Goal: Task Accomplishment & Management: Manage account settings

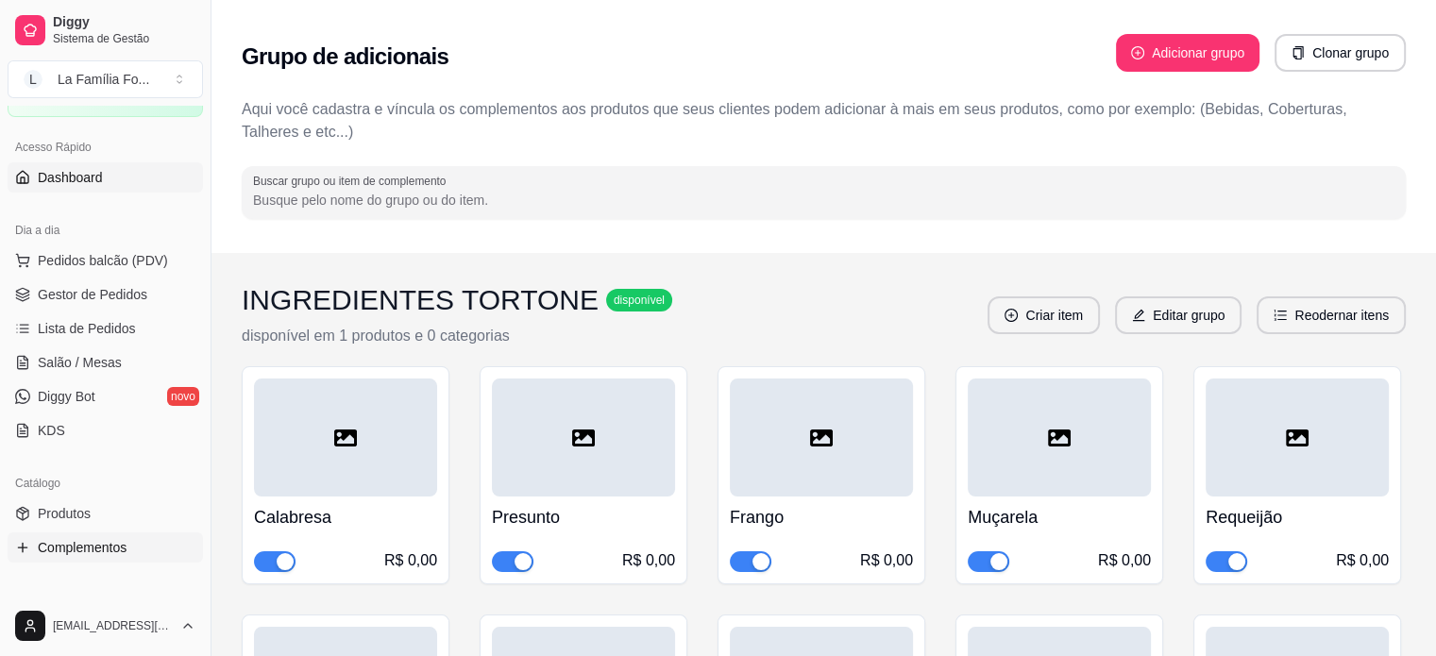
scroll to position [97, 0]
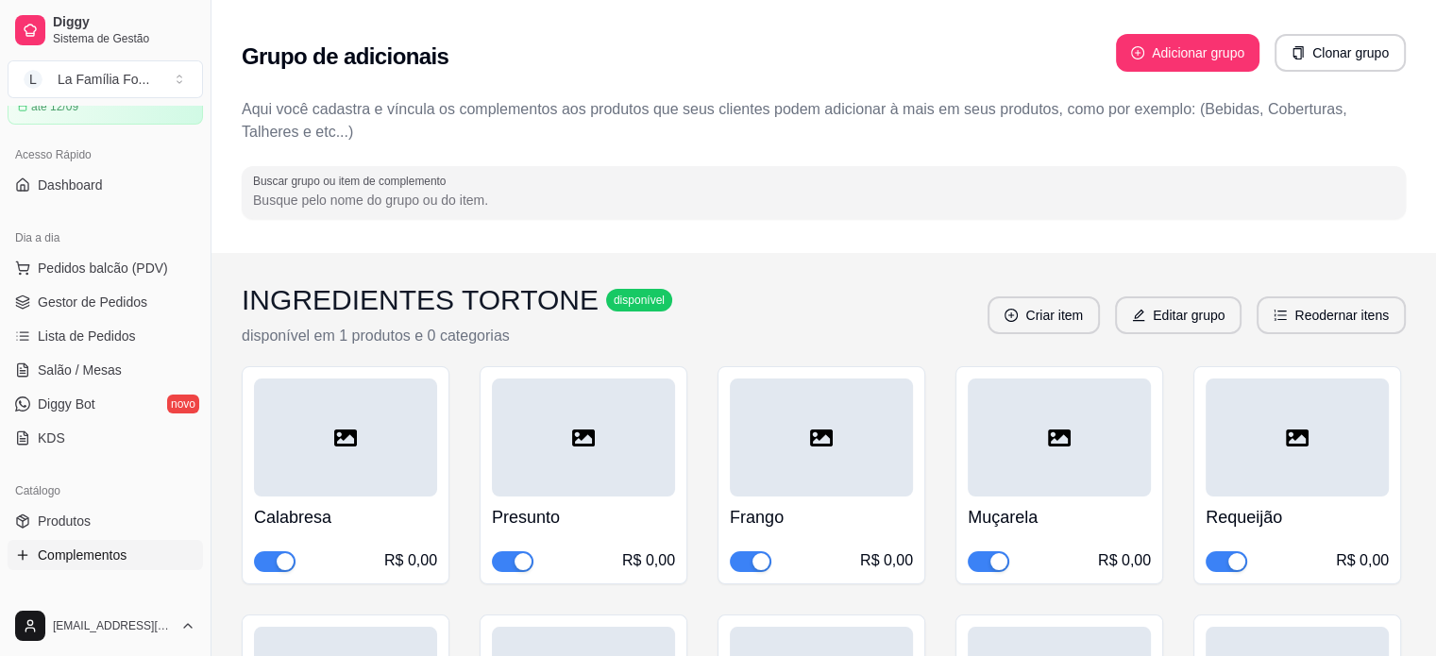
click at [153, 168] on div "Acesso Rápido" at bounding box center [105, 155] width 195 height 30
click at [137, 192] on link "Dashboard" at bounding box center [105, 185] width 195 height 30
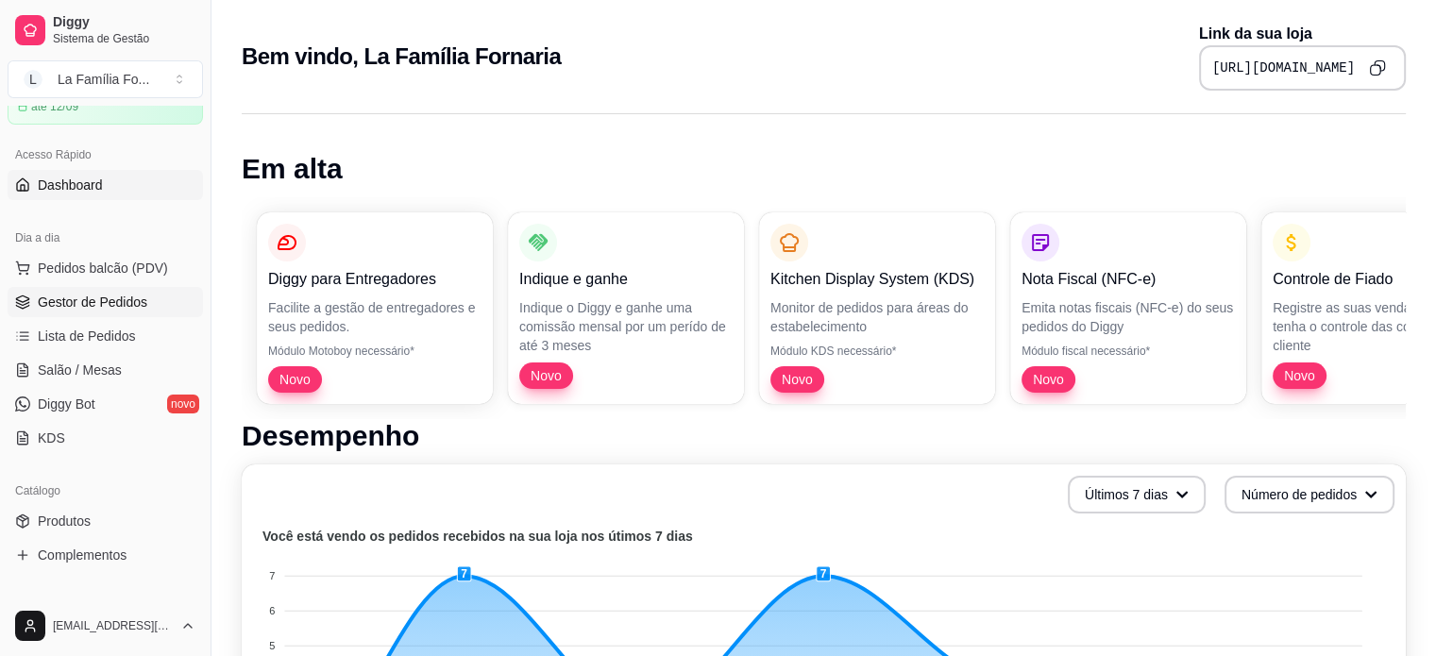
click at [142, 312] on link "Gestor de Pedidos" at bounding box center [105, 302] width 195 height 30
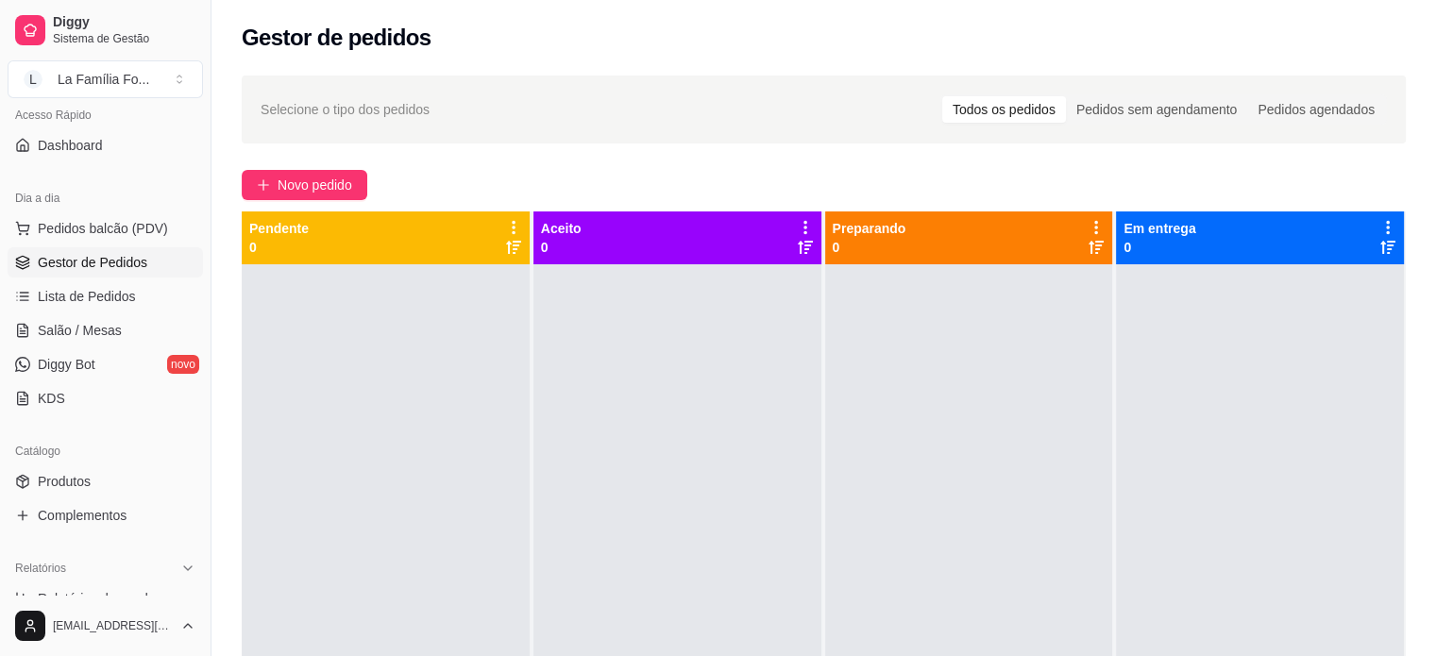
scroll to position [144, 0]
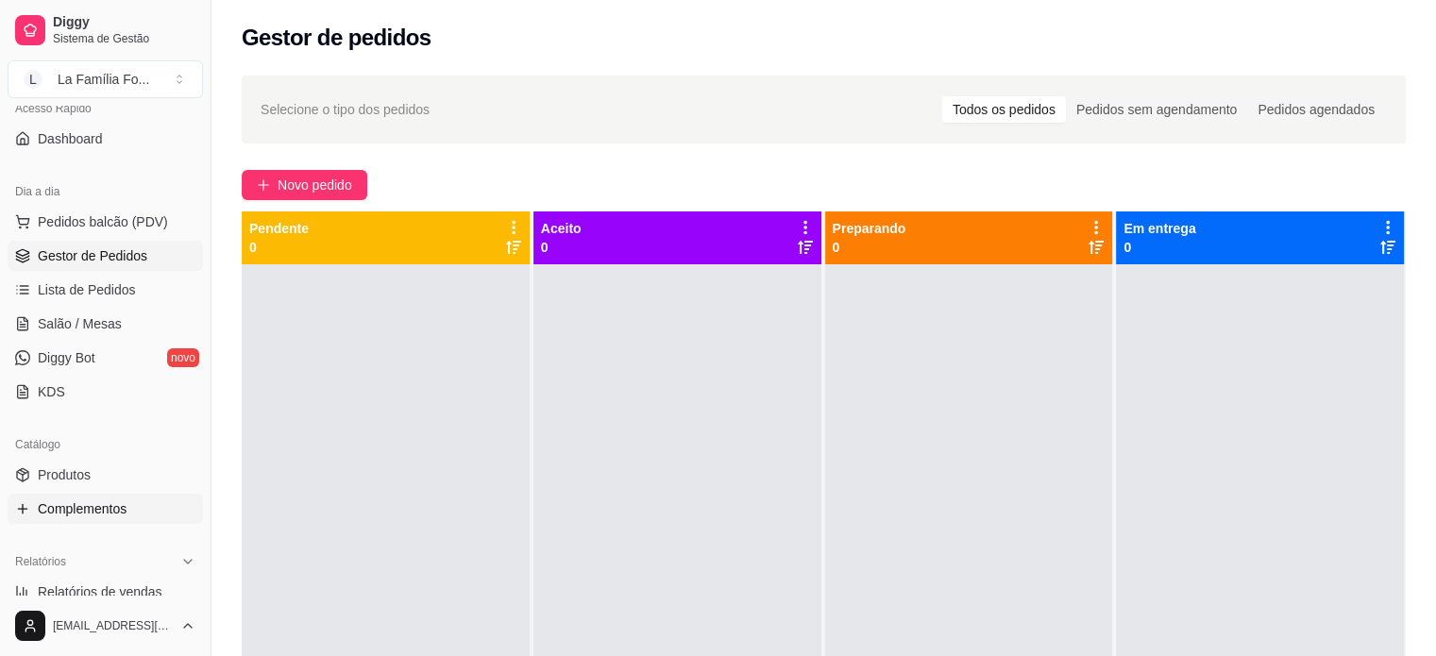
click at [102, 516] on span "Complementos" at bounding box center [82, 508] width 89 height 19
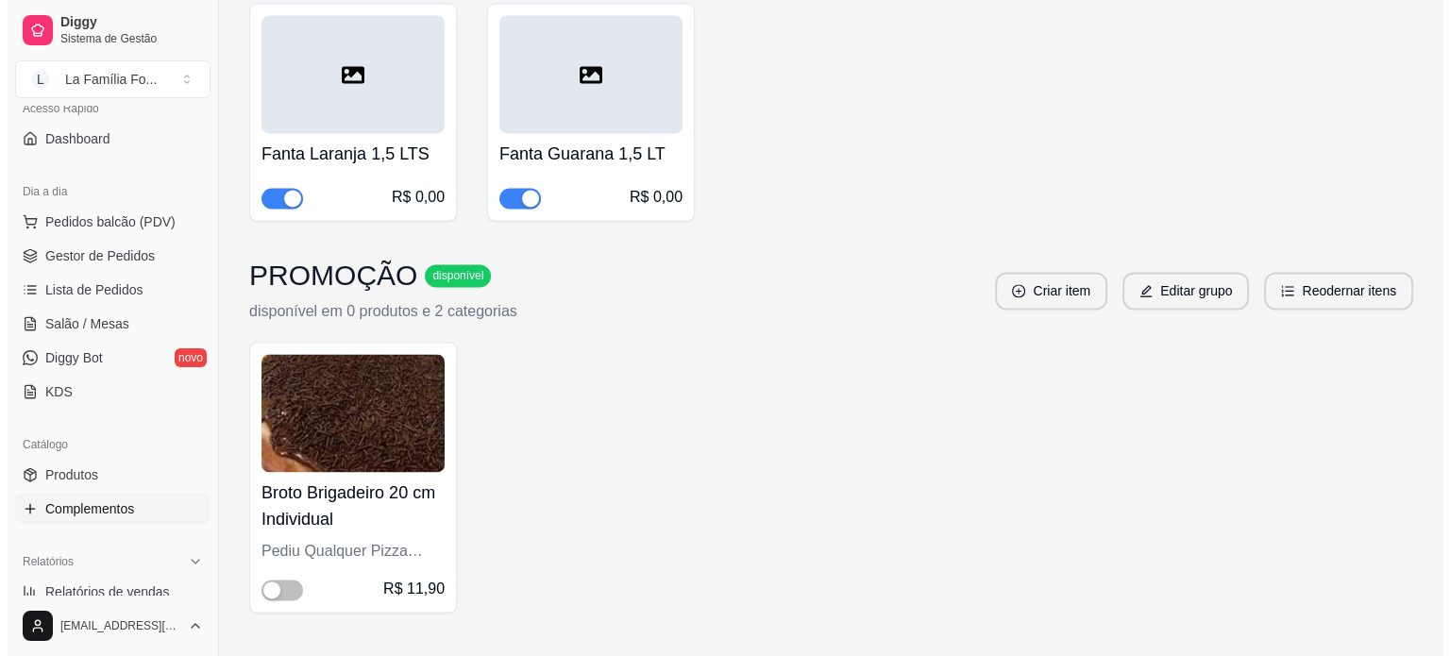
scroll to position [2737, 0]
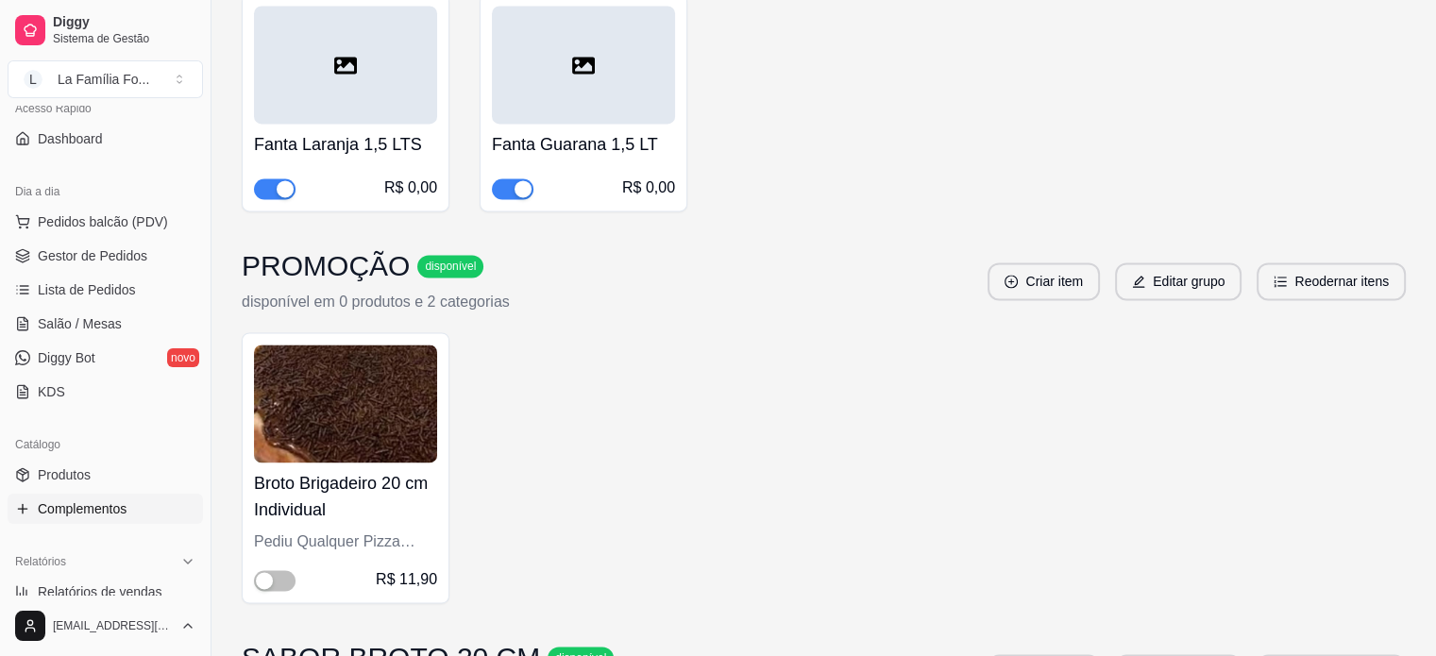
click at [386, 470] on h4 "Broto Brigadeiro 20 cm Individual" at bounding box center [345, 496] width 183 height 53
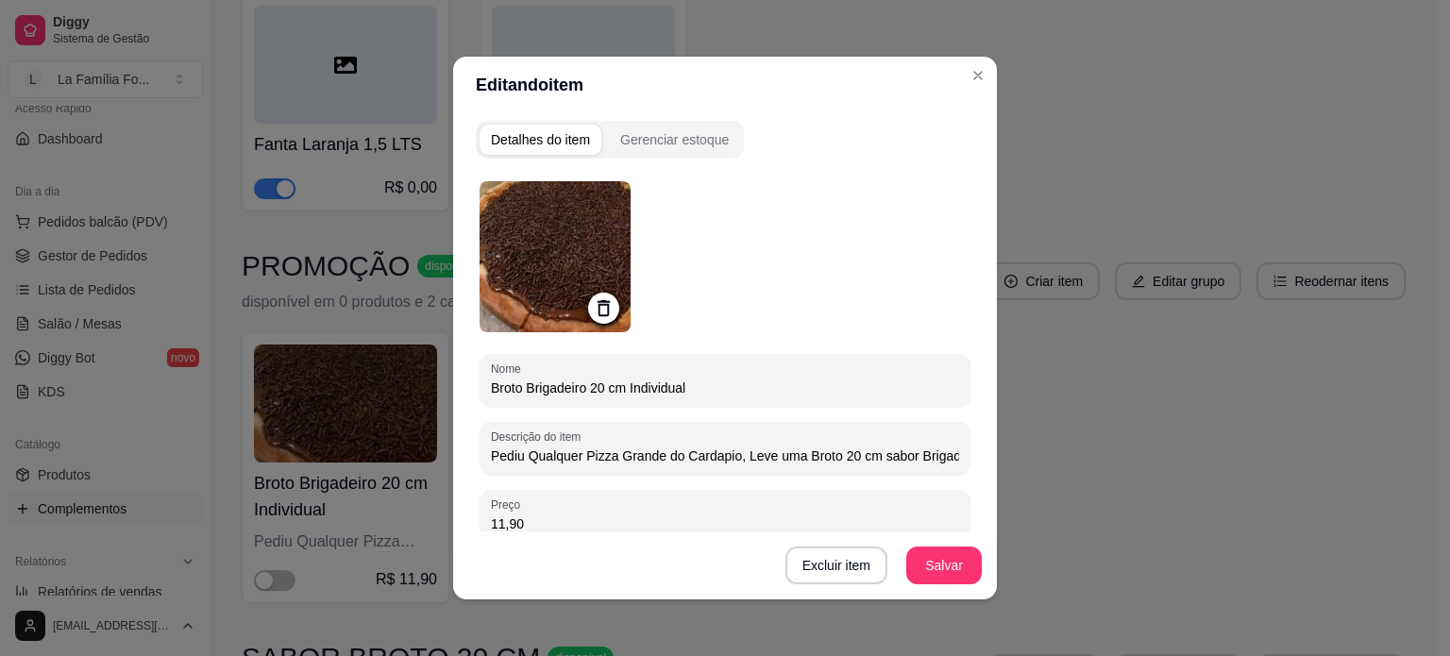
click at [629, 384] on input "Broto Brigadeiro 20 cm Individual" at bounding box center [725, 388] width 468 height 19
click at [602, 388] on input "Broto Brigadeiro 20 cm Individual" at bounding box center [725, 388] width 468 height 19
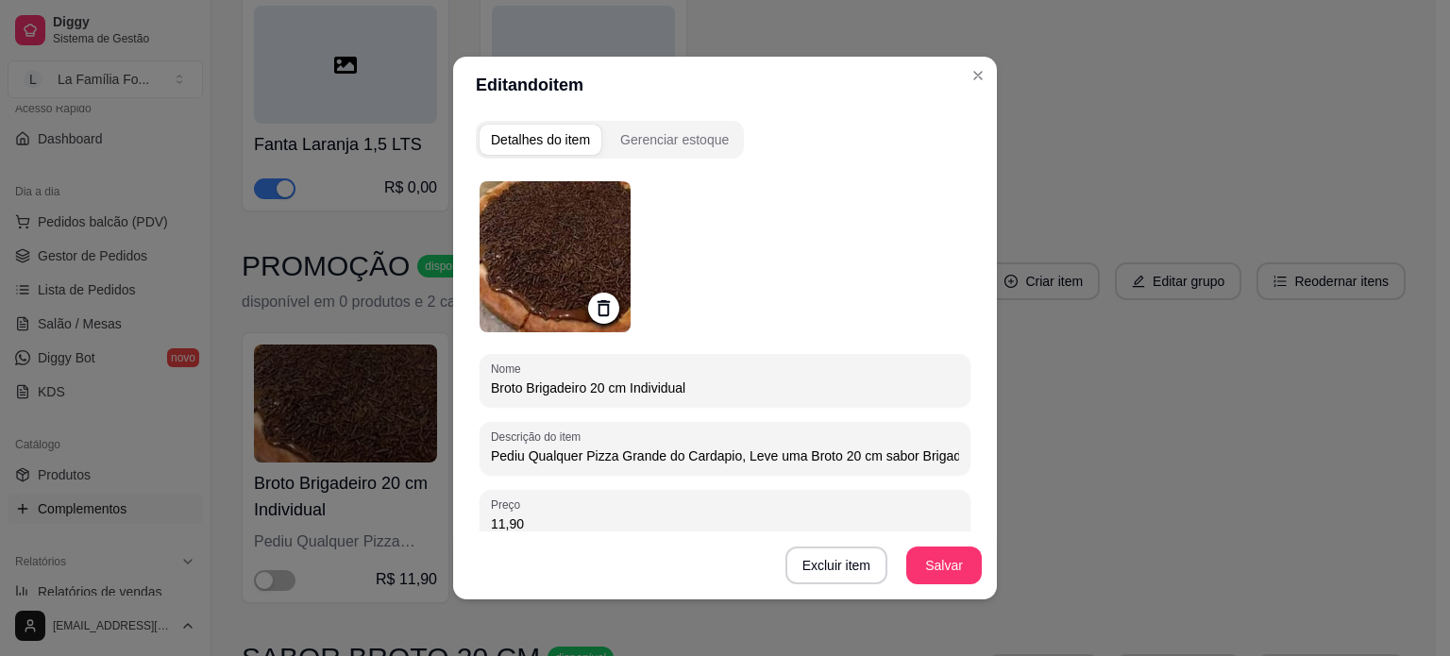
click at [602, 388] on input "Broto Brigadeiro 20 cm Individual" at bounding box center [725, 388] width 468 height 19
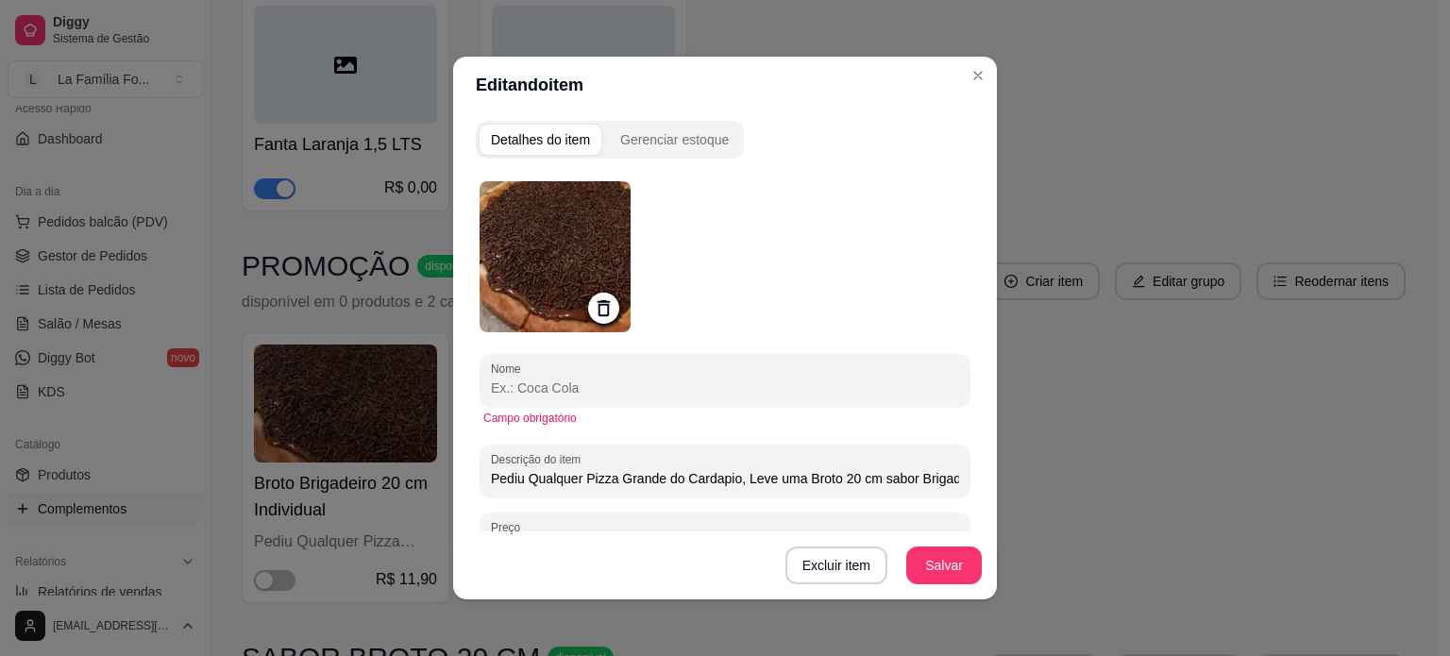
click at [602, 388] on input "Nome" at bounding box center [725, 388] width 468 height 19
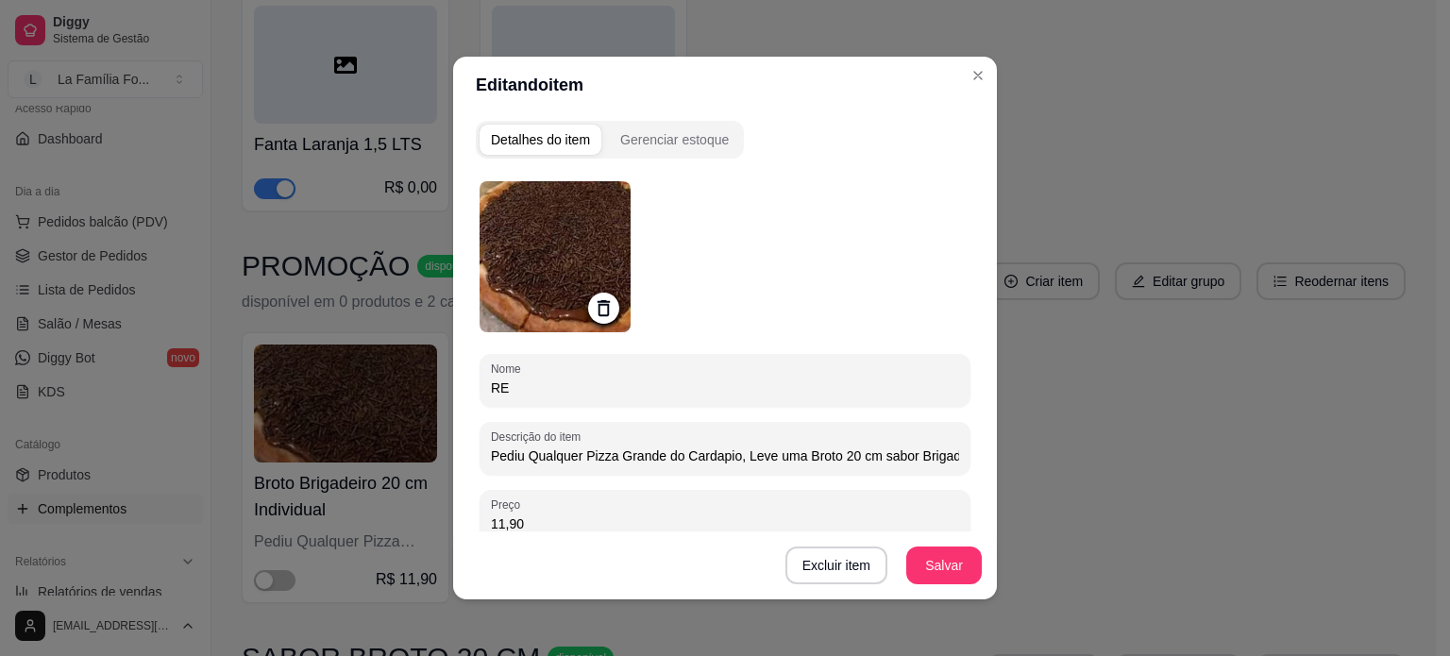
type input "R"
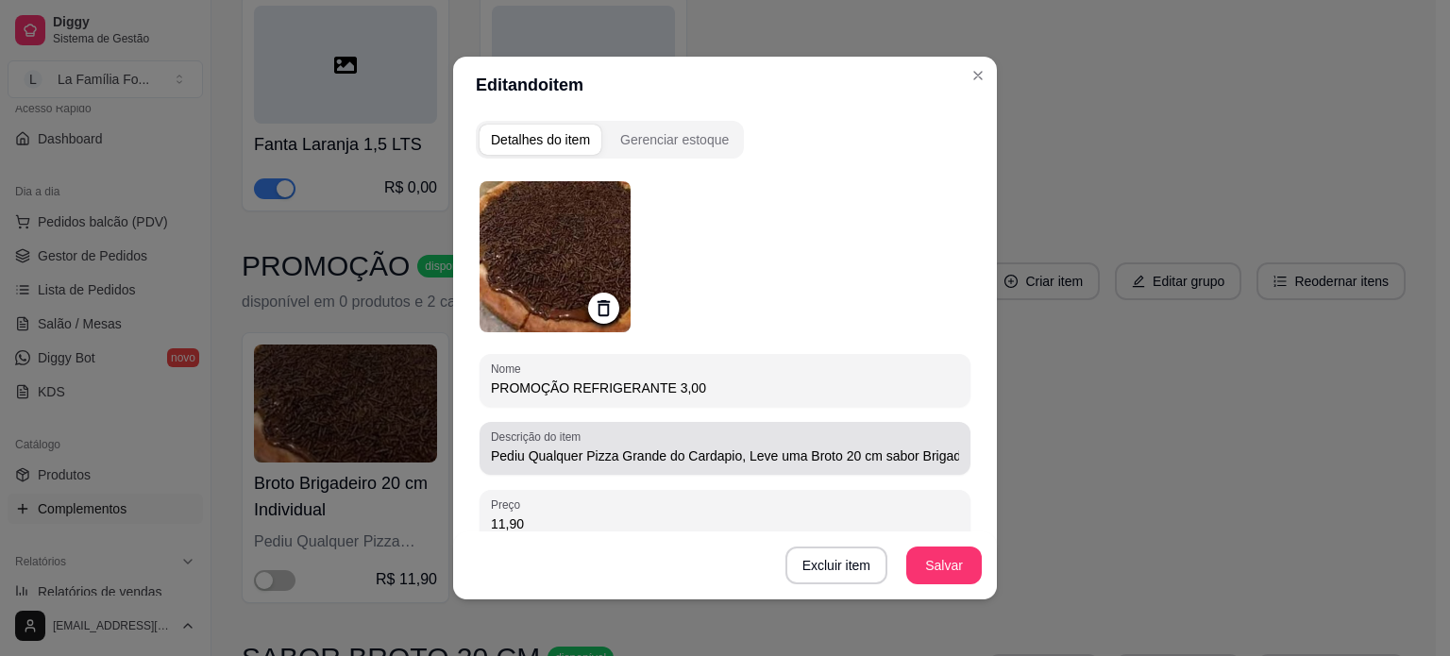
type input "PROMOÇÃO REFRIGERANTE 3,00"
click at [619, 467] on div "Descrição do item Pediu Qualquer Pizza Grande do Cardapio, Leve uma Broto 20 cm…" at bounding box center [725, 448] width 491 height 53
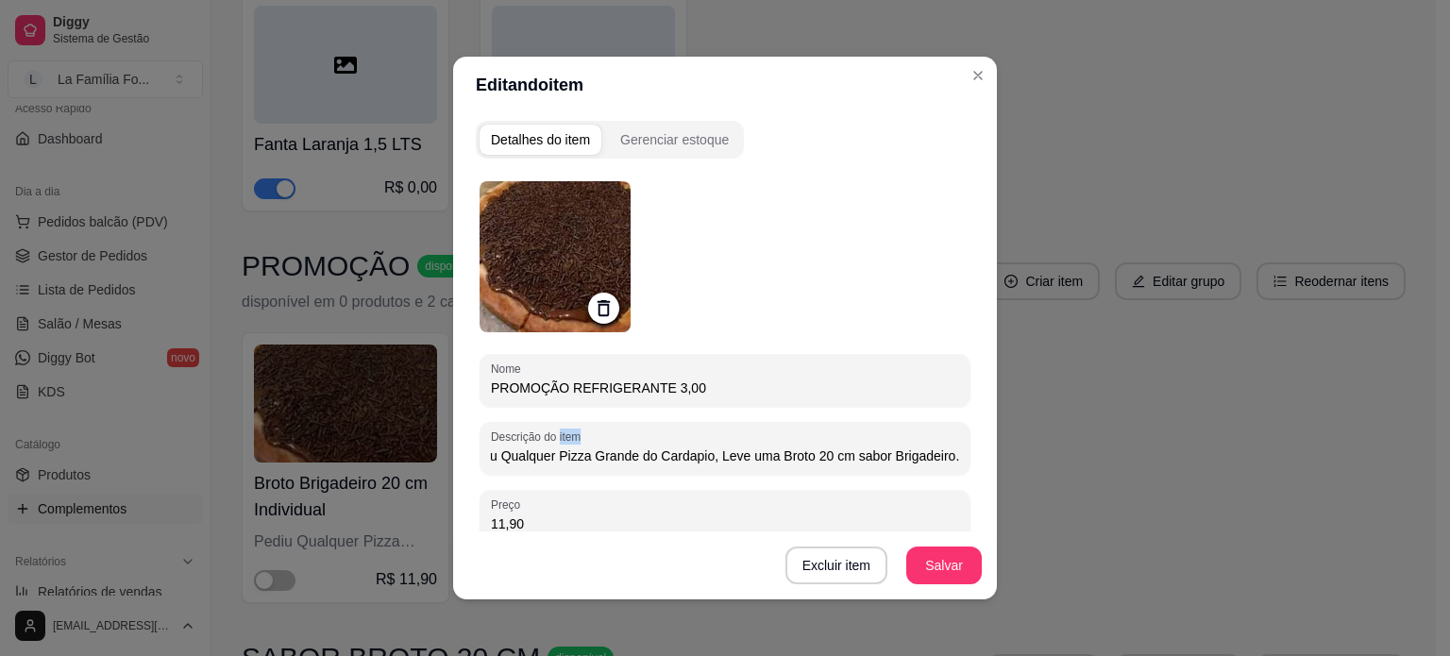
click at [619, 467] on div "Descrição do item Pediu Qualquer Pizza Grande do Cardapio, Leve uma Broto 20 cm…" at bounding box center [725, 448] width 491 height 53
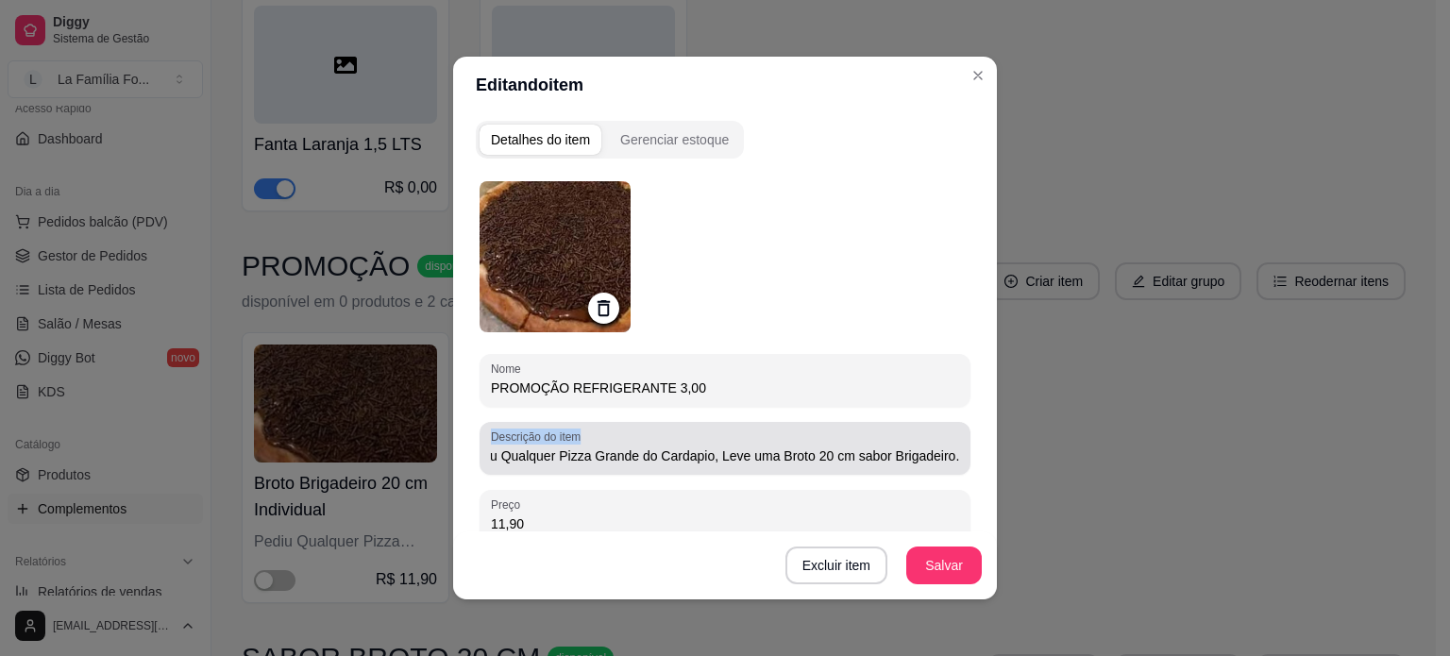
click at [619, 467] on div "Descrição do item Pediu Qualquer Pizza Grande do Cardapio, Leve uma Broto 20 cm…" at bounding box center [725, 448] width 491 height 53
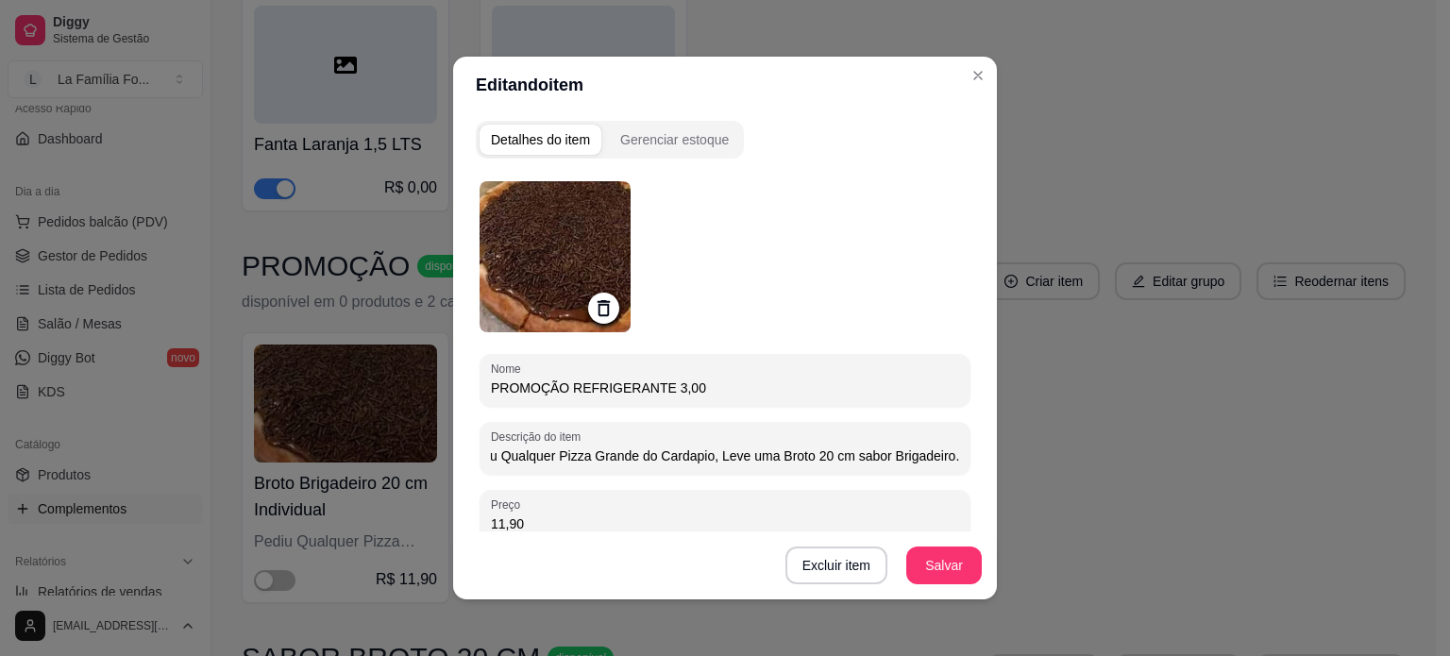
click at [606, 452] on input "Pediu Qualquer Pizza Grande do Cardapio, Leve uma Broto 20 cm sabor Brigadeiro." at bounding box center [725, 456] width 468 height 19
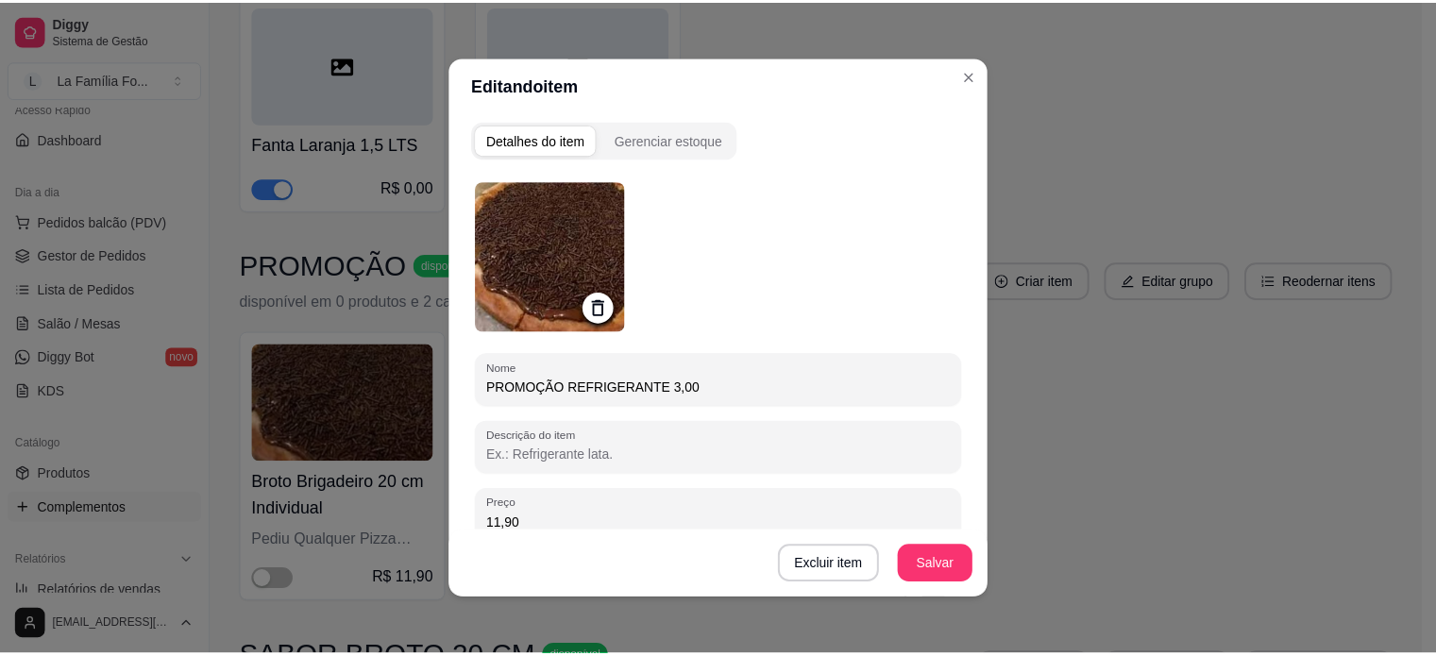
scroll to position [0, 0]
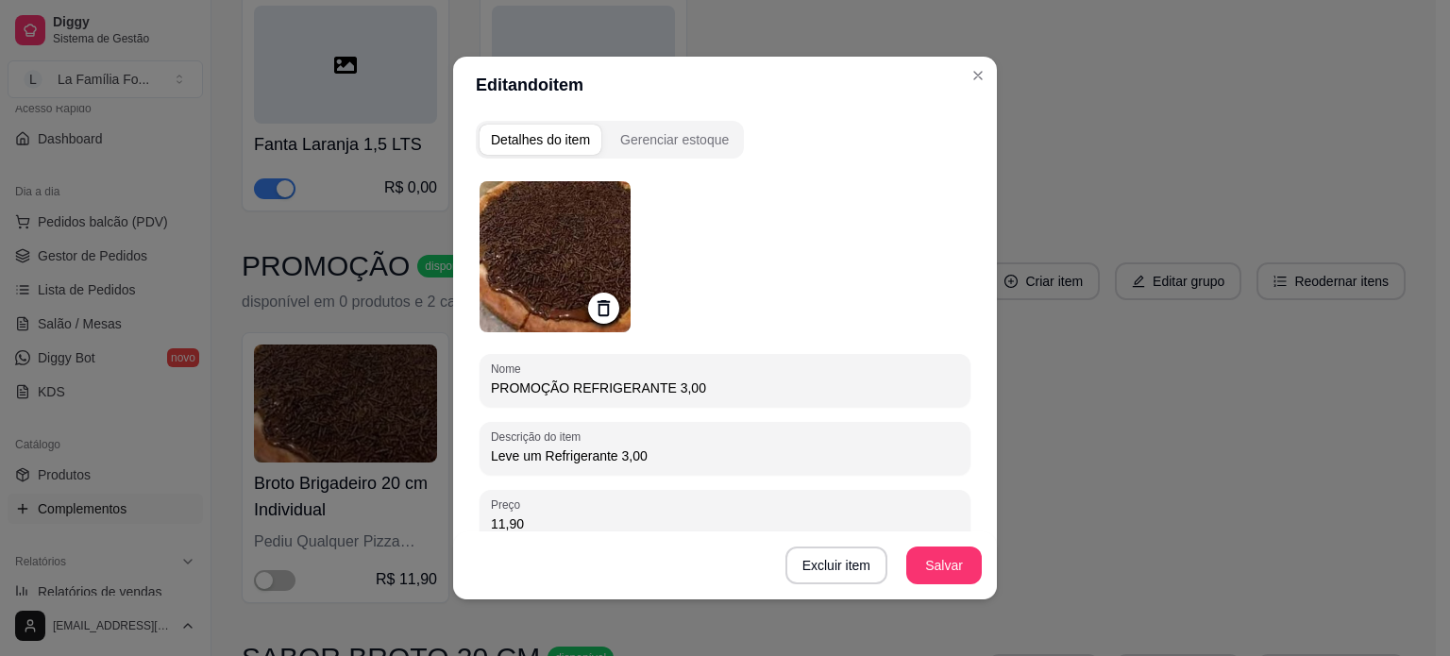
drag, startPoint x: 606, startPoint y: 452, endPoint x: 652, endPoint y: 479, distance: 53.3
click at [652, 479] on div "Nome PROMOÇÃO REFRIGERANTE 3,00 Descrição do item Leve um Refrigerante 3,00 Pre…" at bounding box center [725, 465] width 491 height 569
click at [610, 460] on input "Leve um Refrigerante 3,00" at bounding box center [725, 456] width 468 height 19
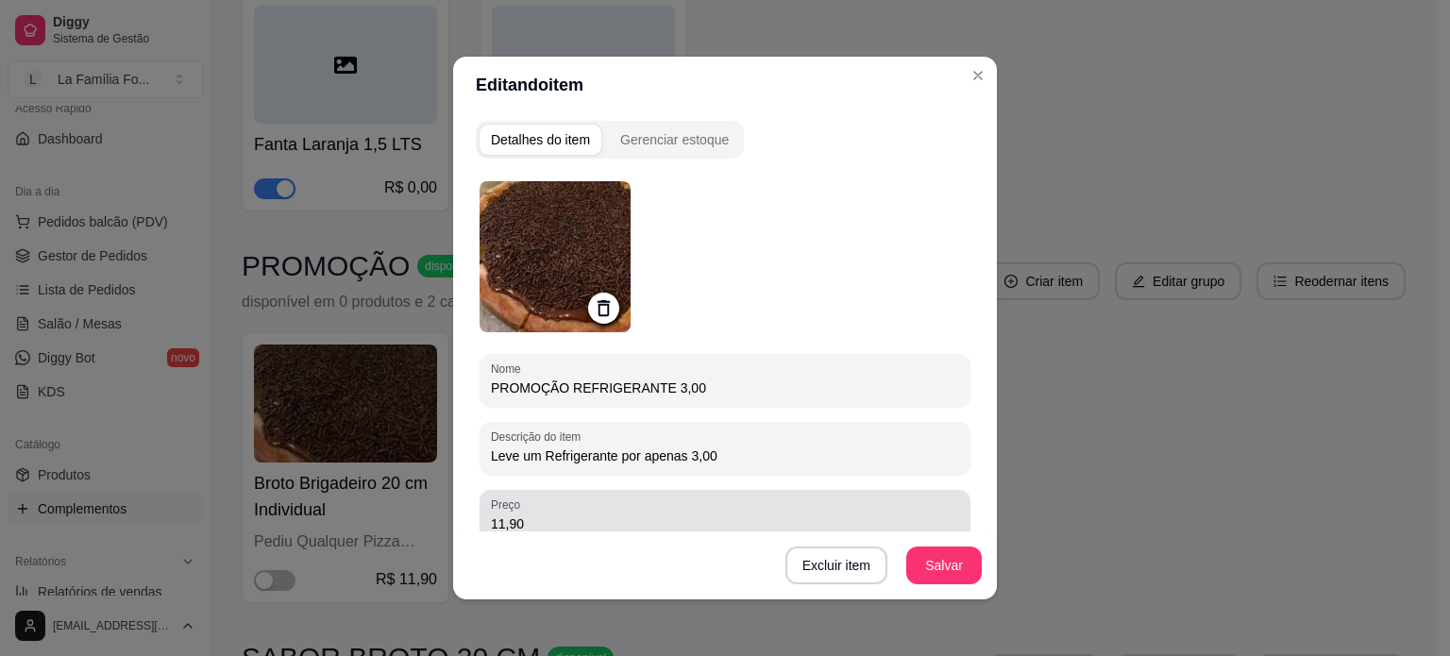
type input "Leve um Refrigerante por apenas 3,00"
click at [521, 528] on input "11,90" at bounding box center [725, 524] width 468 height 19
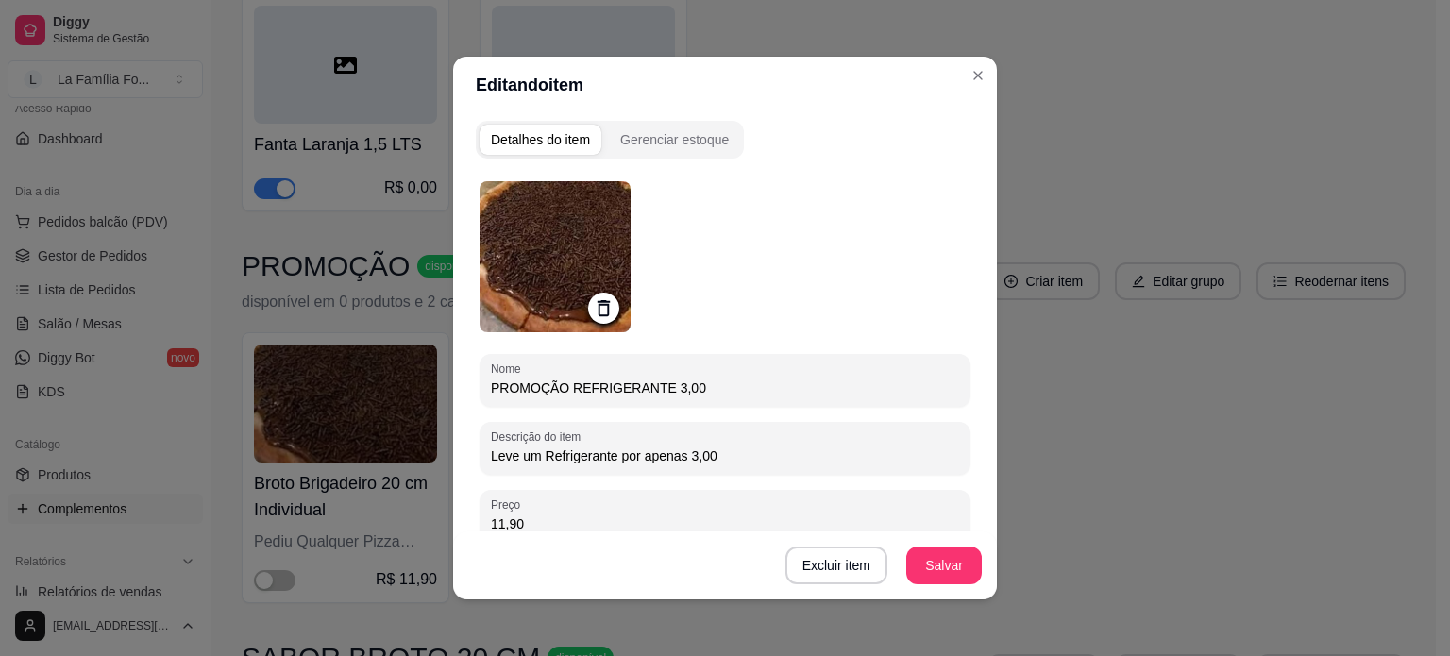
click at [521, 528] on input "11,90" at bounding box center [725, 524] width 468 height 19
type input "3,00"
click at [923, 573] on button "Salvar" at bounding box center [944, 566] width 76 height 38
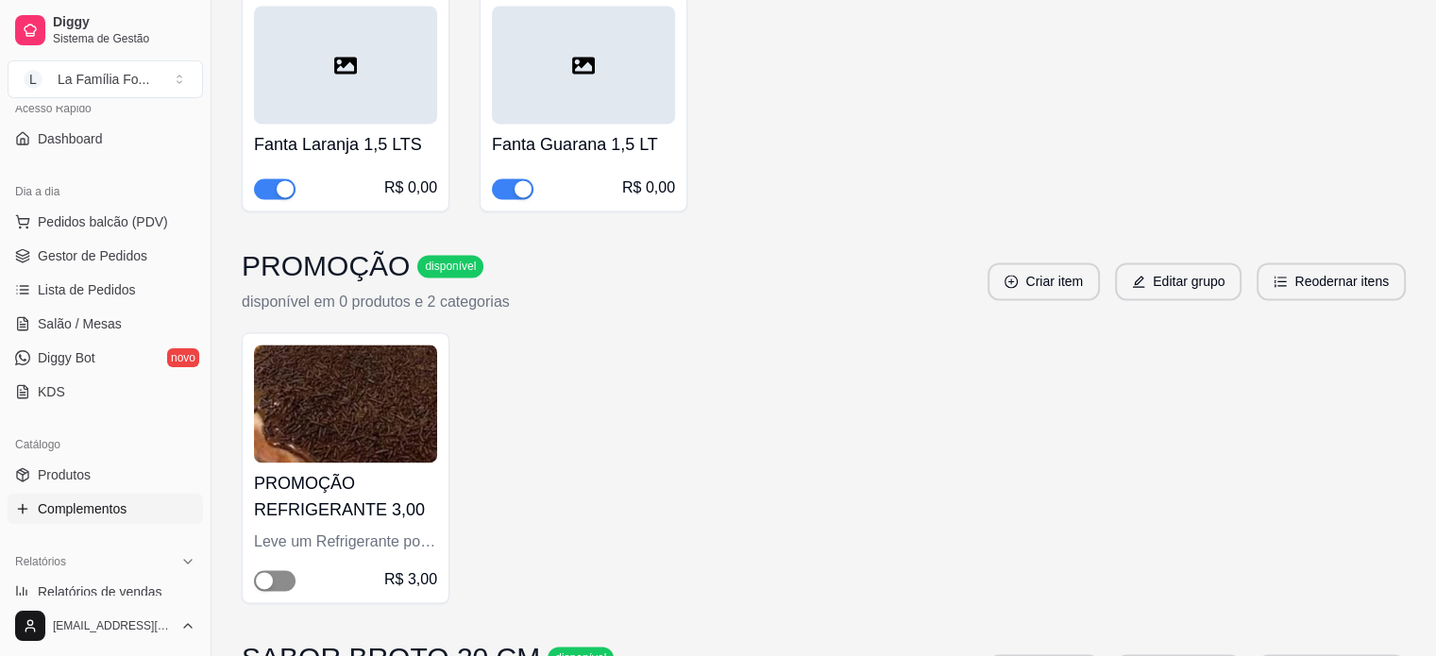
click at [279, 570] on span "button" at bounding box center [275, 580] width 42 height 21
click at [365, 399] on img at bounding box center [345, 404] width 183 height 118
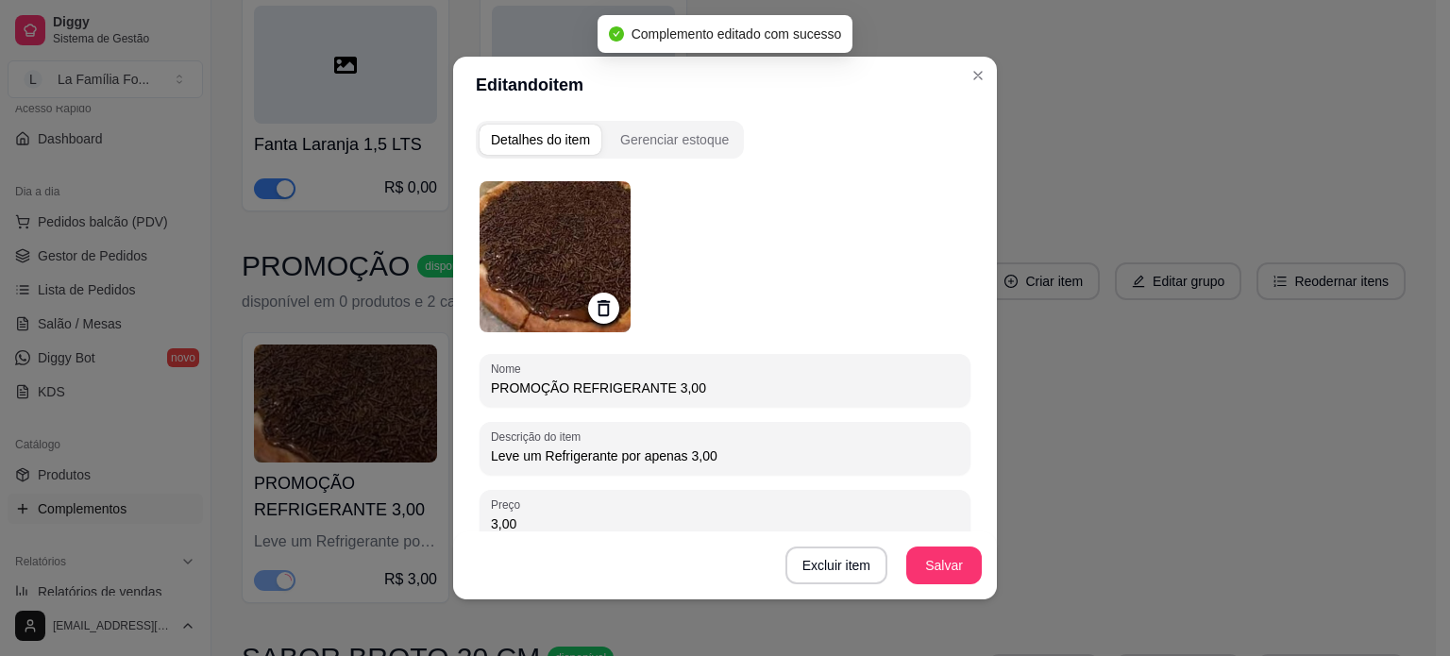
click at [598, 303] on icon at bounding box center [604, 308] width 12 height 16
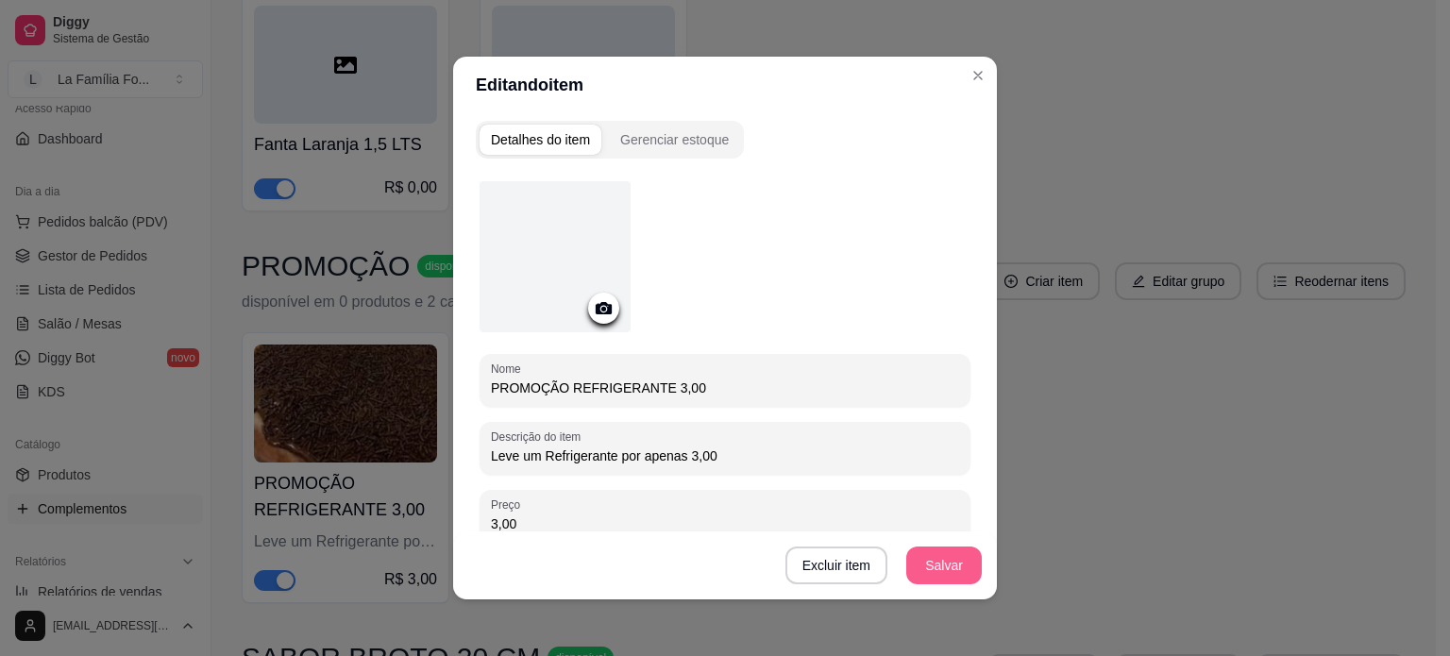
click at [923, 561] on button "Salvar" at bounding box center [944, 566] width 76 height 38
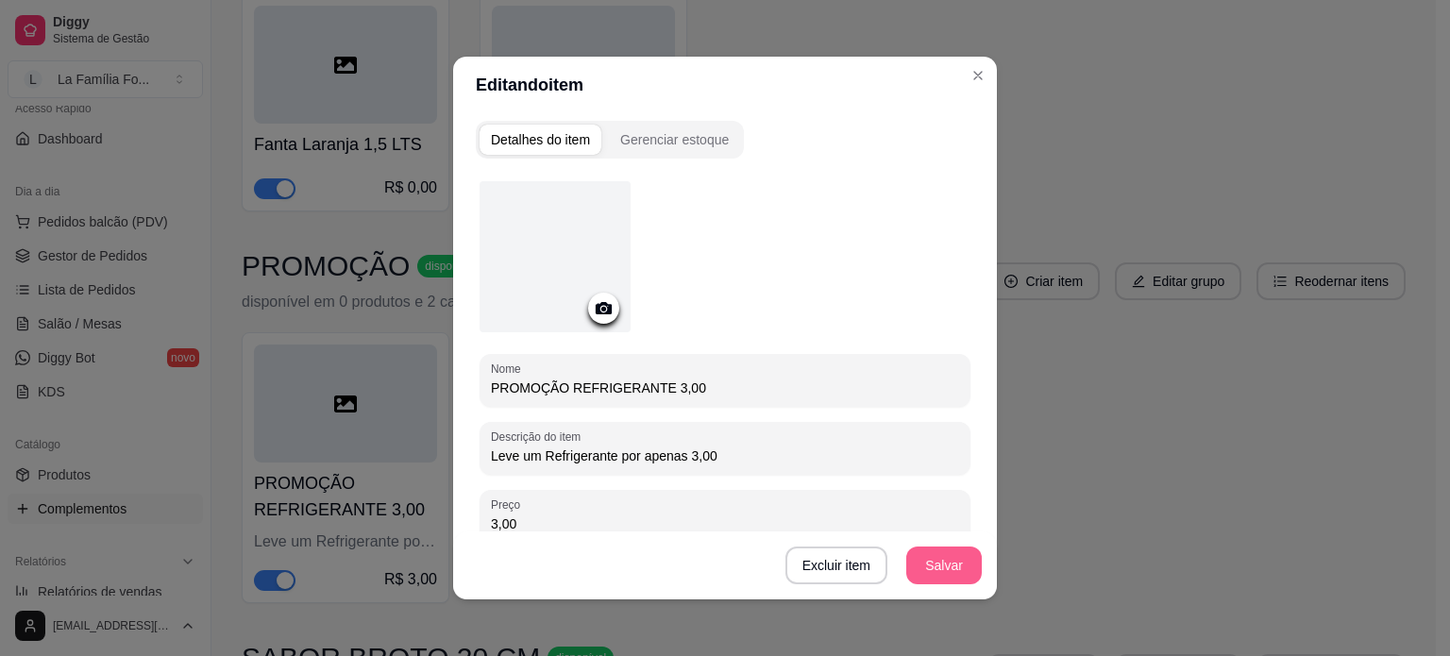
click at [934, 579] on button "Salvar" at bounding box center [944, 566] width 76 height 38
click at [653, 385] on input "PROMOÇÃO REFRIGERANTE 3,00" at bounding box center [725, 388] width 468 height 19
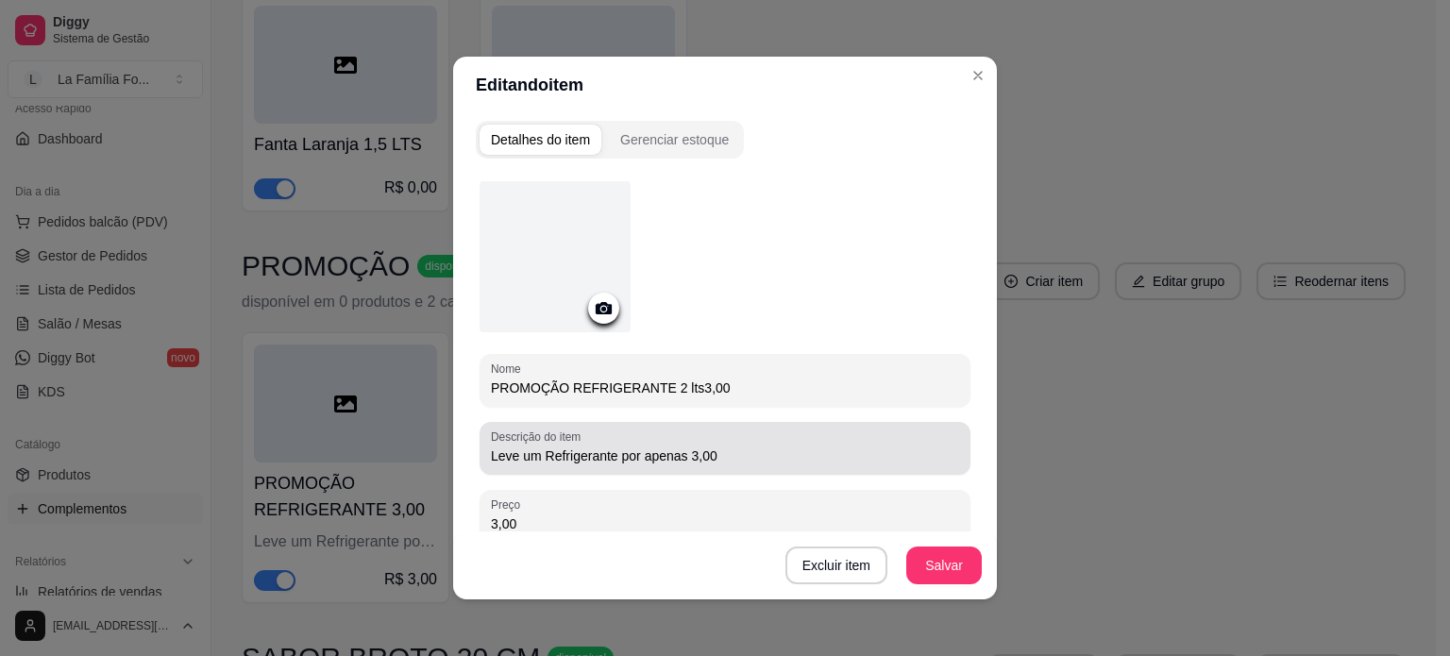
type input "PROMOÇÃO REFRIGERANTE 2 lts3,00"
click at [676, 458] on input "Leve um Refrigerante por apenas 3,00" at bounding box center [725, 456] width 468 height 19
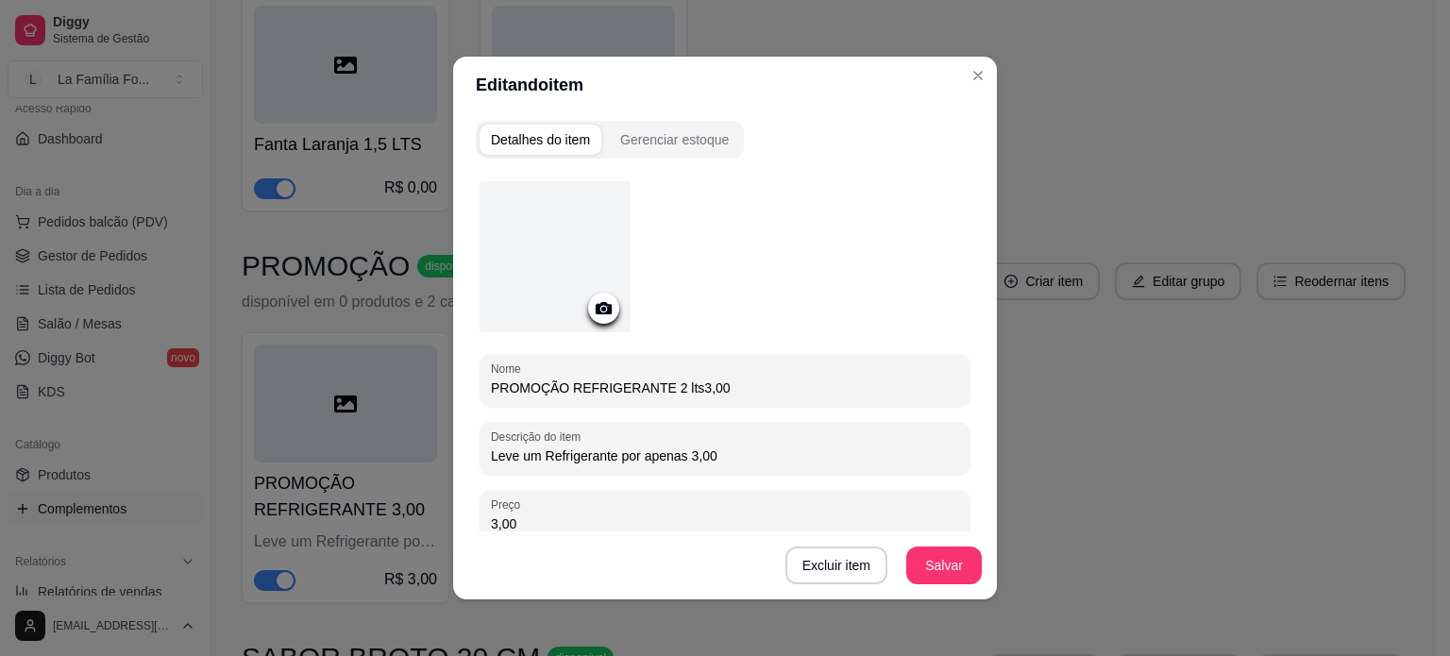
click at [608, 457] on input "Leve um Refrigerante por apenas 3,00" at bounding box center [725, 456] width 468 height 19
type input "Leve um Refrigerante 2 Lts por apenas 3,00"
click at [936, 566] on button "Salvar" at bounding box center [944, 566] width 76 height 38
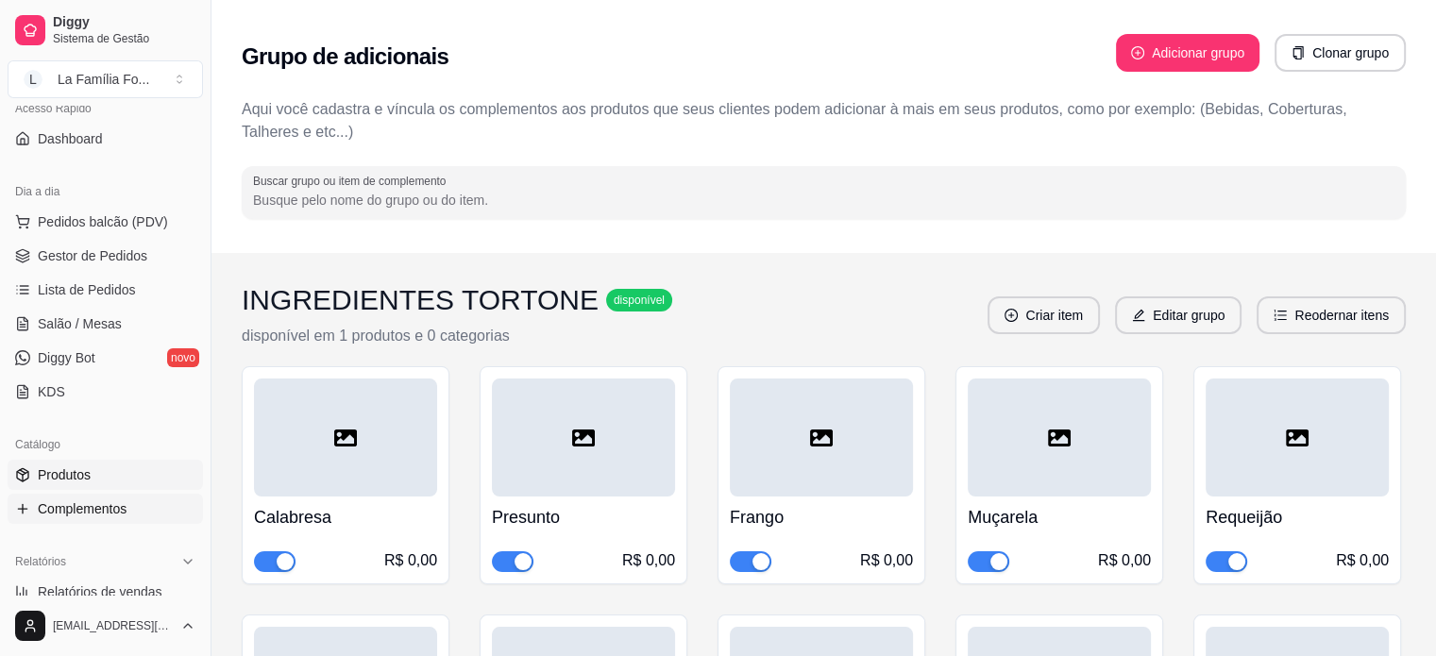
click at [59, 479] on span "Produtos" at bounding box center [64, 474] width 53 height 19
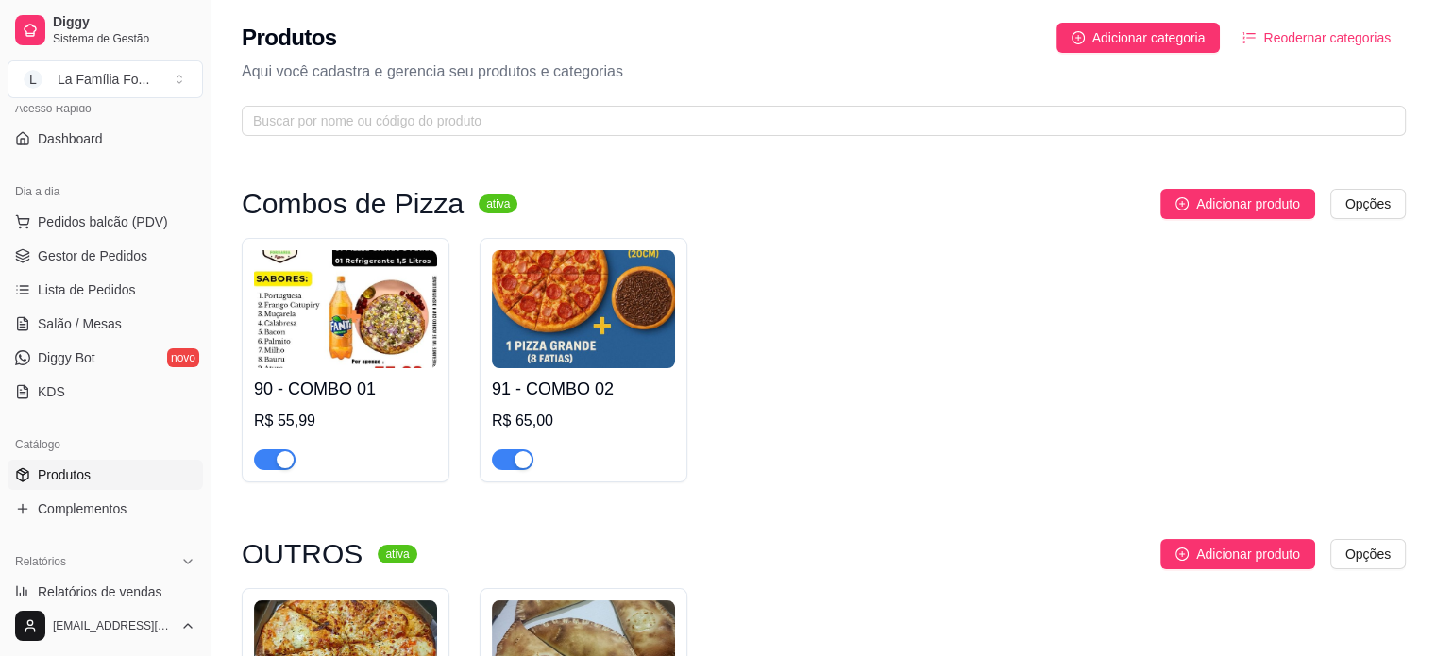
click at [268, 464] on span "button" at bounding box center [275, 459] width 42 height 21
click at [514, 461] on button "button" at bounding box center [513, 459] width 42 height 21
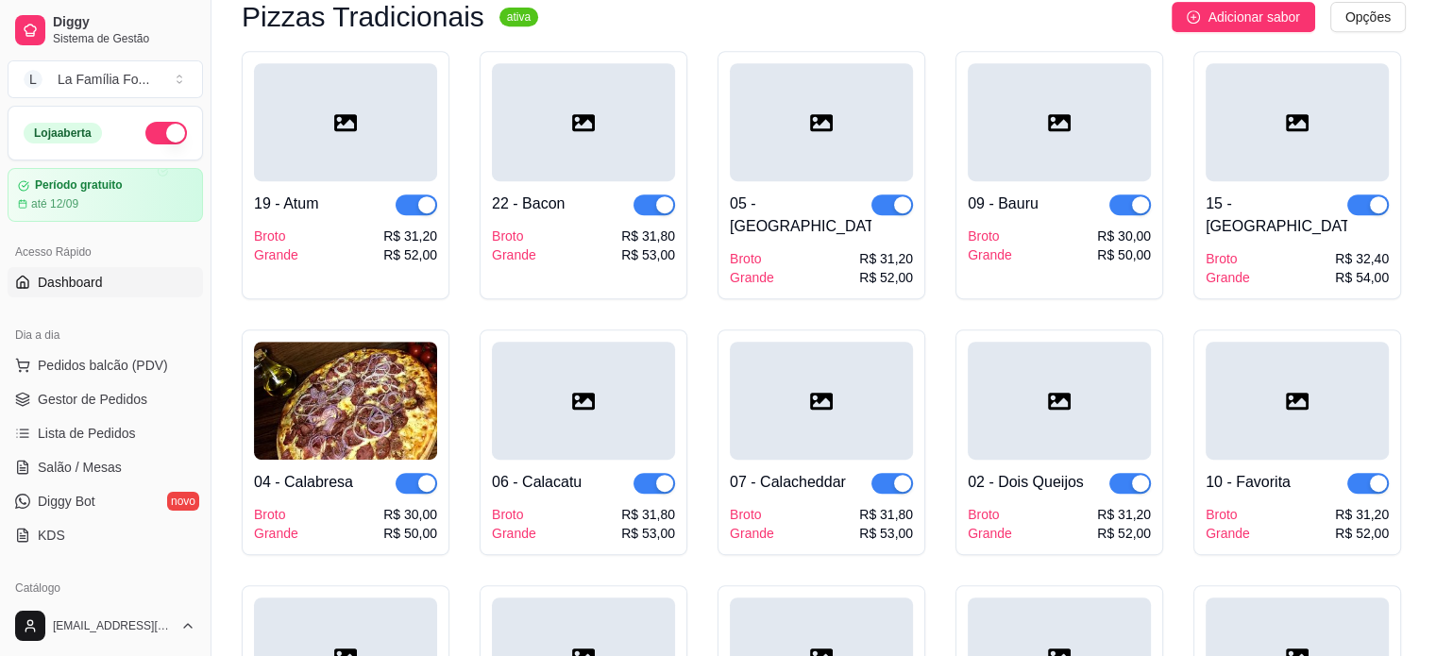
click at [112, 279] on link "Dashboard" at bounding box center [105, 282] width 195 height 30
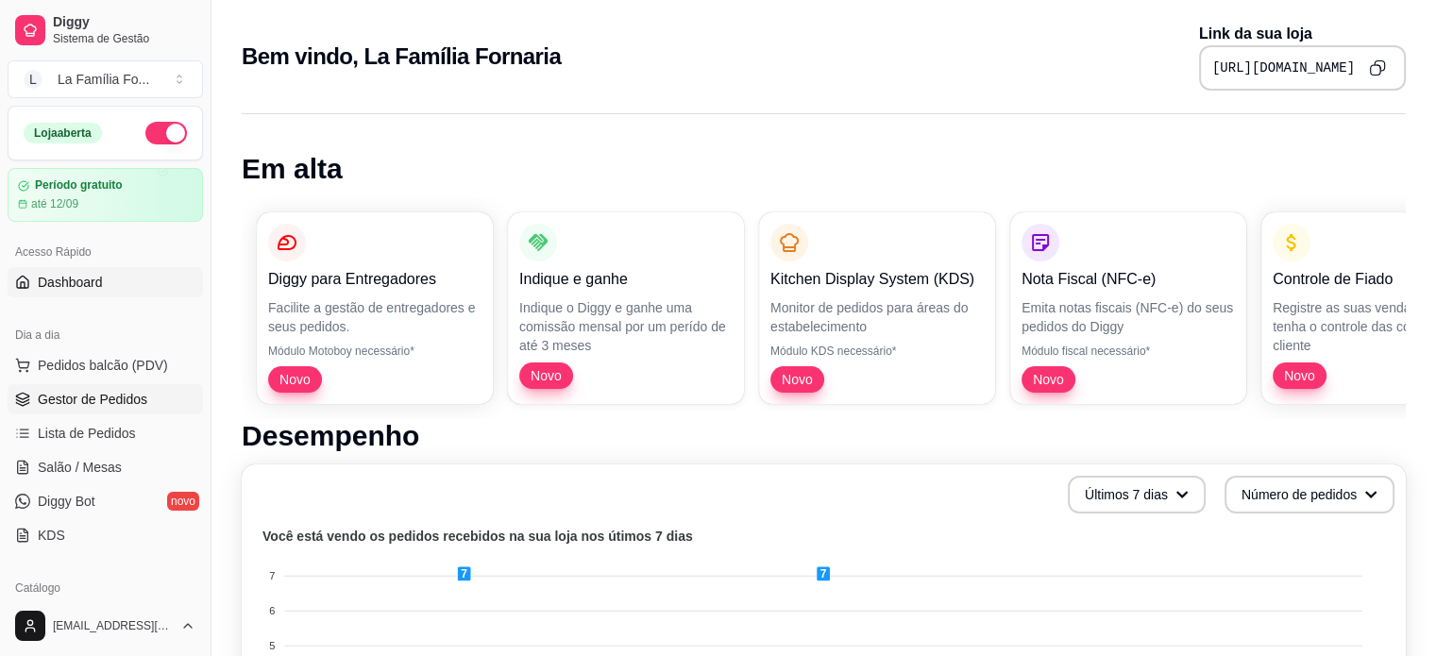
click at [106, 392] on span "Gestor de Pedidos" at bounding box center [93, 399] width 110 height 19
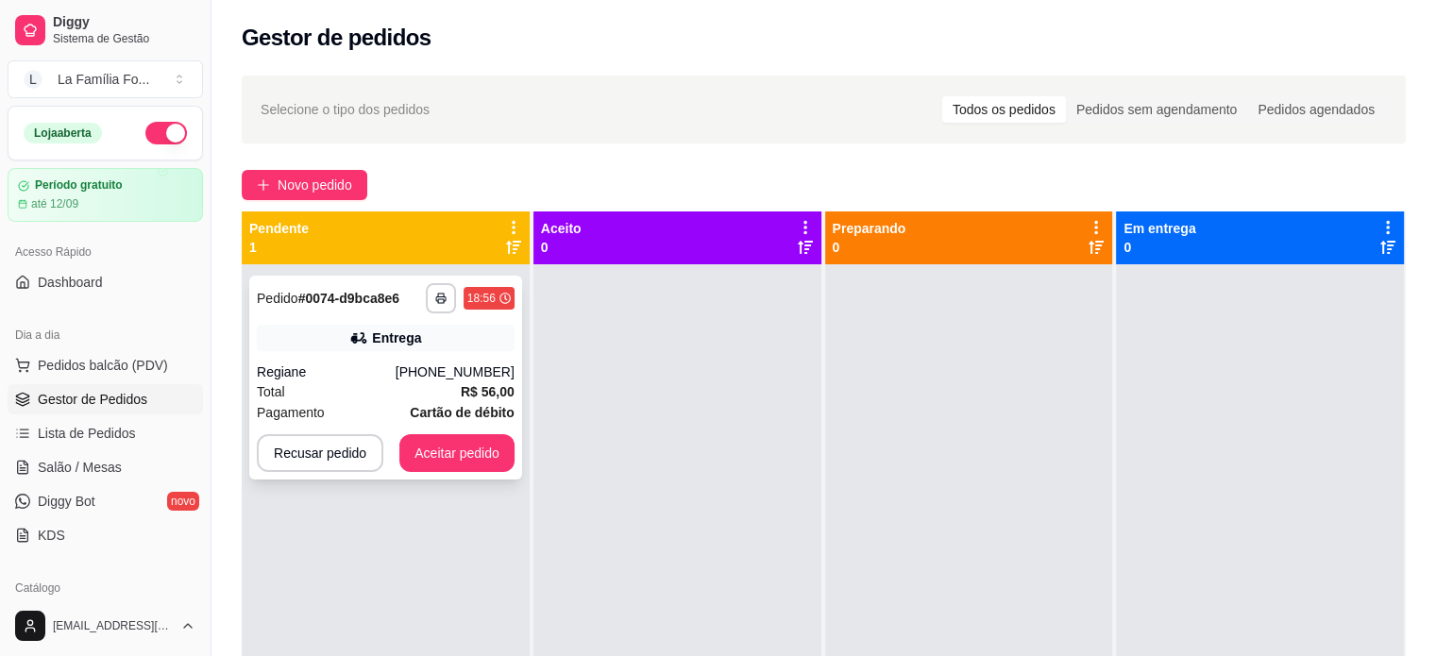
click at [423, 396] on div "Total R$ 56,00" at bounding box center [386, 391] width 258 height 21
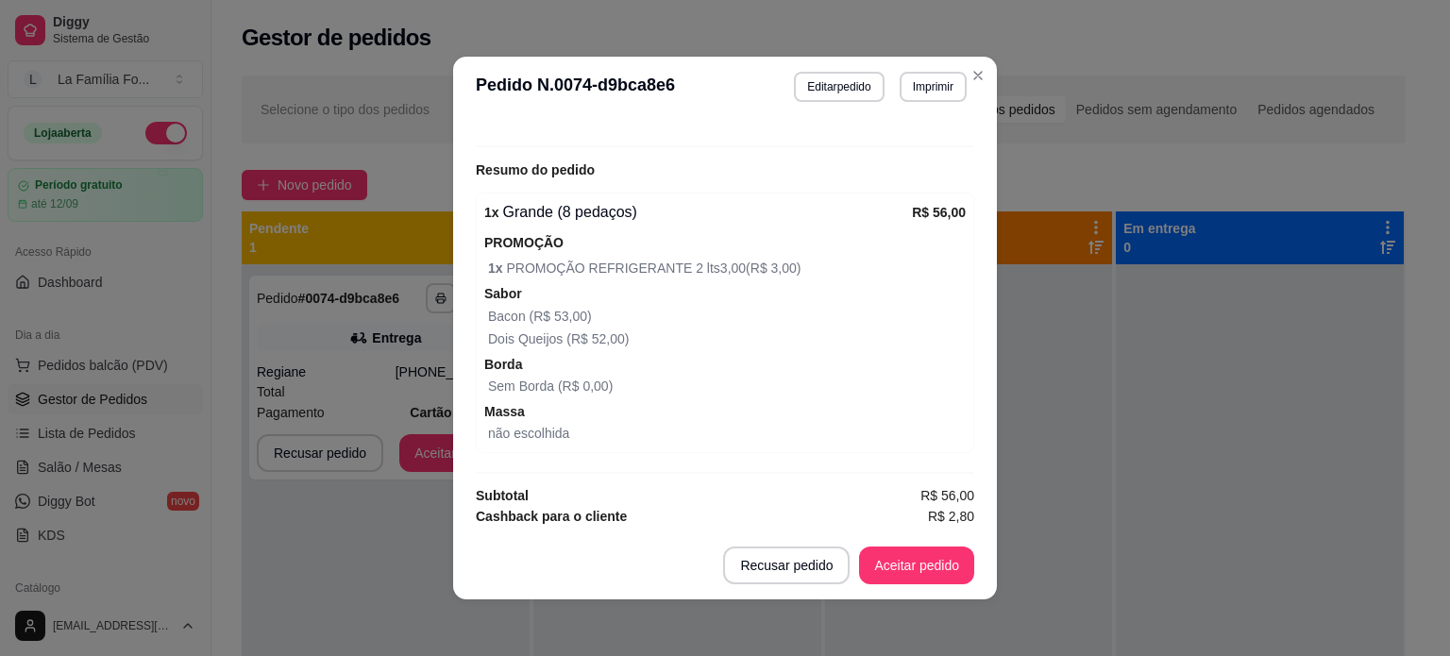
scroll to position [573, 0]
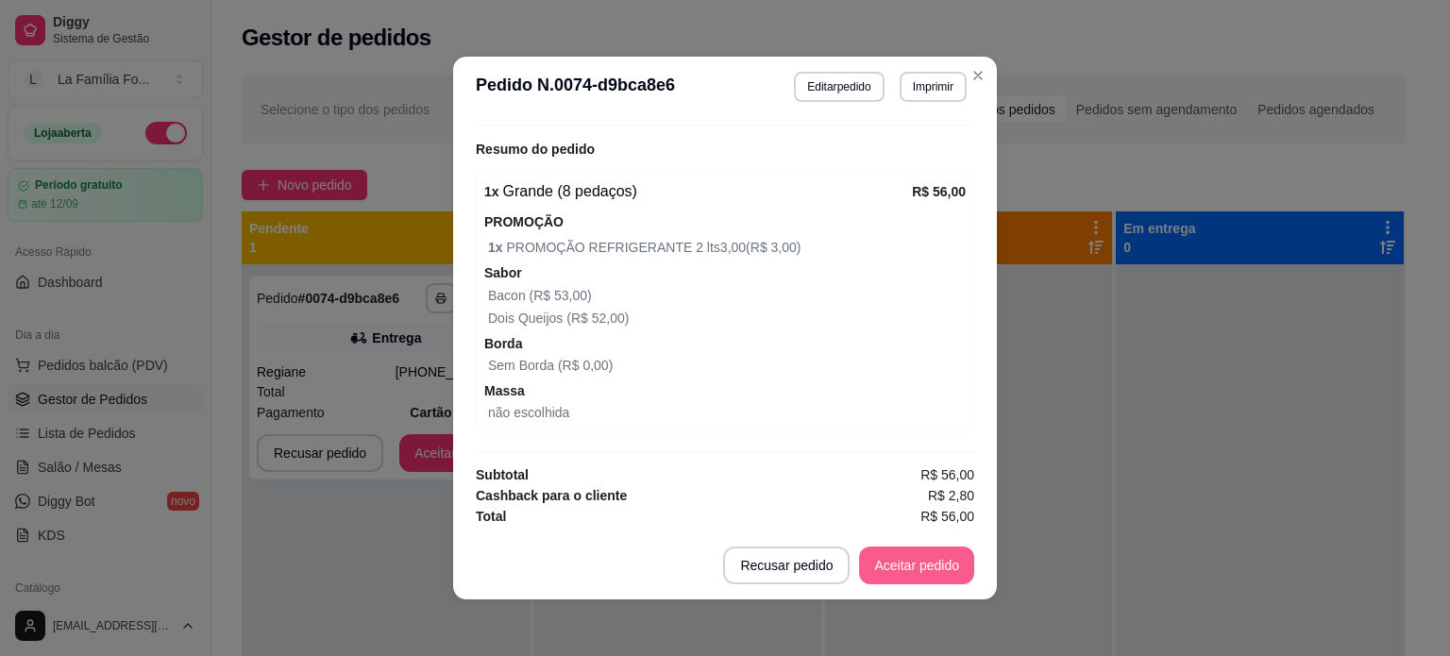
click at [952, 566] on button "Aceitar pedido" at bounding box center [916, 566] width 115 height 38
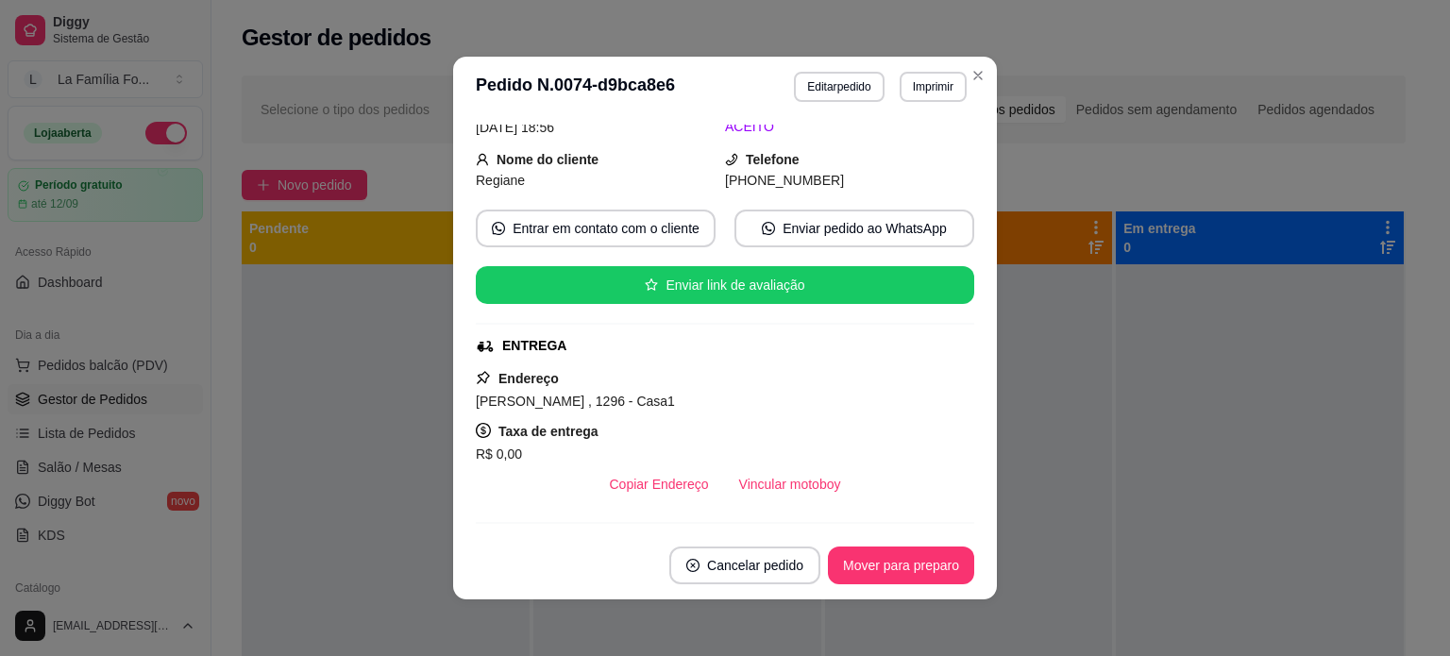
scroll to position [93, 0]
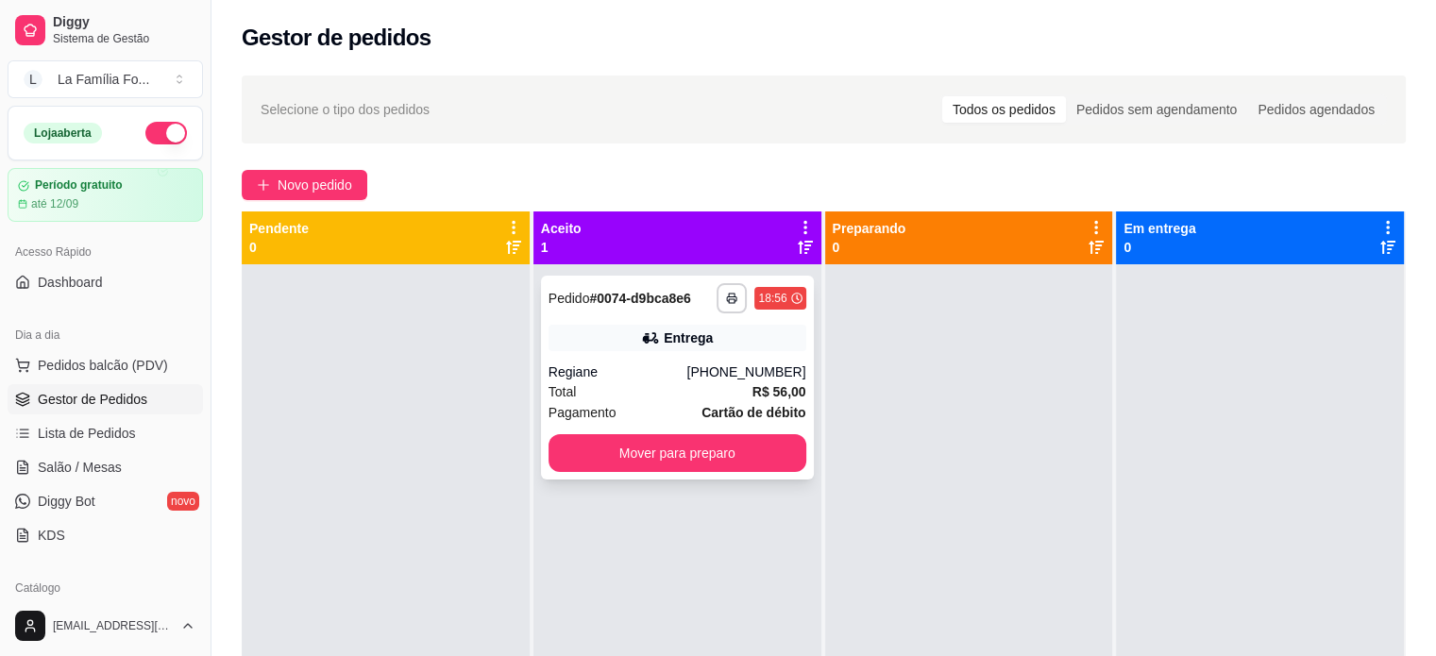
click at [782, 378] on div "(15) 98823-8595" at bounding box center [745, 372] width 119 height 19
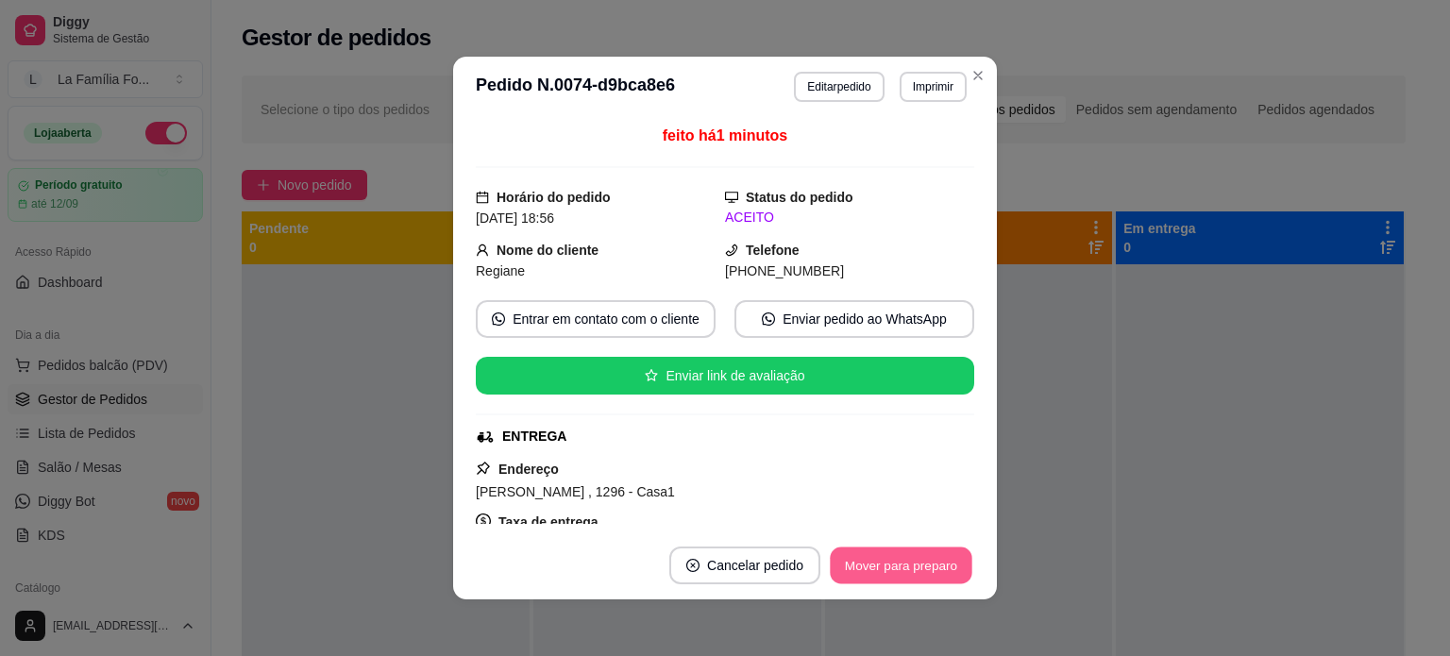
click at [916, 580] on button "Mover para preparo" at bounding box center [901, 566] width 142 height 37
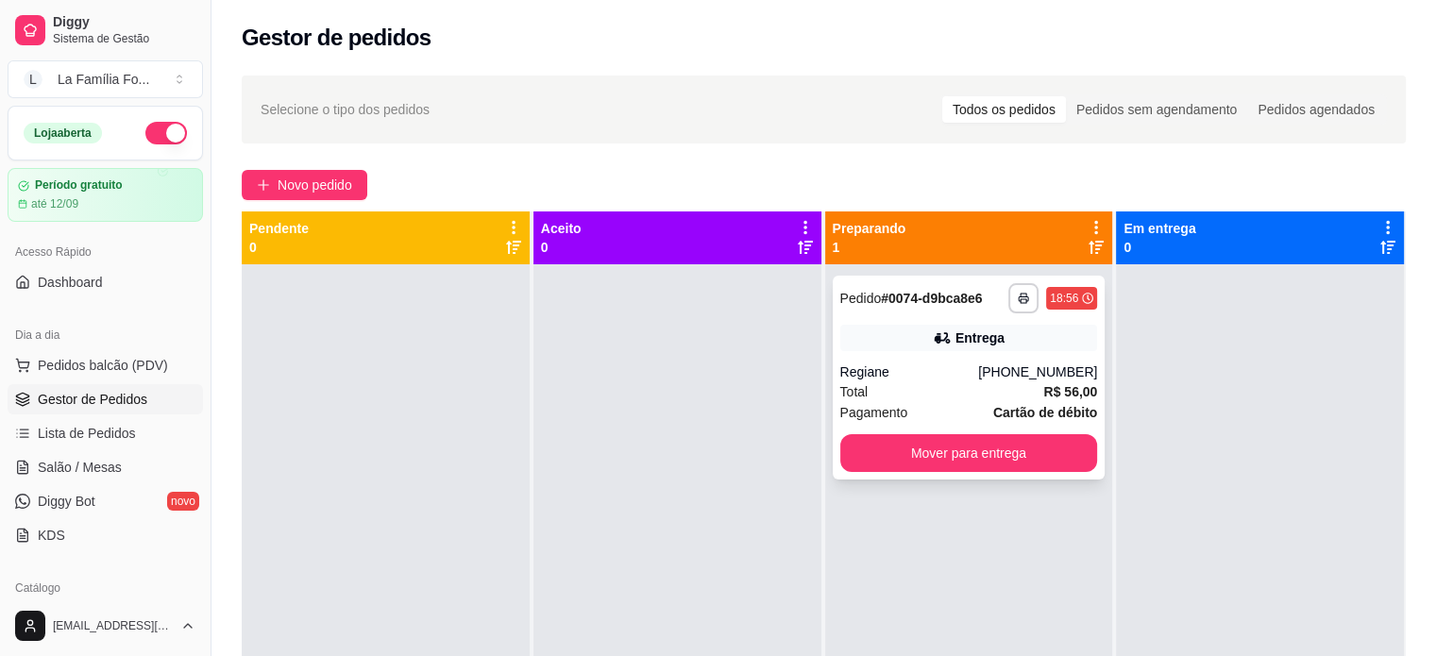
click at [971, 391] on div "Total R$ 56,00" at bounding box center [969, 391] width 258 height 21
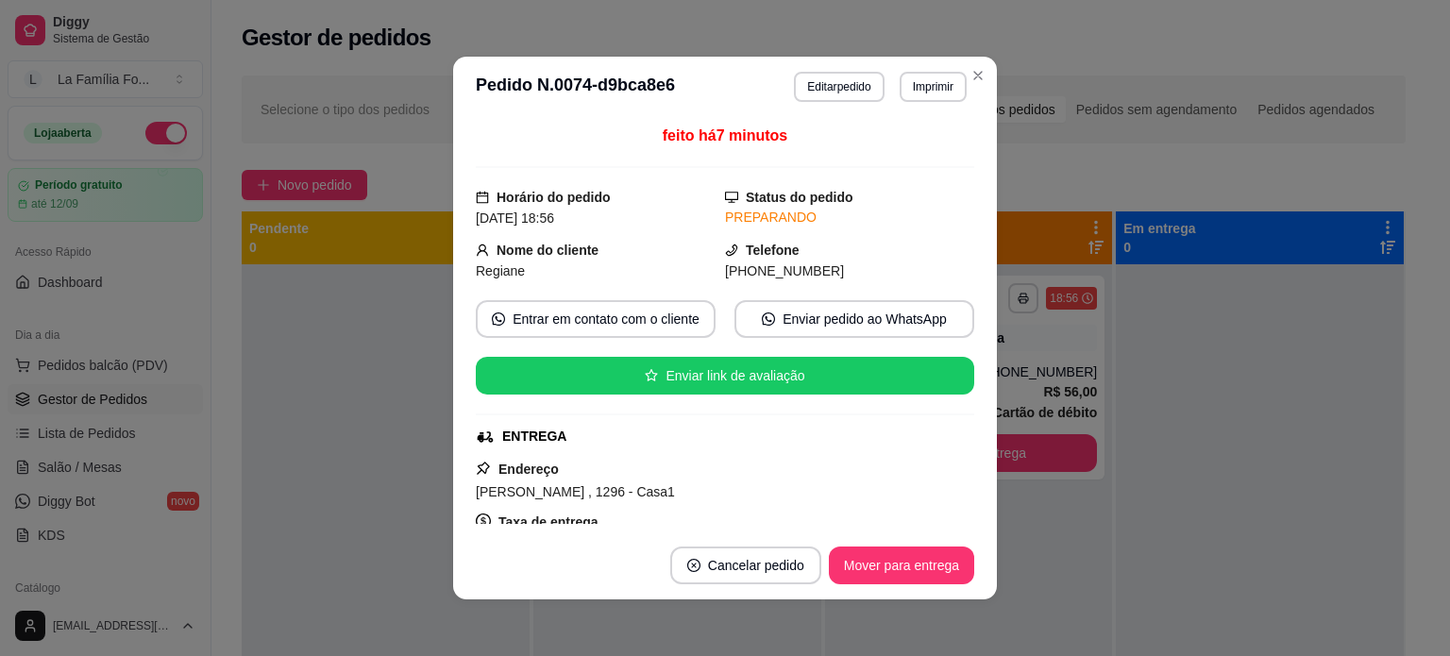
click at [972, 519] on div "feito há 7 minutos Horário do pedido 28/08/2025 18:56 Status do pedido PREPARAN…" at bounding box center [725, 324] width 544 height 414
click at [955, 526] on div "feito há 7 minutos Horário do pedido 28/08/2025 18:56 Status do pedido PREPARAN…" at bounding box center [725, 324] width 544 height 414
click at [956, 524] on div "feito há 7 minutos Horário do pedido 28/08/2025 18:56 Status do pedido PREPARAN…" at bounding box center [725, 324] width 498 height 399
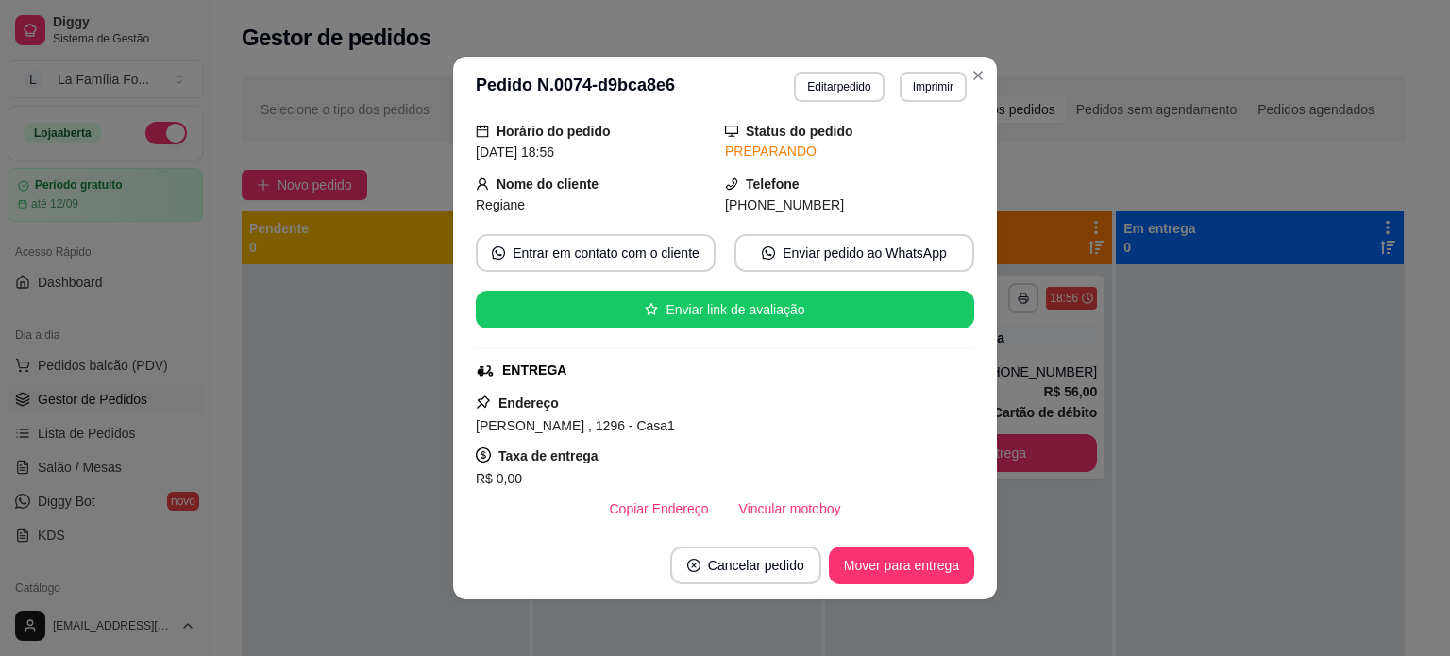
scroll to position [76, 0]
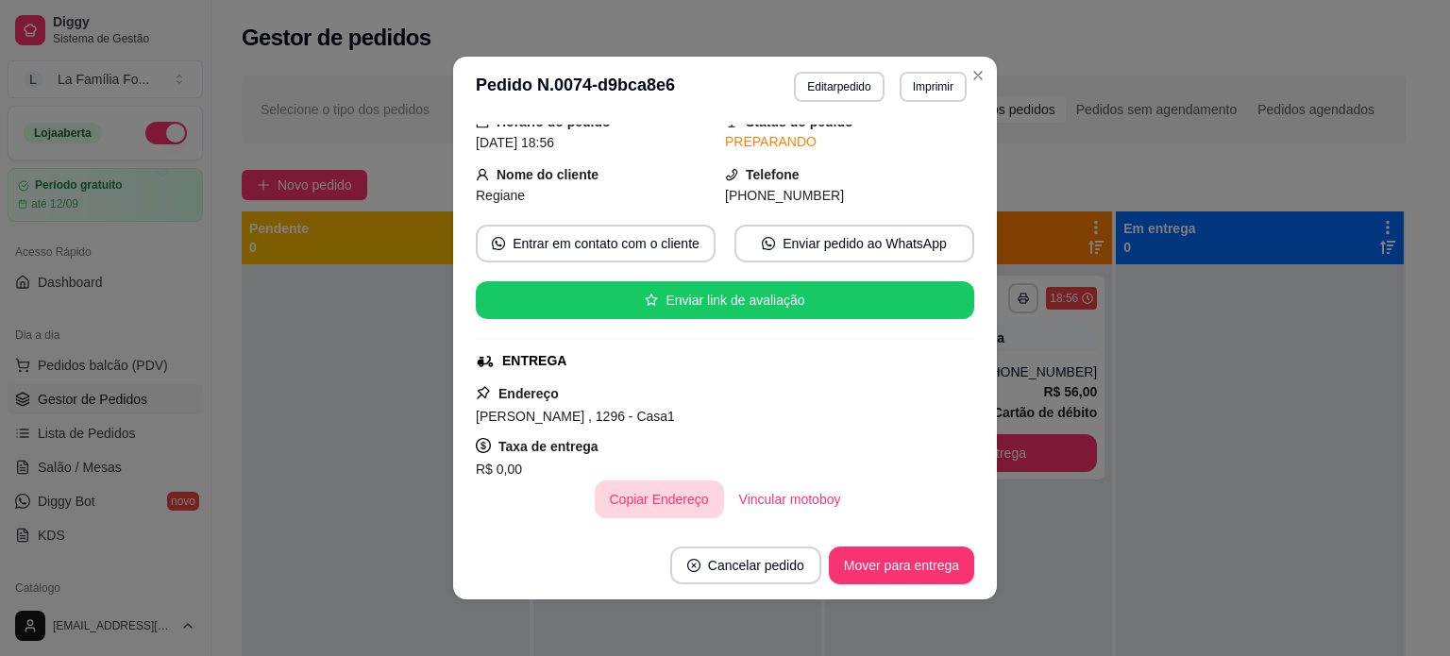
click at [651, 496] on button "Copiar Endereço" at bounding box center [659, 500] width 129 height 38
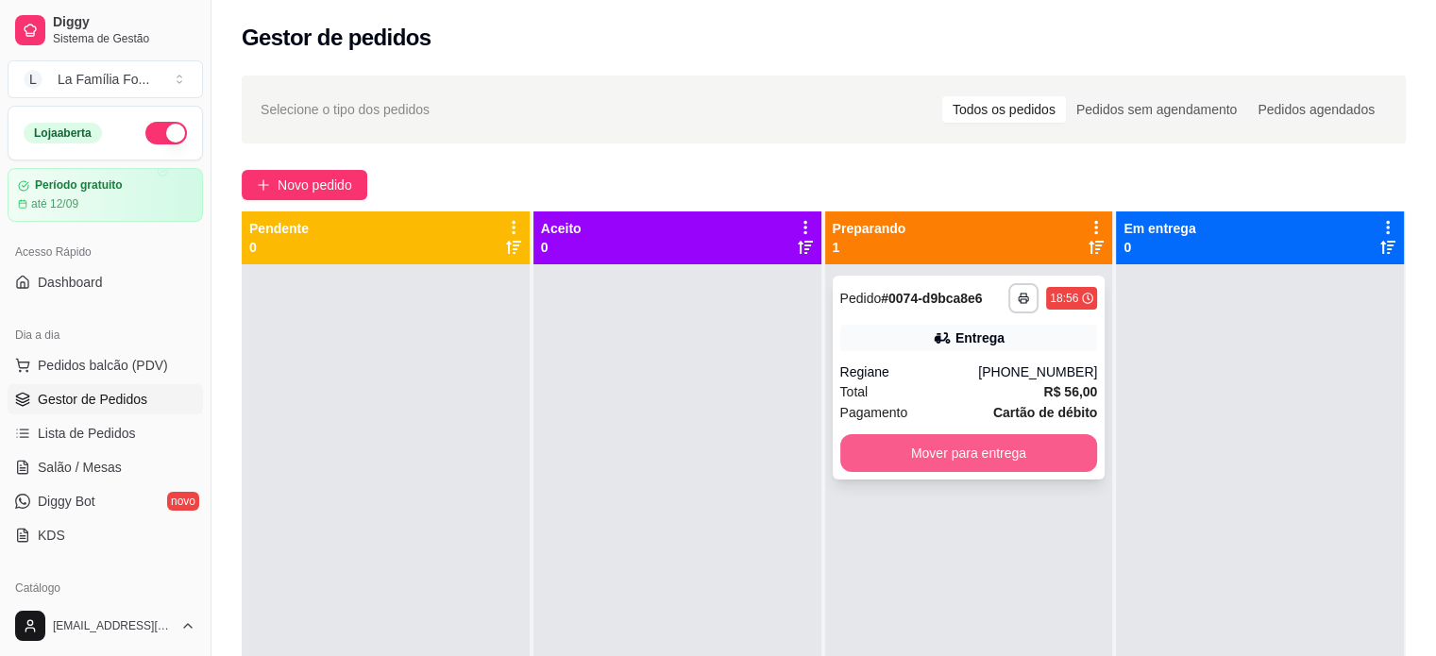
click at [955, 459] on button "Mover para entrega" at bounding box center [969, 453] width 258 height 38
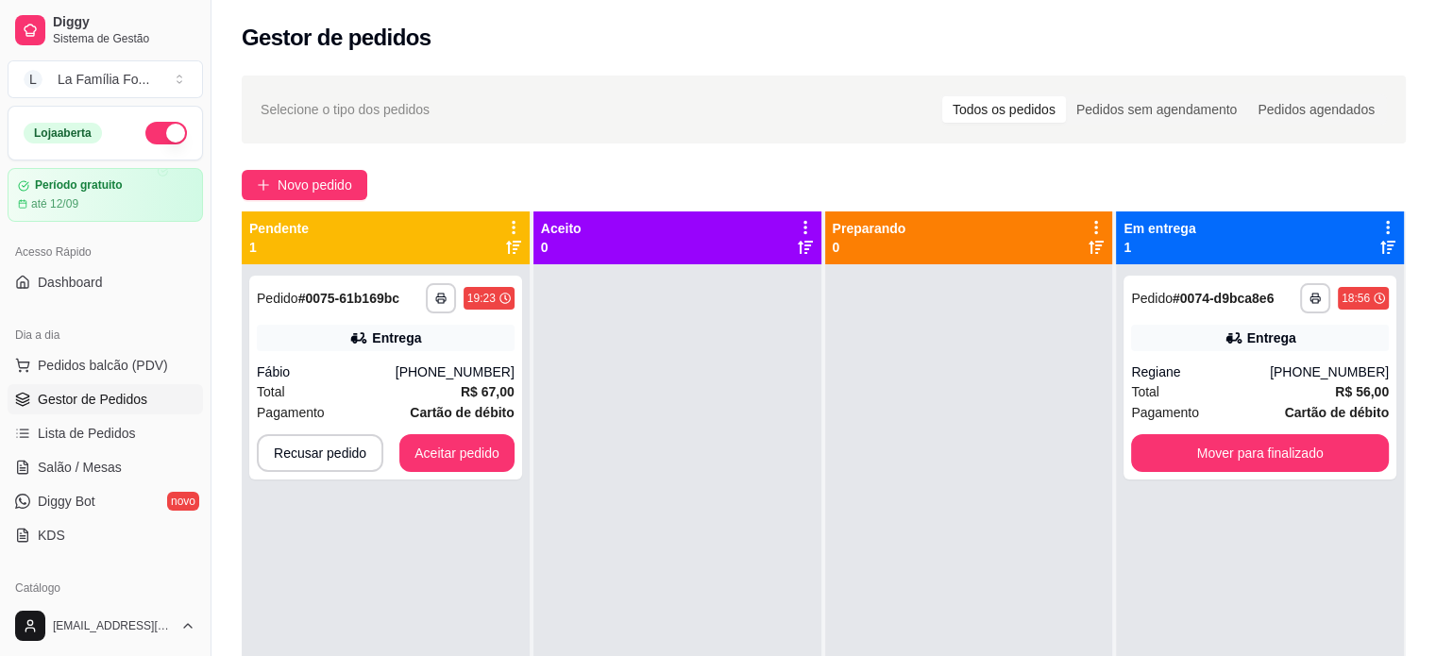
click at [634, 484] on div at bounding box center [677, 592] width 288 height 656
click at [496, 449] on button "Aceitar pedido" at bounding box center [456, 453] width 115 height 38
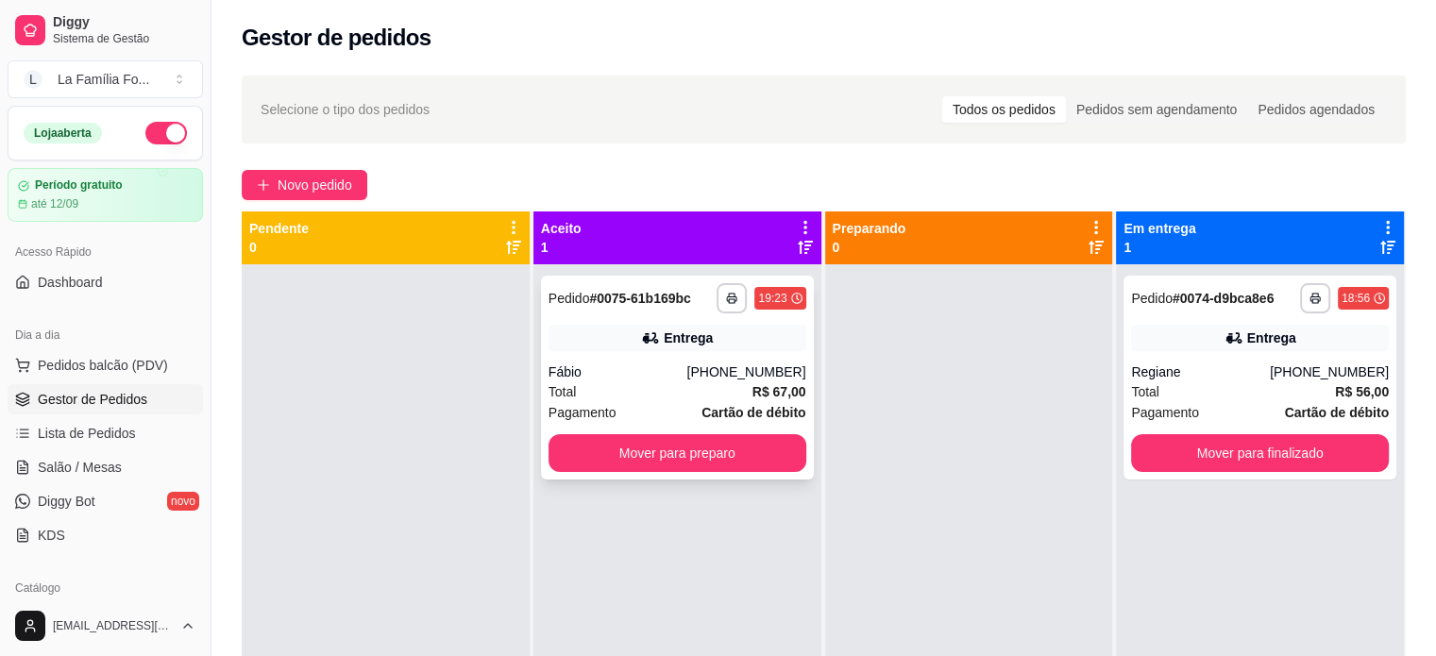
click at [617, 373] on div "Fábio" at bounding box center [618, 372] width 139 height 19
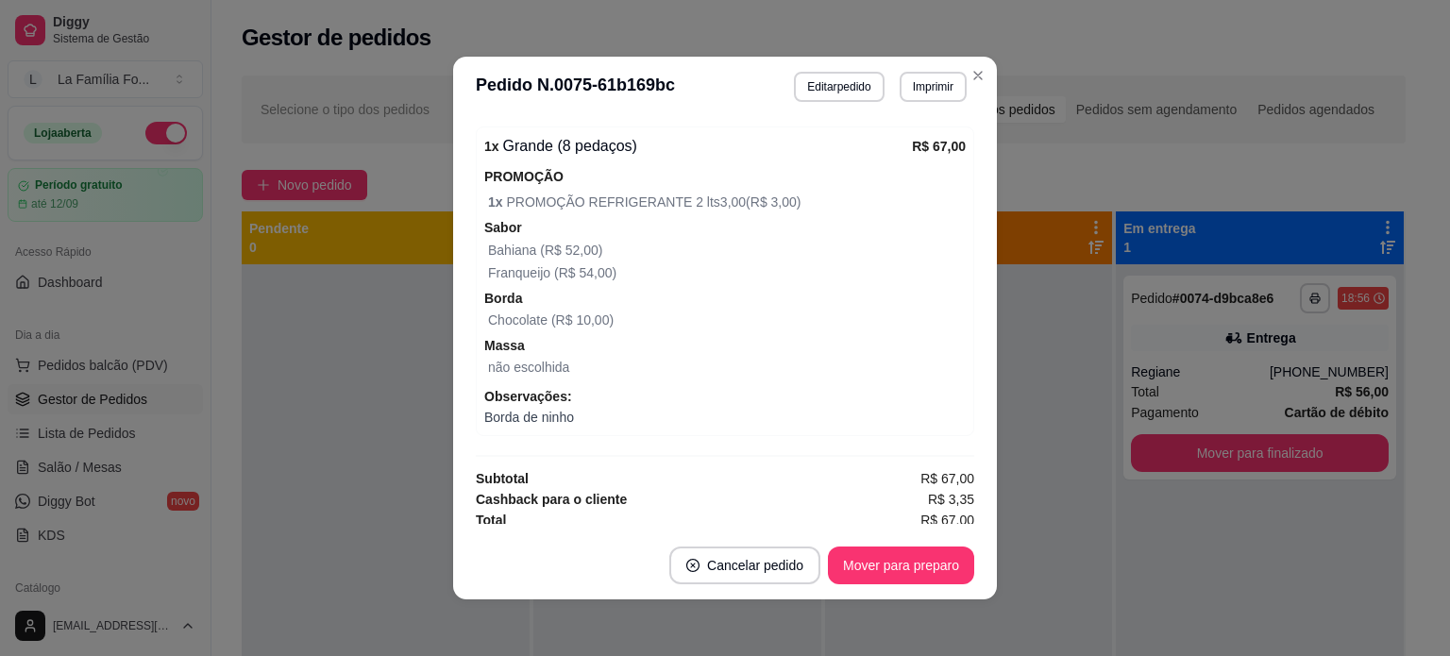
scroll to position [622, 0]
click at [856, 421] on div "1 x Grande (8 pedaços) R$ 67,00 PROMOÇÃO 1 x PROMOÇÃO REFRIGERANTE 2 lts3,00 ( …" at bounding box center [725, 278] width 498 height 310
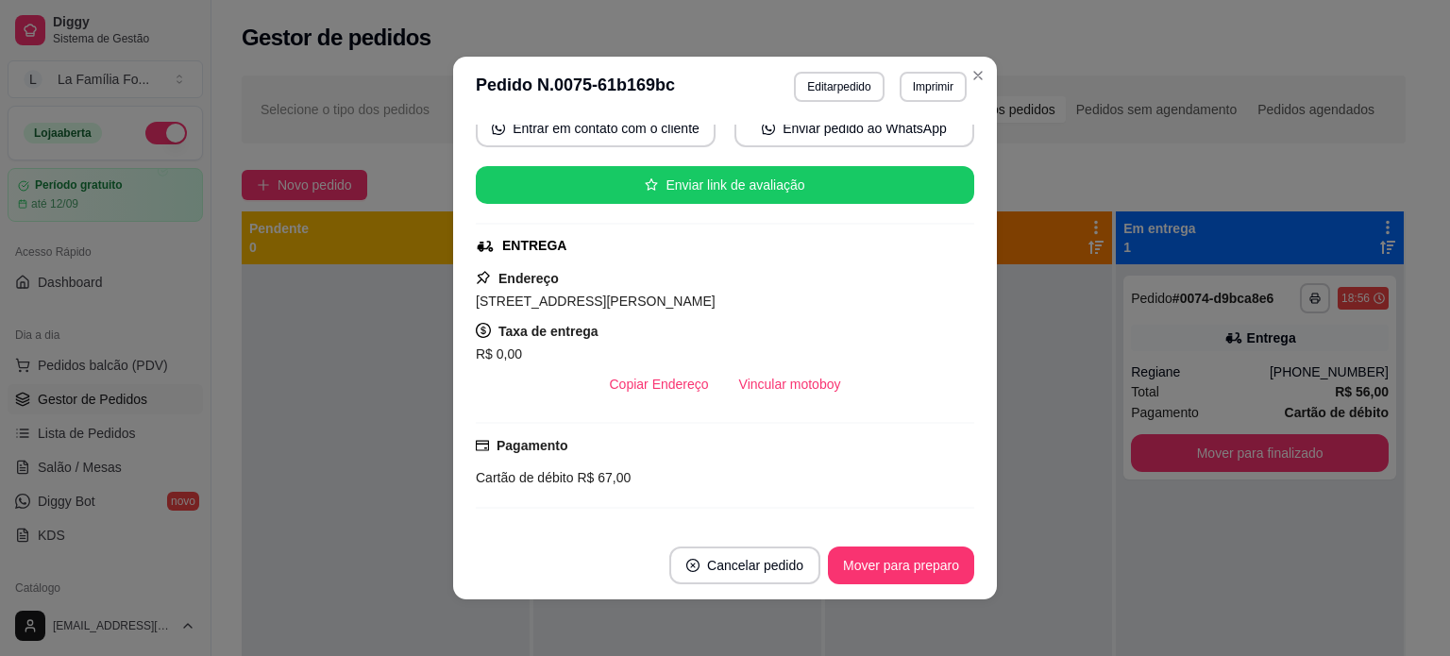
scroll to position [190, 0]
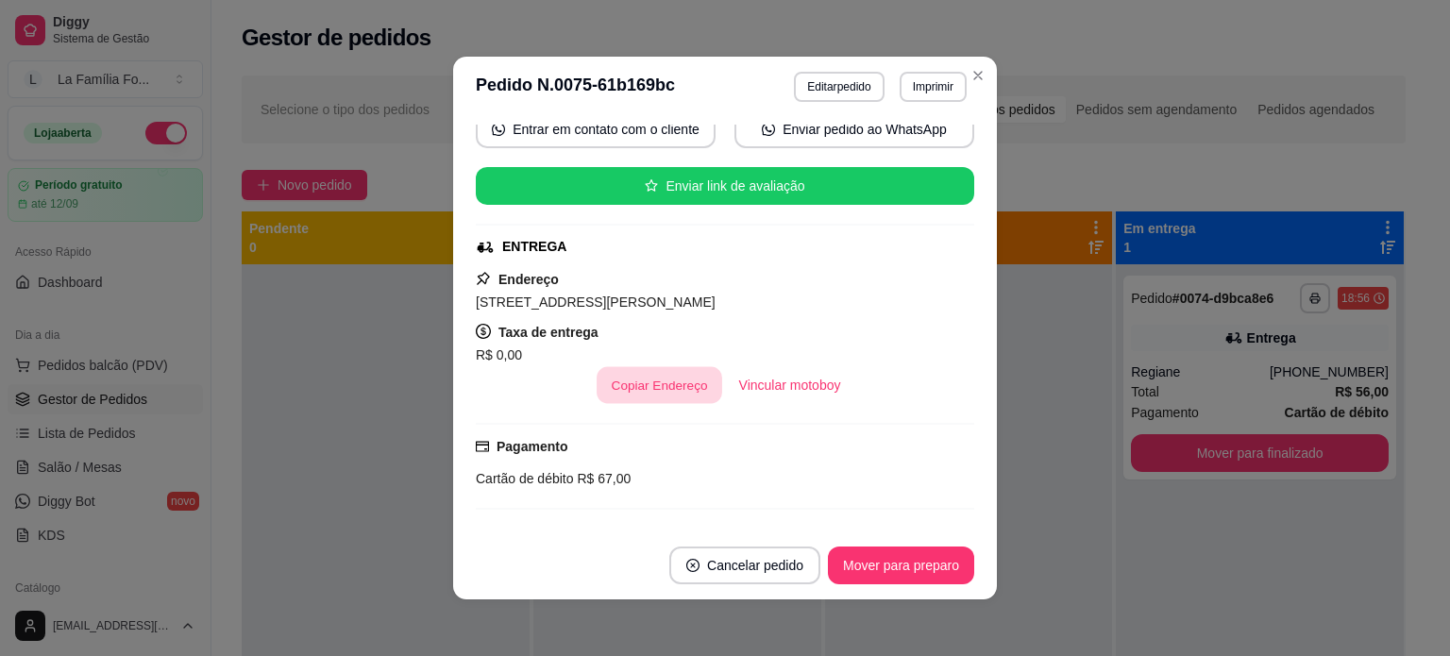
click at [638, 391] on button "Copiar Endereço" at bounding box center [660, 385] width 126 height 37
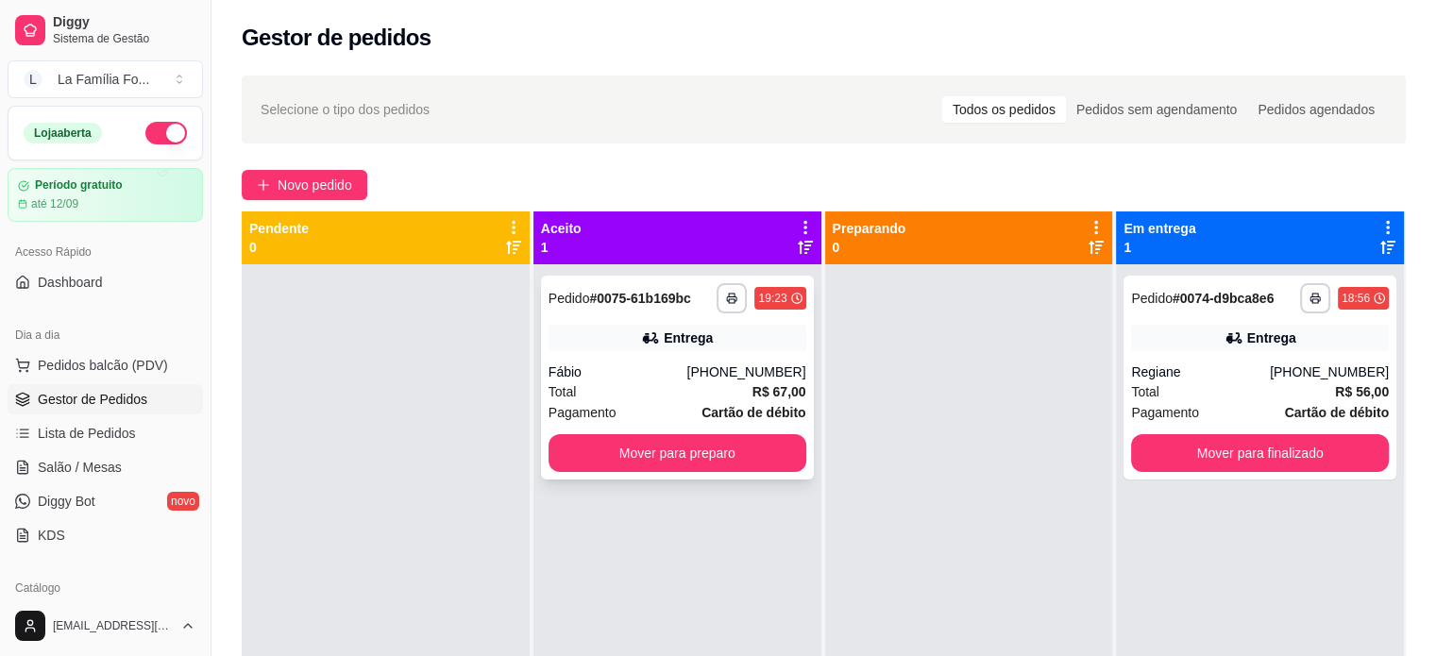
click at [719, 383] on div "Total R$ 67,00" at bounding box center [678, 391] width 258 height 21
click at [672, 357] on div "**********" at bounding box center [677, 378] width 273 height 204
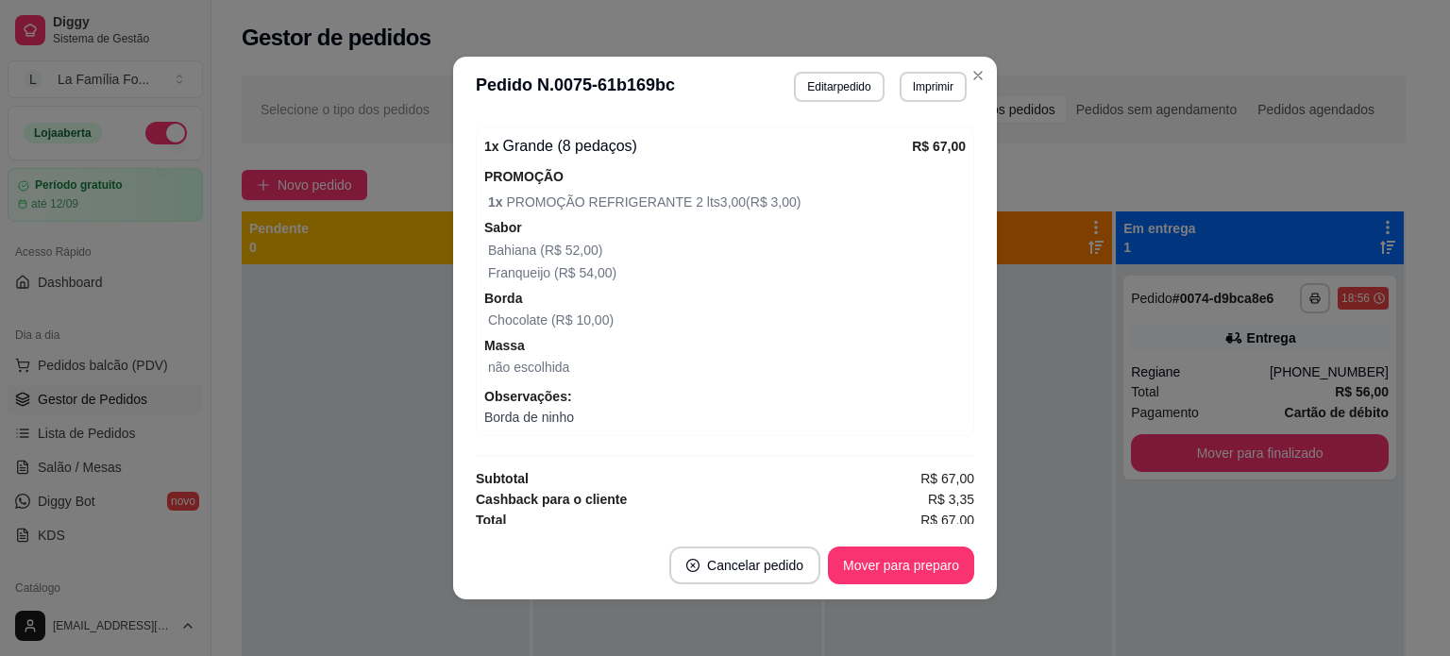
scroll to position [622, 0]
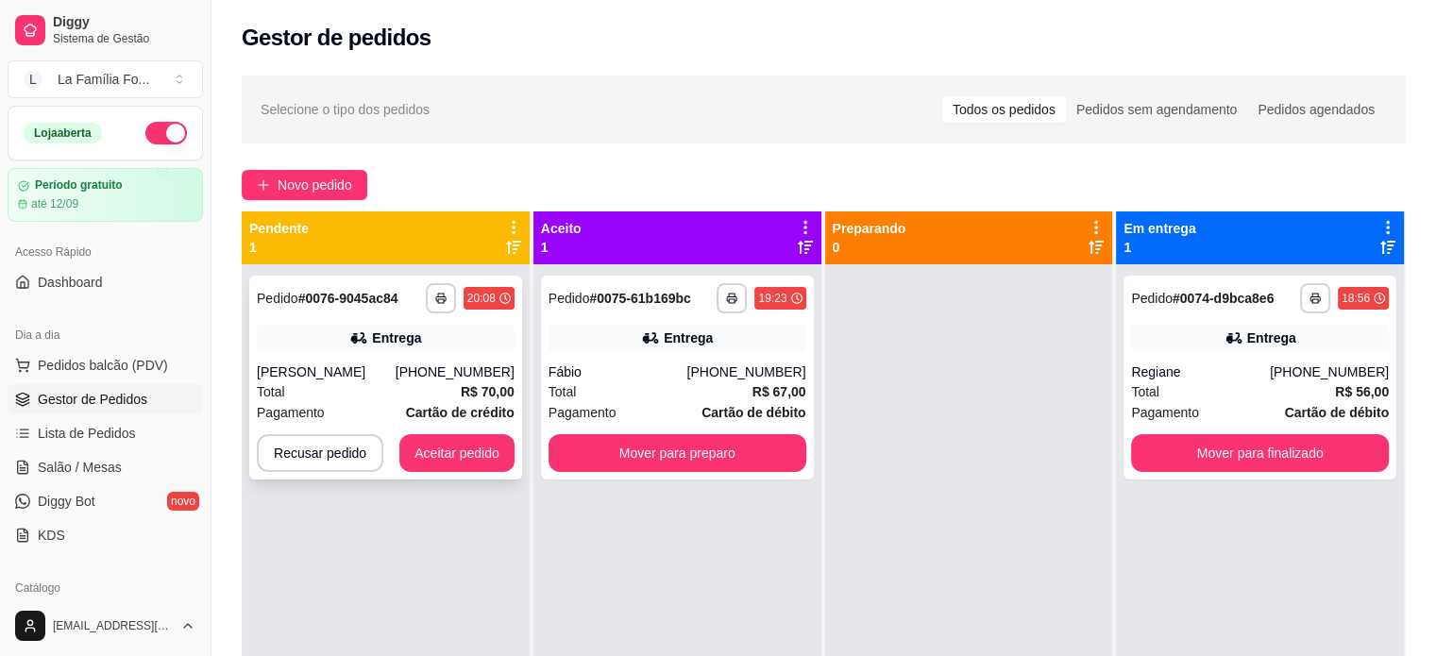
click at [411, 343] on div "Entrega" at bounding box center [396, 338] width 49 height 19
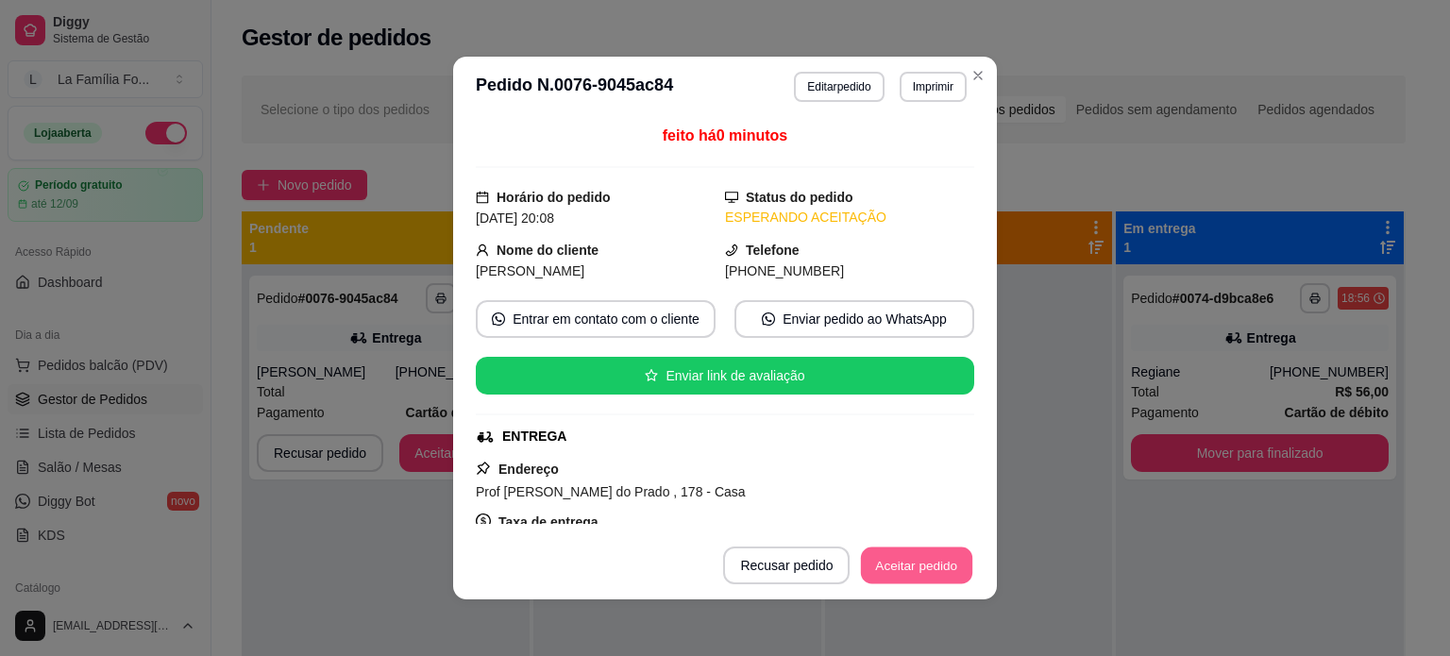
click at [894, 548] on button "Aceitar pedido" at bounding box center [916, 566] width 111 height 37
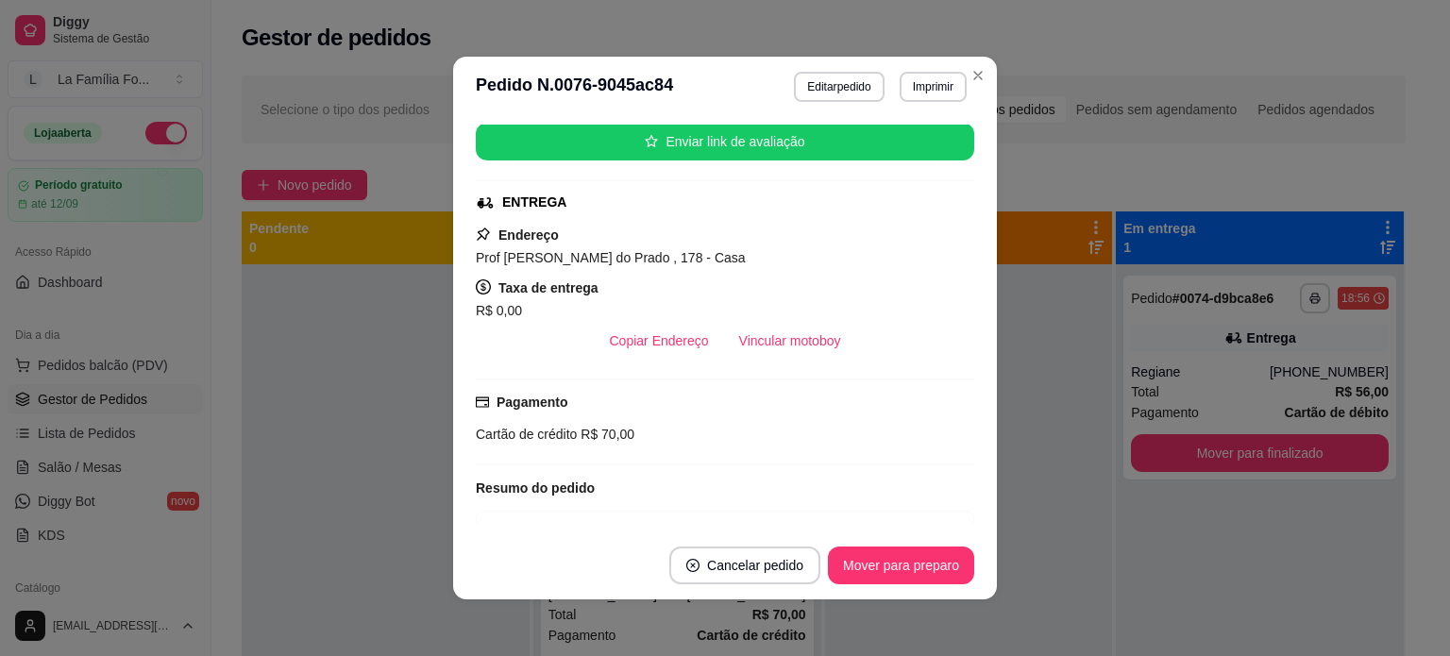
scroll to position [283, 0]
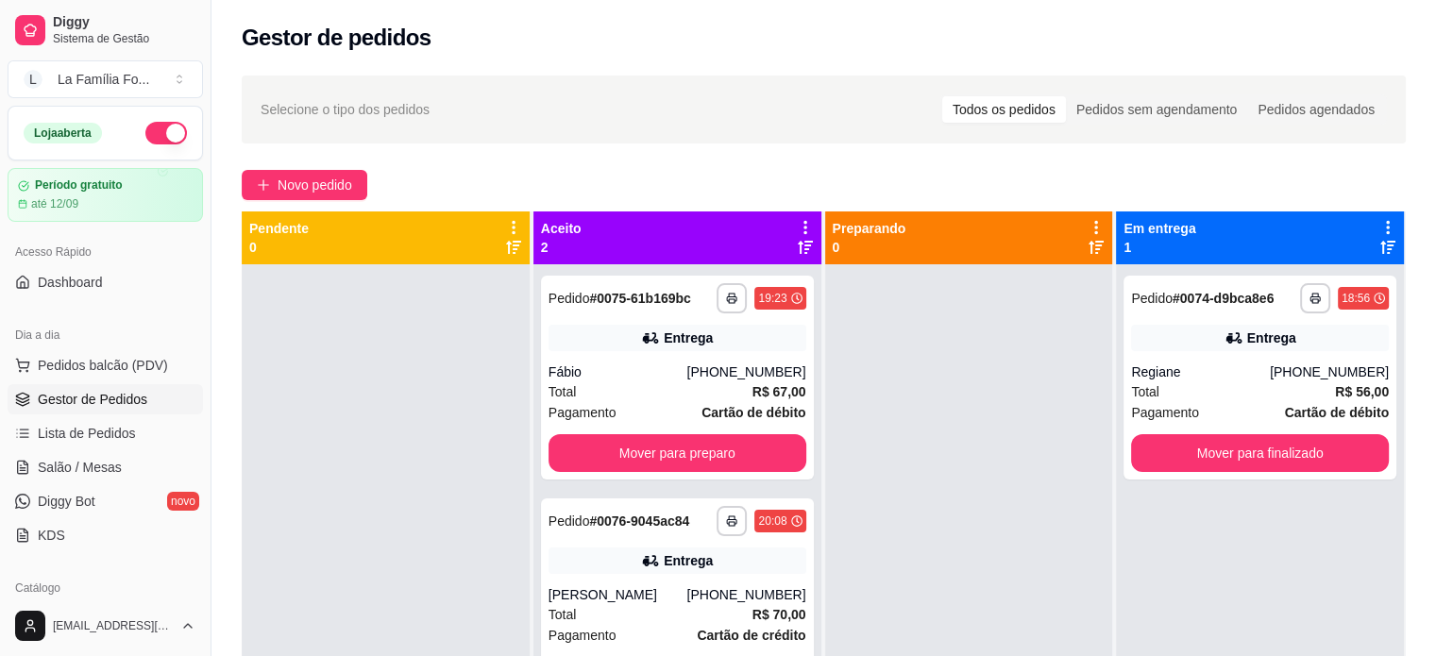
click at [1055, 392] on div at bounding box center [969, 592] width 288 height 656
click at [684, 554] on div "Entrega" at bounding box center [688, 560] width 49 height 19
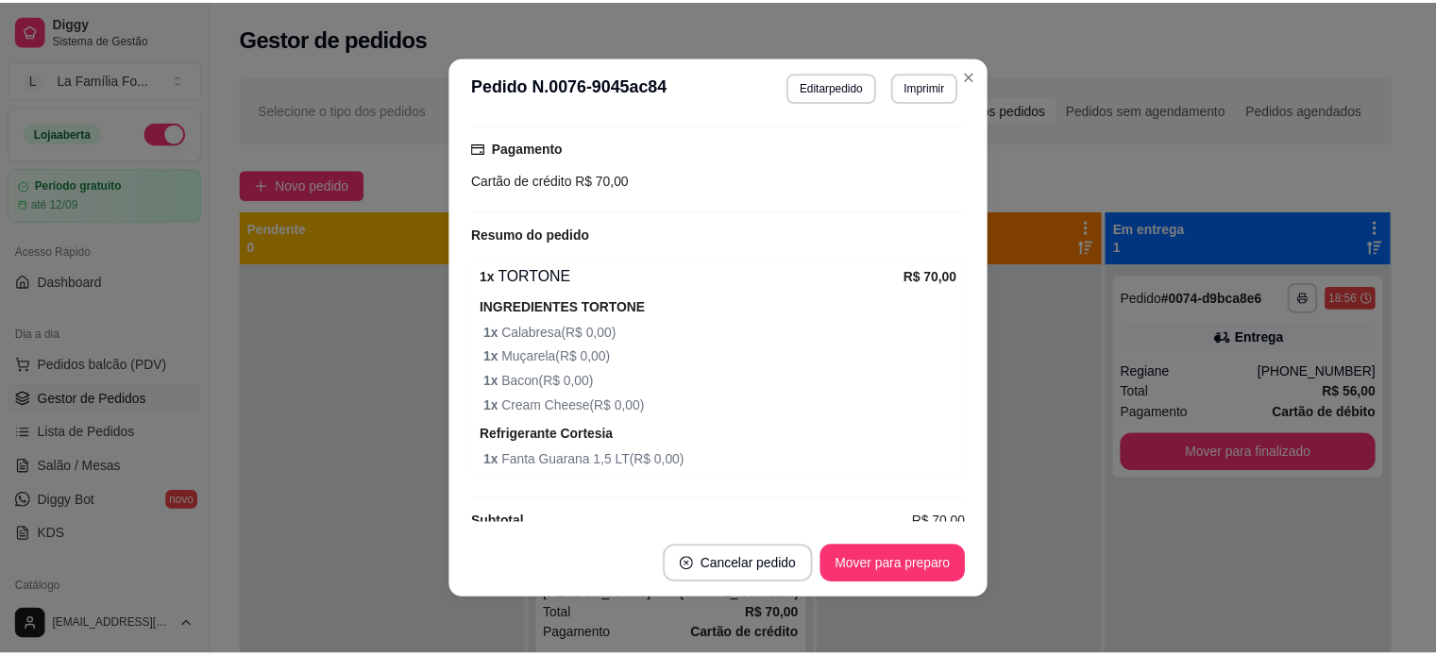
scroll to position [535, 0]
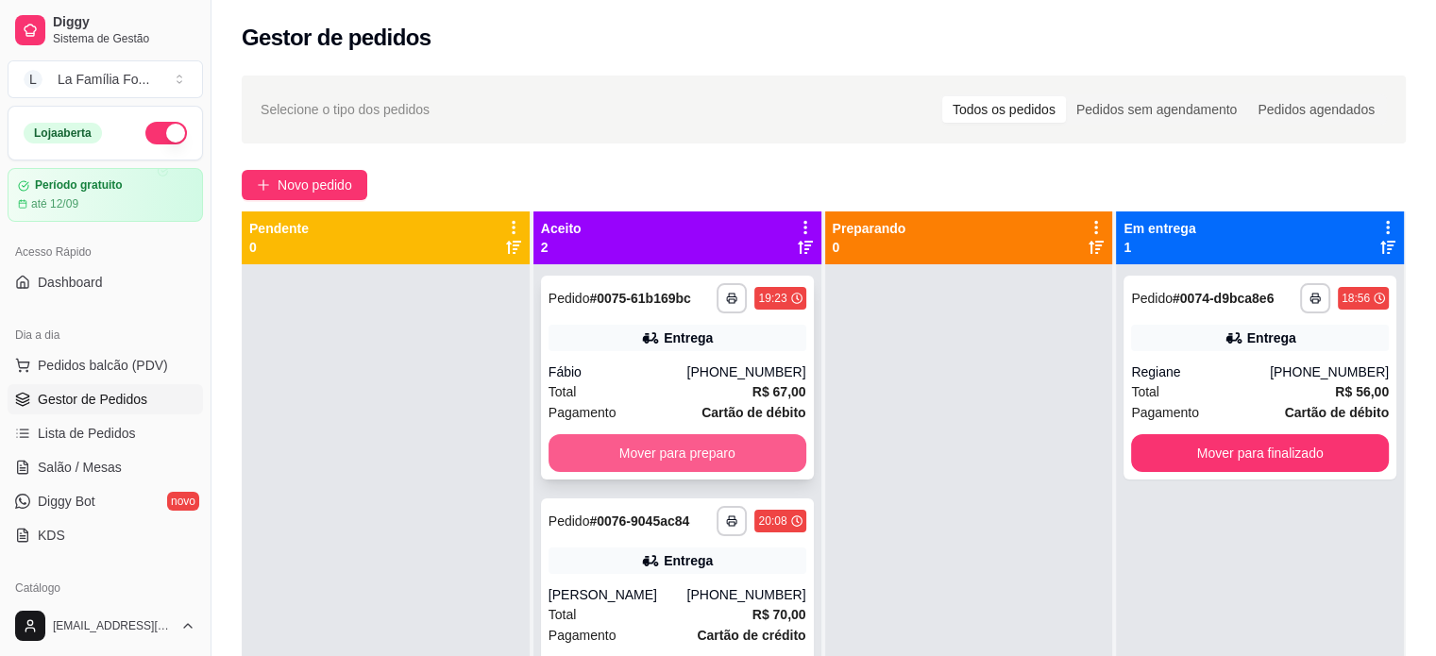
click at [773, 454] on button "Mover para preparo" at bounding box center [678, 453] width 258 height 38
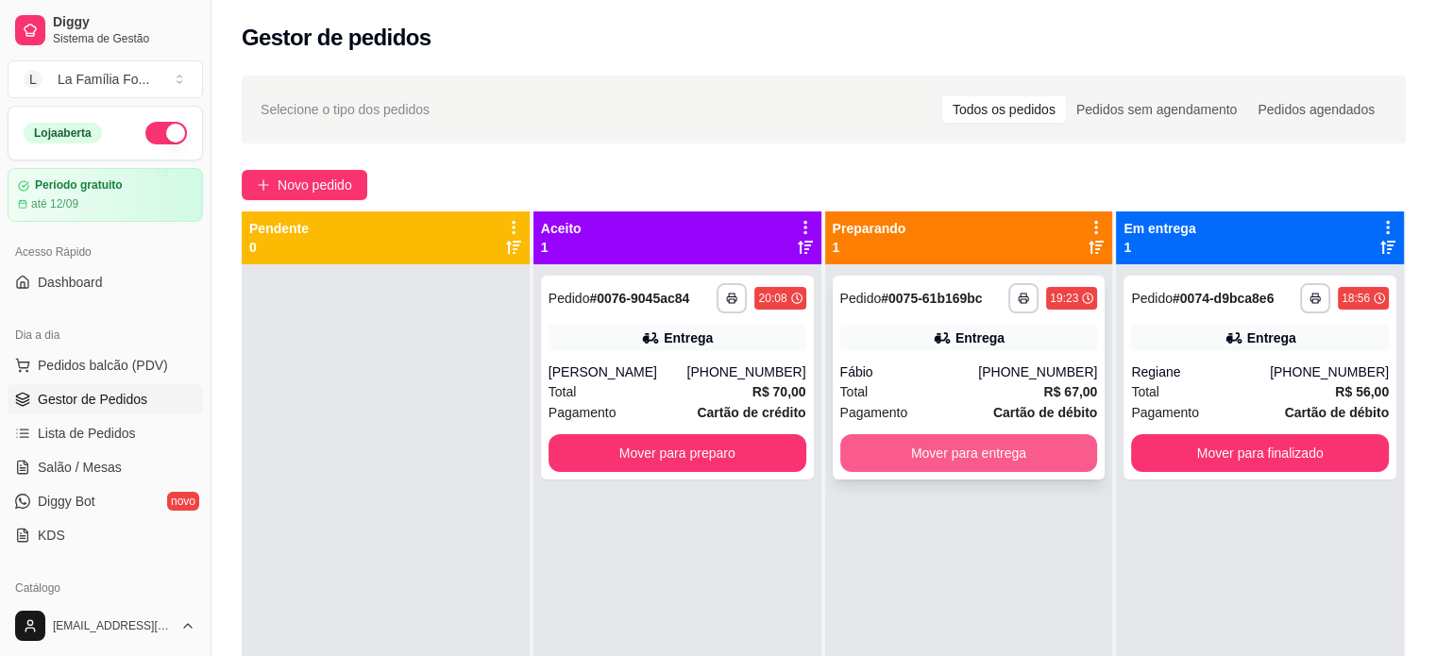
click at [887, 460] on button "Mover para entrega" at bounding box center [969, 453] width 258 height 38
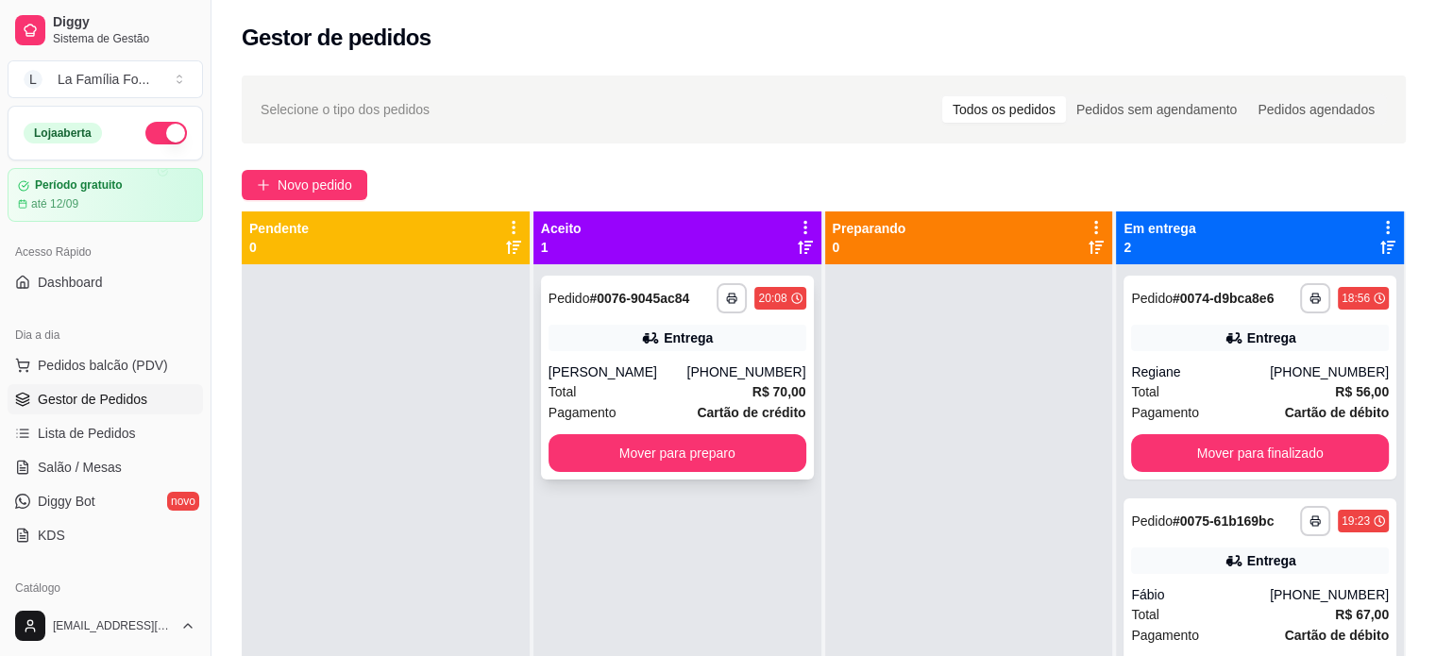
click at [752, 384] on strong "R$ 70,00" at bounding box center [779, 391] width 54 height 15
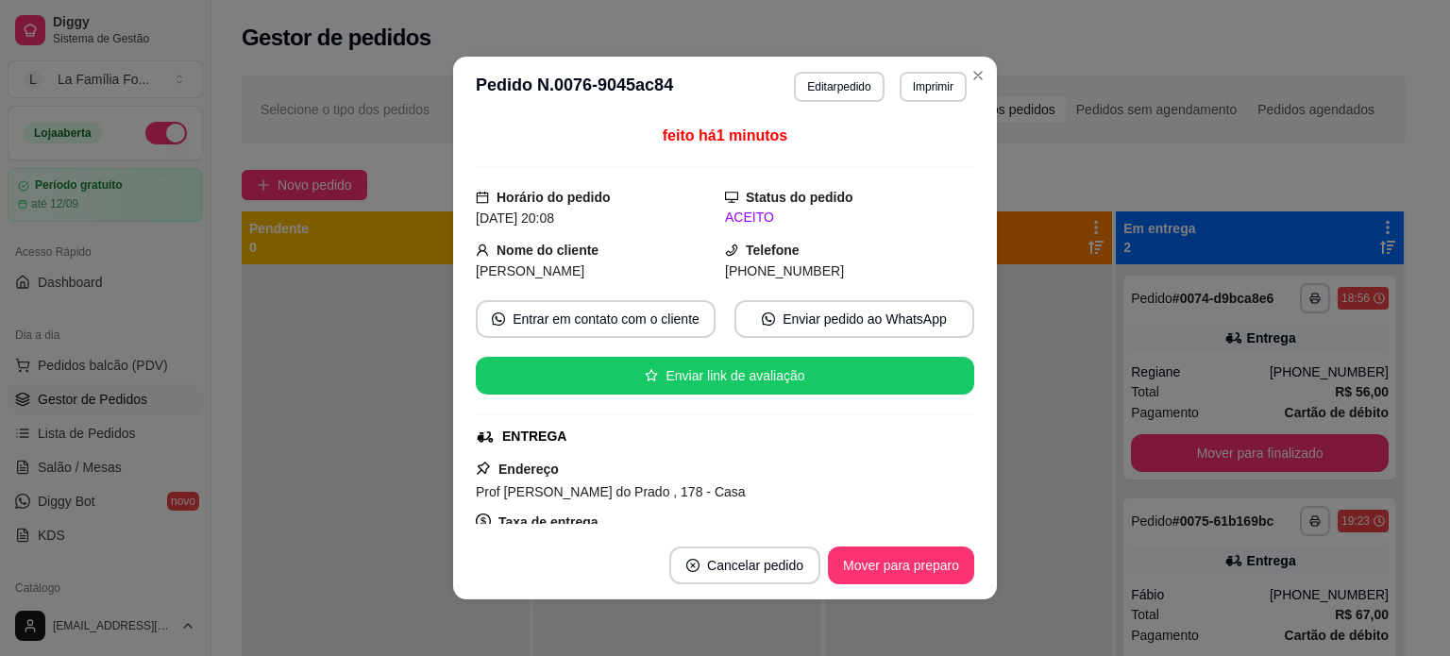
click at [502, 486] on span "Prof Milton Leme do Prado , 178 - Casa" at bounding box center [611, 491] width 270 height 15
copy span "Prof Milton Leme do Prado , 178 - Casa"
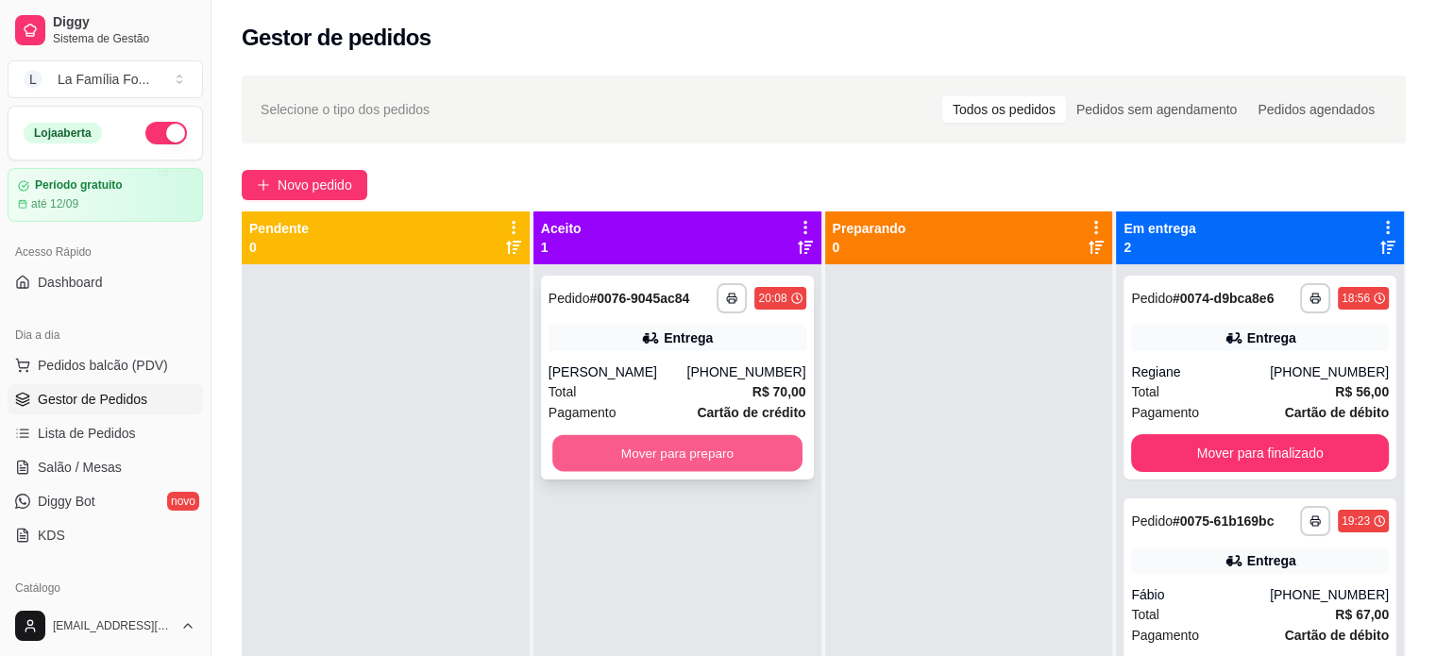
click at [763, 444] on button "Mover para preparo" at bounding box center [677, 453] width 250 height 37
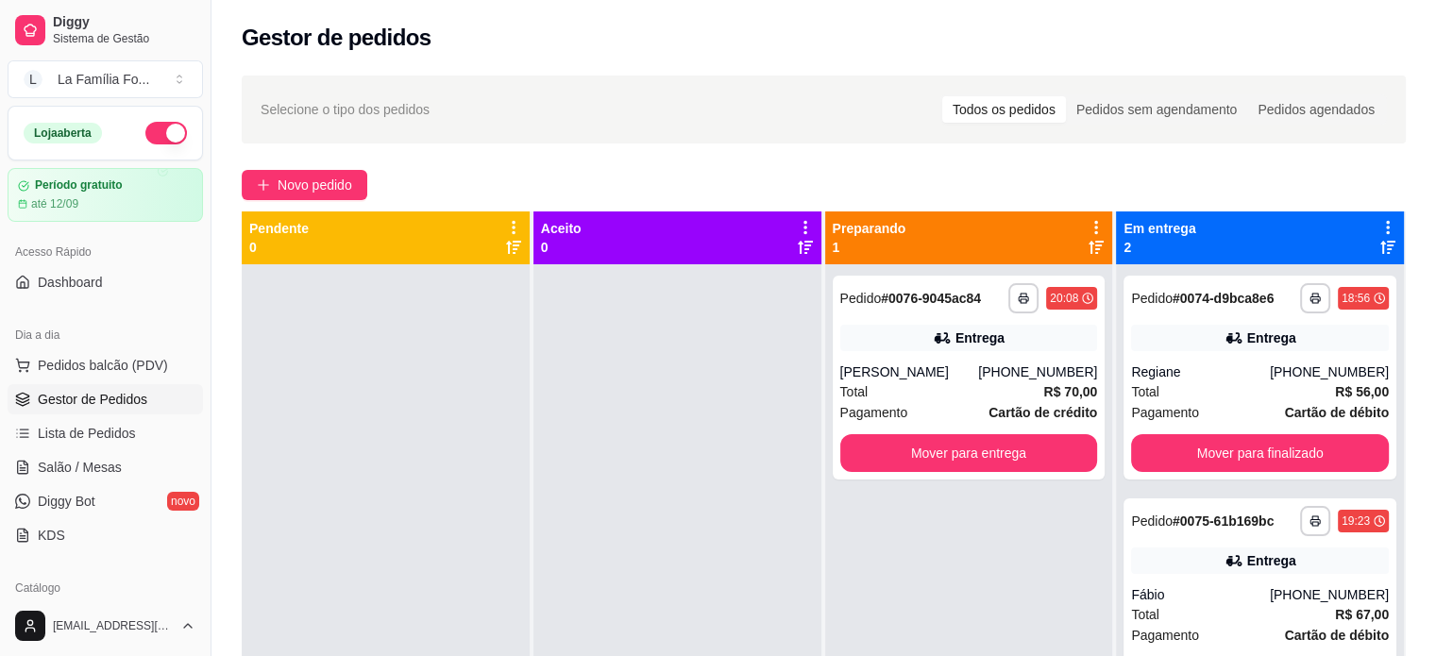
click at [873, 50] on div "Gestor de pedidos" at bounding box center [824, 38] width 1164 height 30
drag, startPoint x: 204, startPoint y: 294, endPoint x: 199, endPoint y: 380, distance: 87.0
click at [199, 380] on div "Diggy Sistema de Gestão L La Família Fo ... Loja aberta Período gratuito até 12…" at bounding box center [105, 328] width 211 height 656
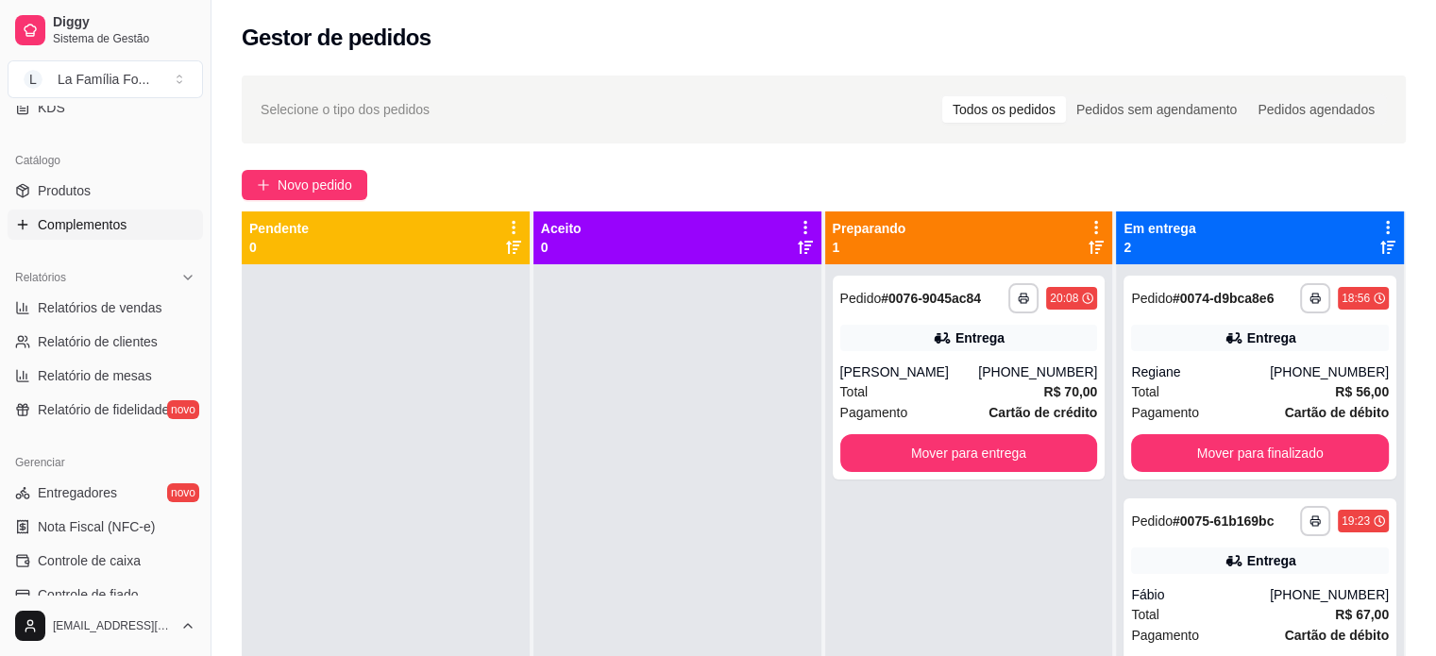
click at [142, 228] on link "Complementos" at bounding box center [105, 225] width 195 height 30
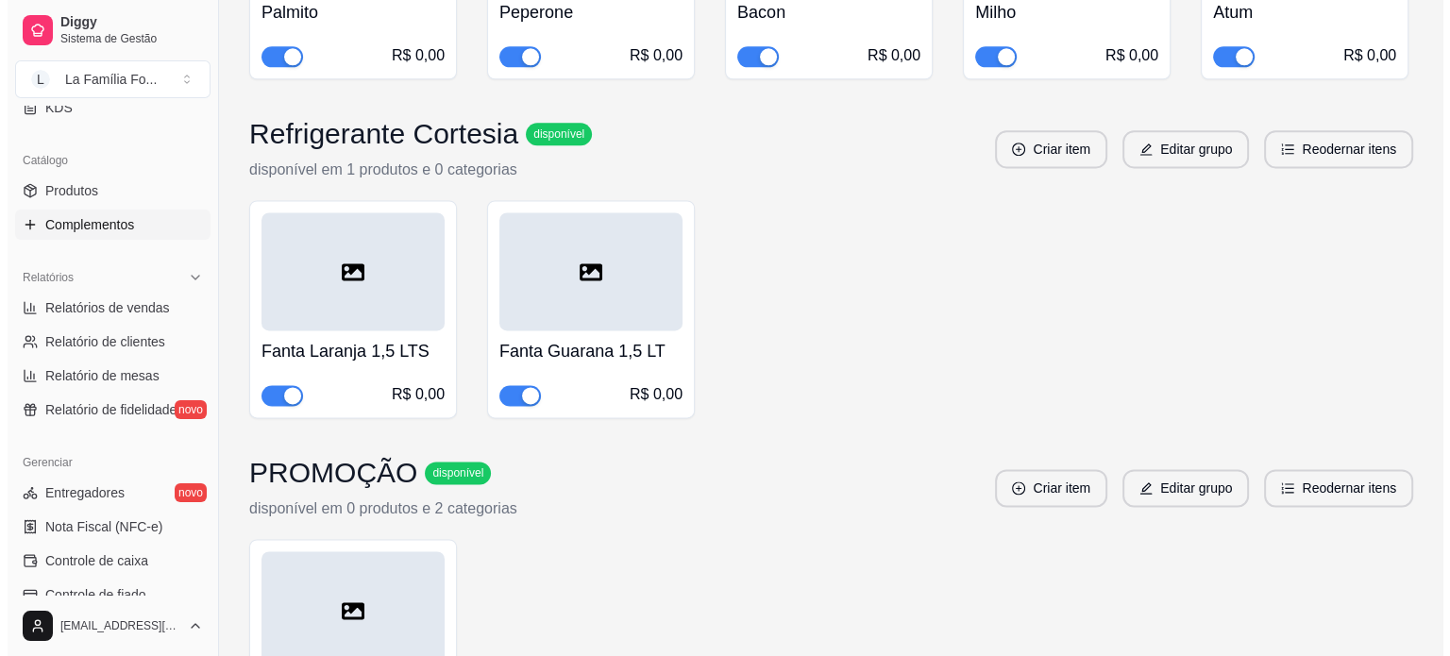
scroll to position [2522, 0]
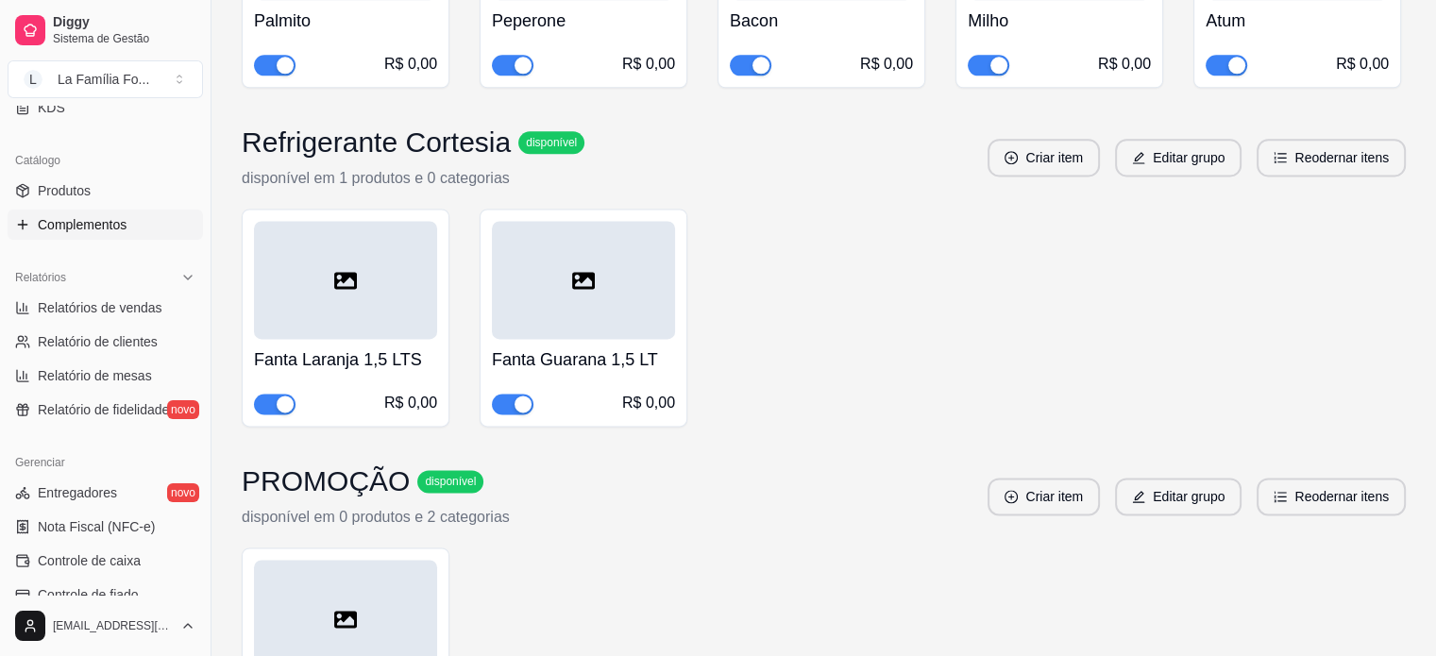
click at [521, 396] on div "button" at bounding box center [523, 404] width 17 height 17
click at [1073, 139] on button "Criar item" at bounding box center [1044, 158] width 112 height 38
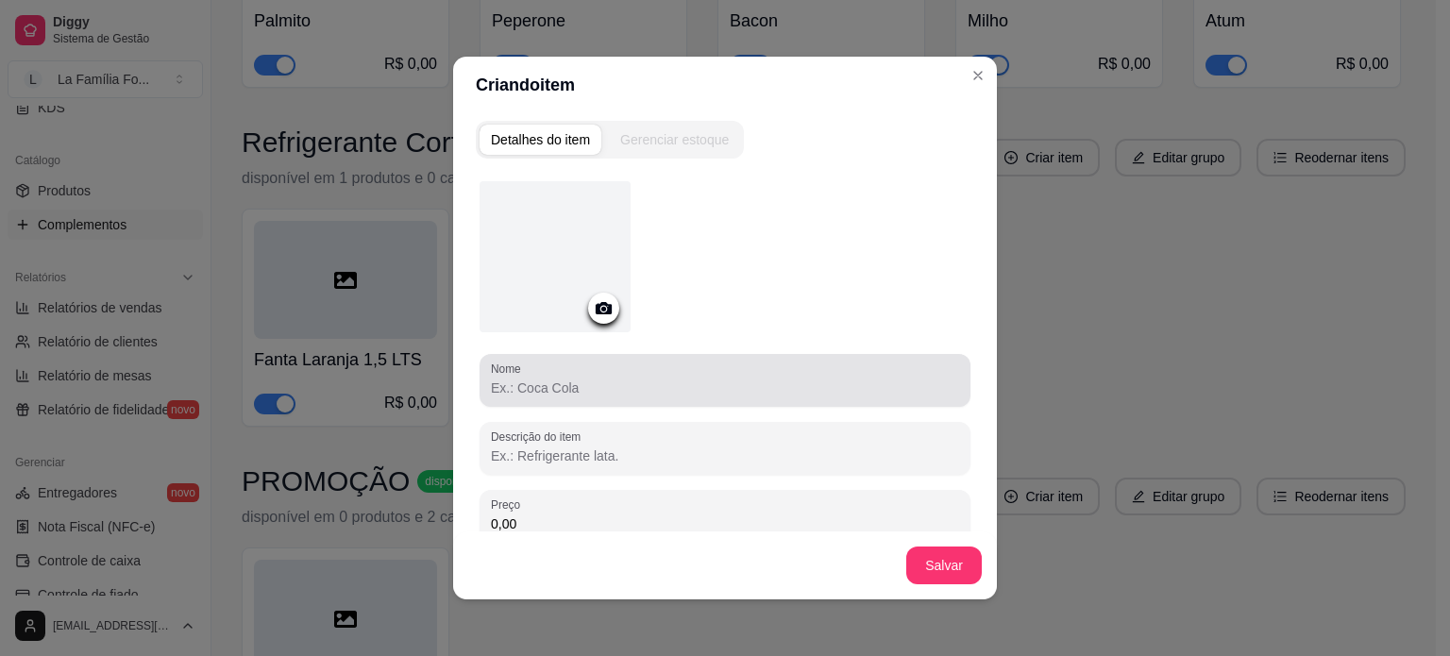
click at [617, 365] on div at bounding box center [725, 381] width 468 height 38
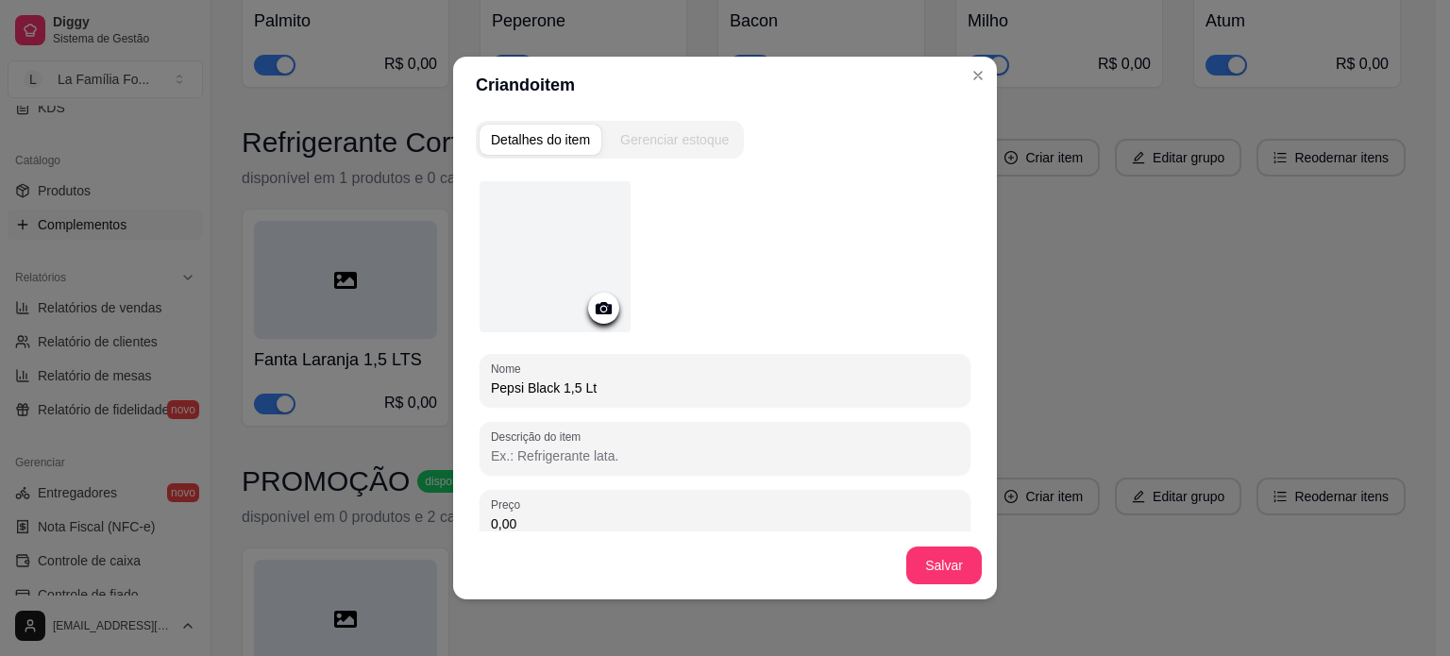
type input "Pepsi Black 1,5 Lt"
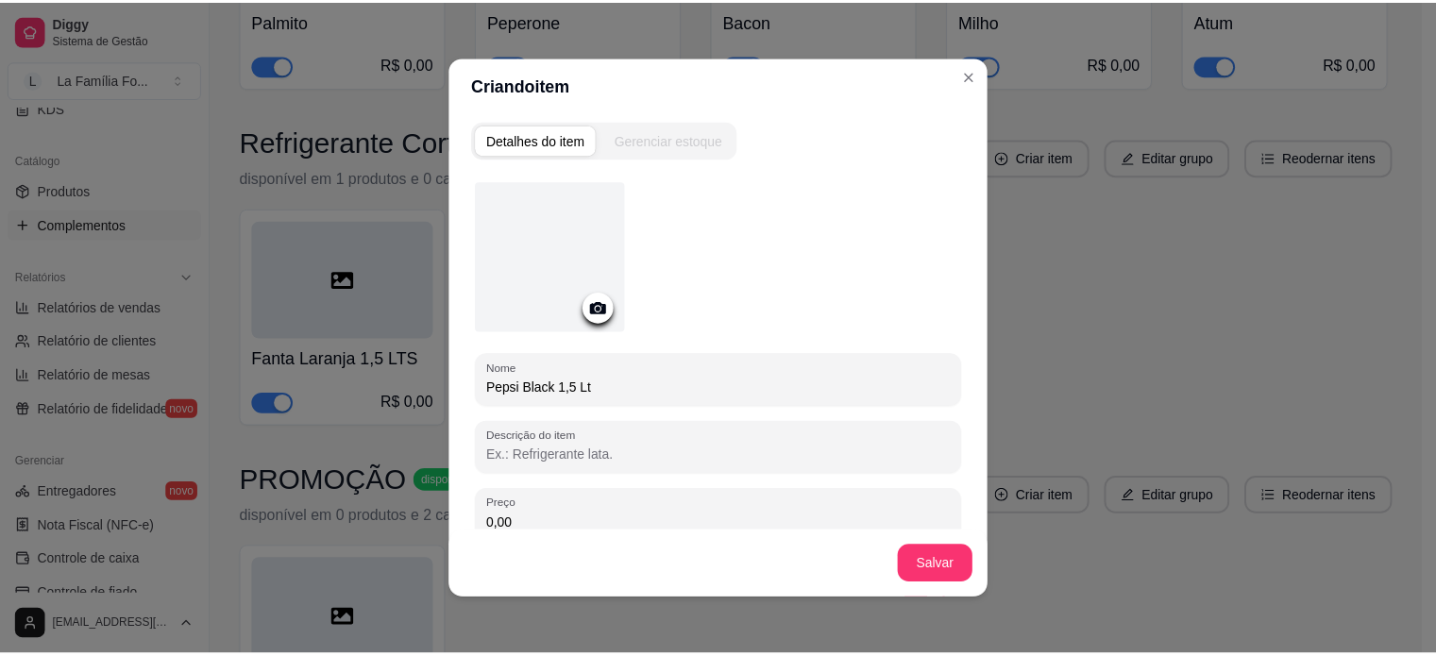
scroll to position [125, 0]
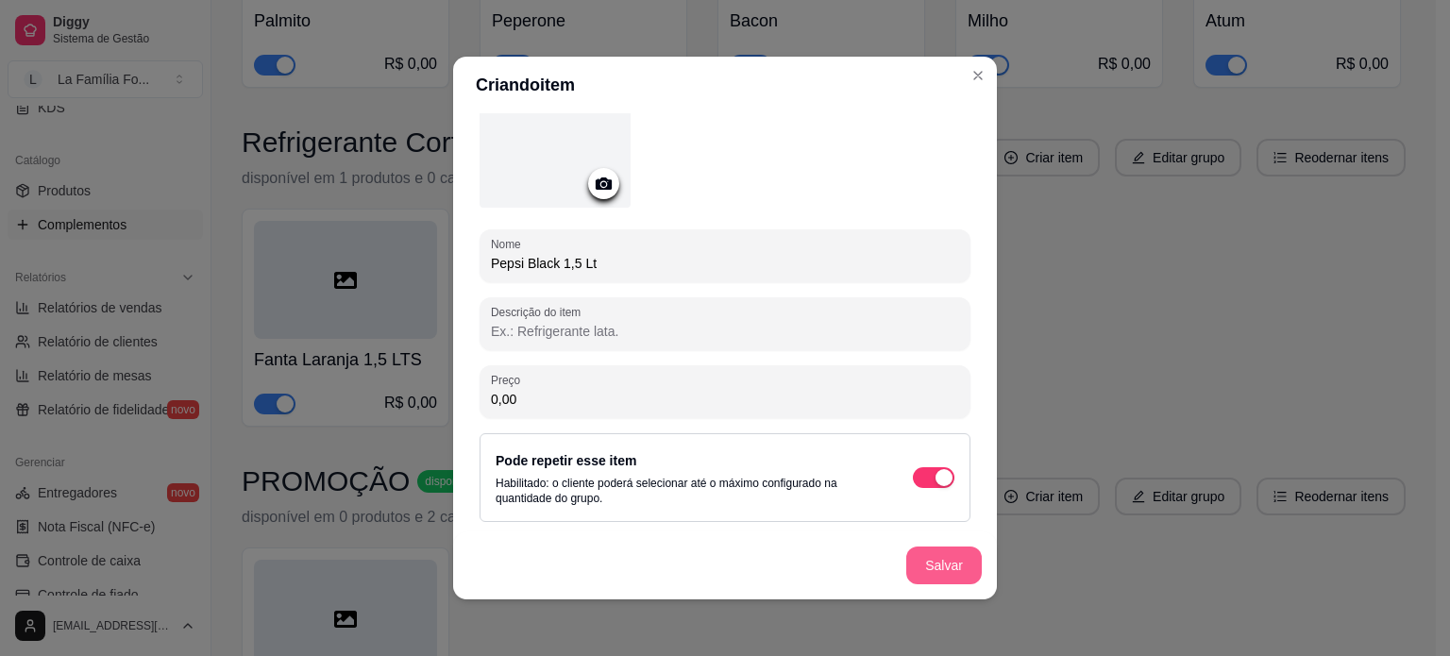
click at [960, 582] on button "Salvar" at bounding box center [944, 566] width 76 height 38
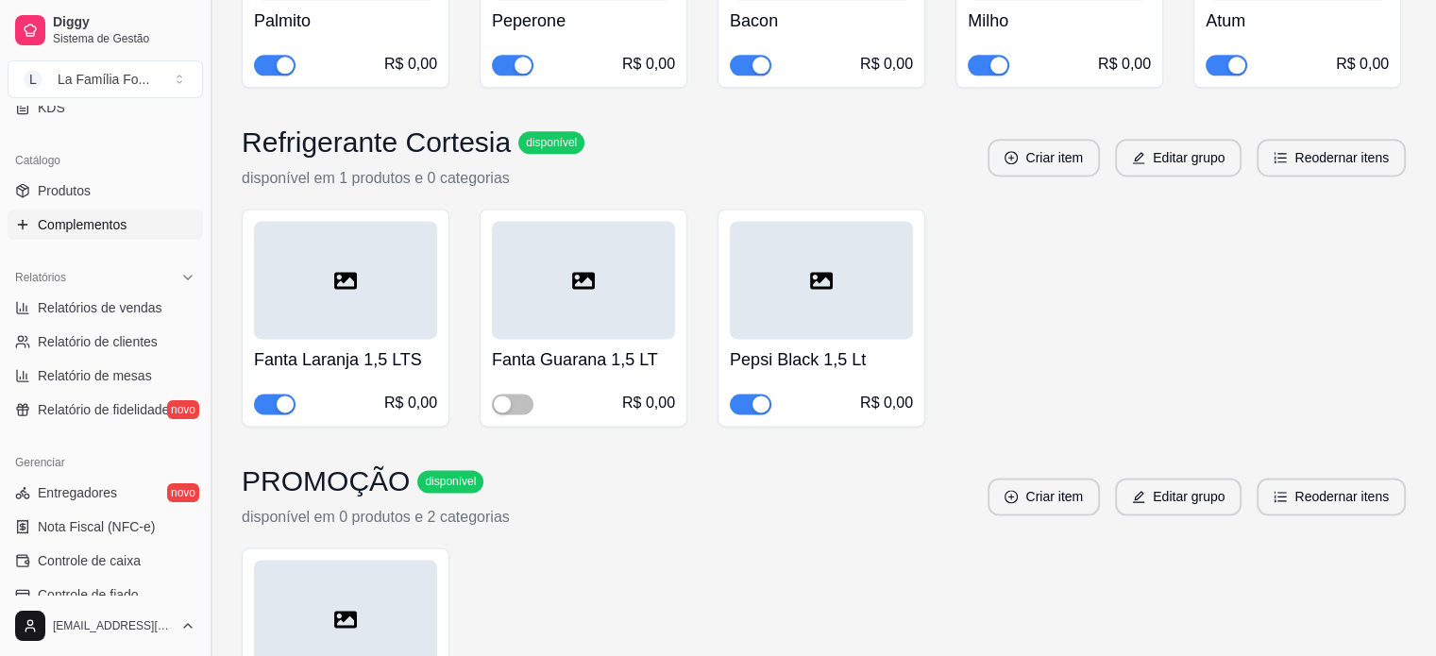
click at [203, 136] on button "Toggle Sidebar" at bounding box center [210, 328] width 15 height 656
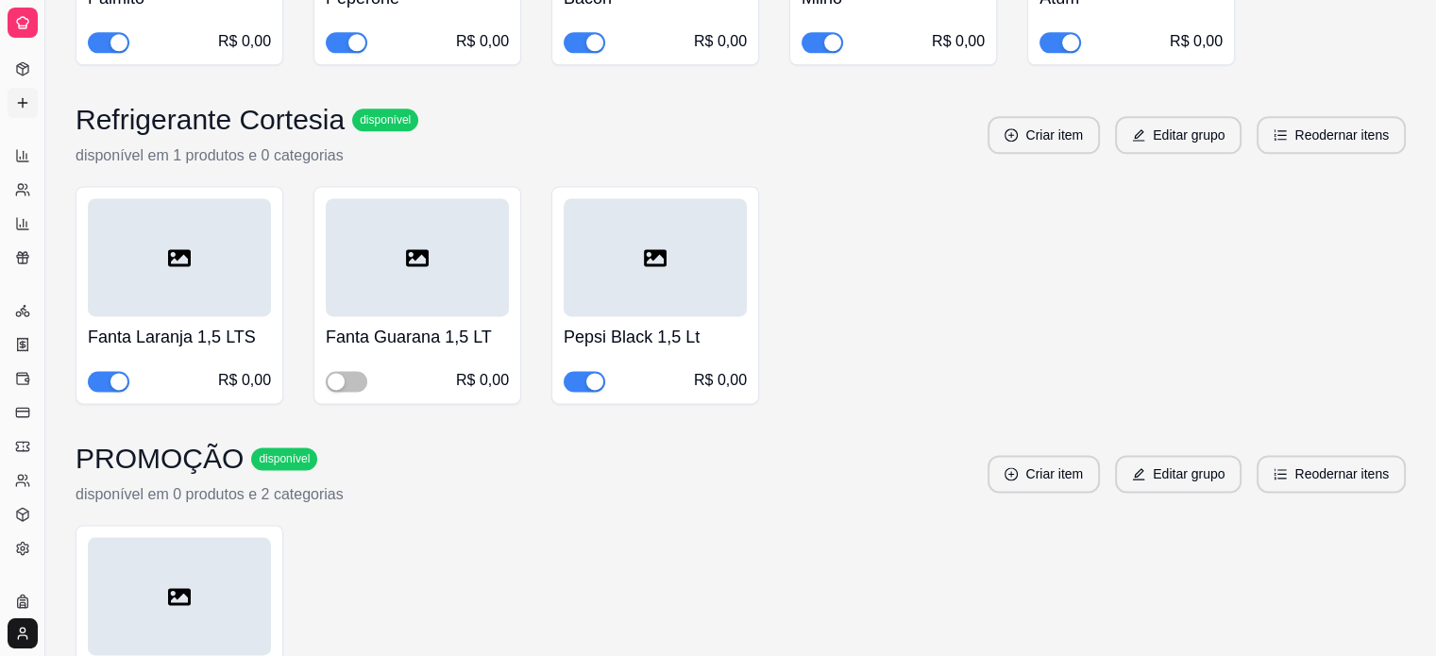
scroll to position [269, 0]
click at [45, 103] on button "Toggle Sidebar" at bounding box center [44, 328] width 15 height 656
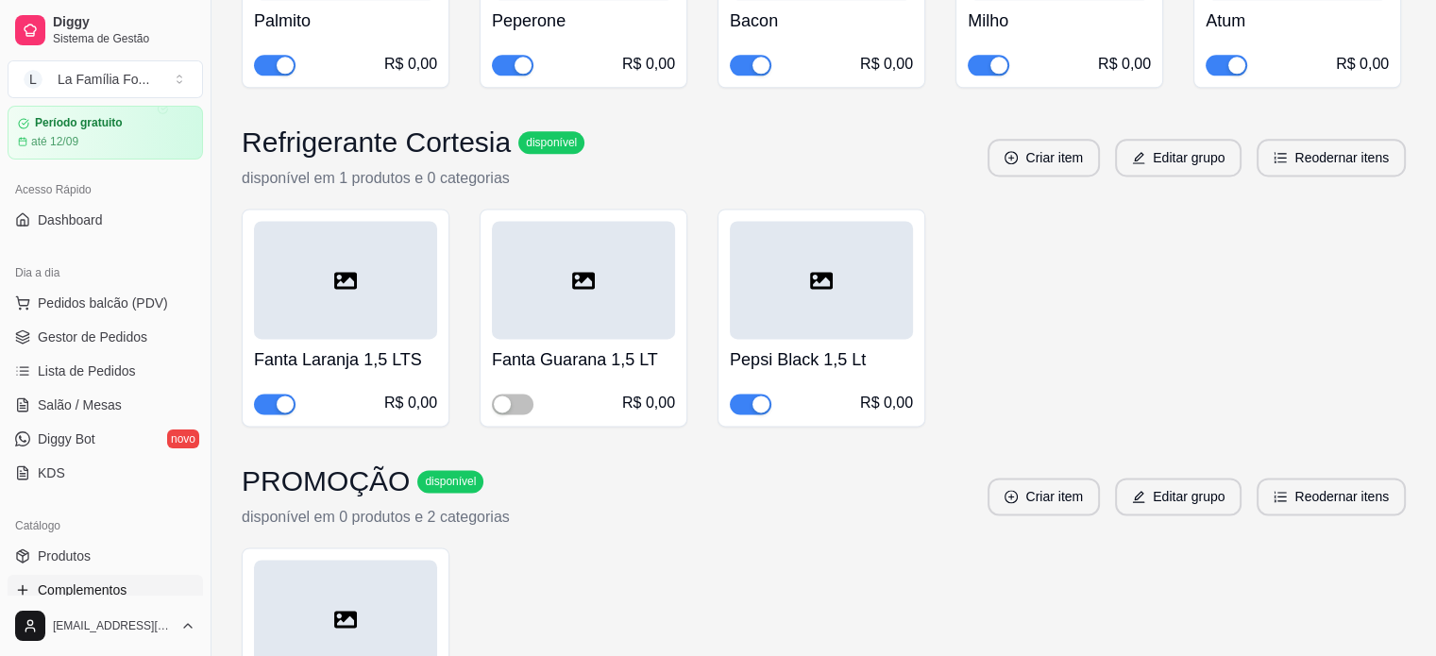
scroll to position [0, 0]
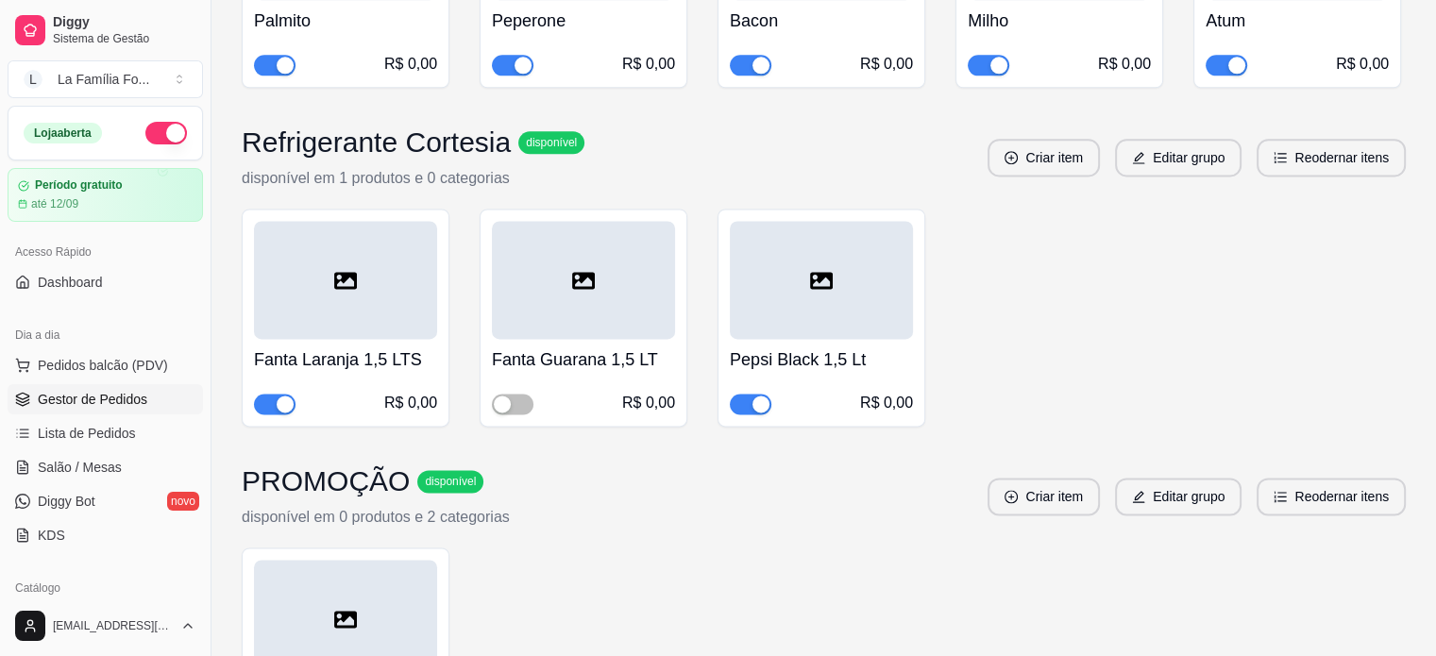
click at [134, 392] on span "Gestor de Pedidos" at bounding box center [93, 399] width 110 height 19
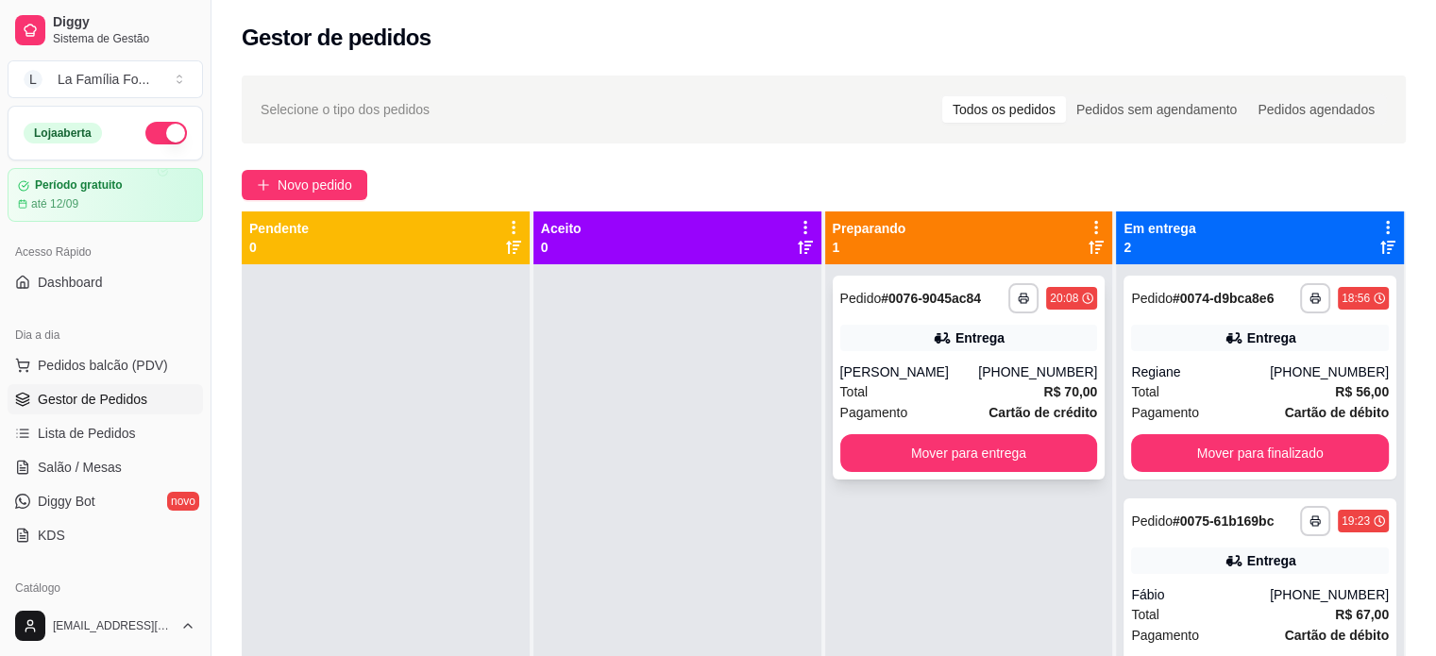
click at [904, 346] on div "Entrega" at bounding box center [969, 338] width 258 height 26
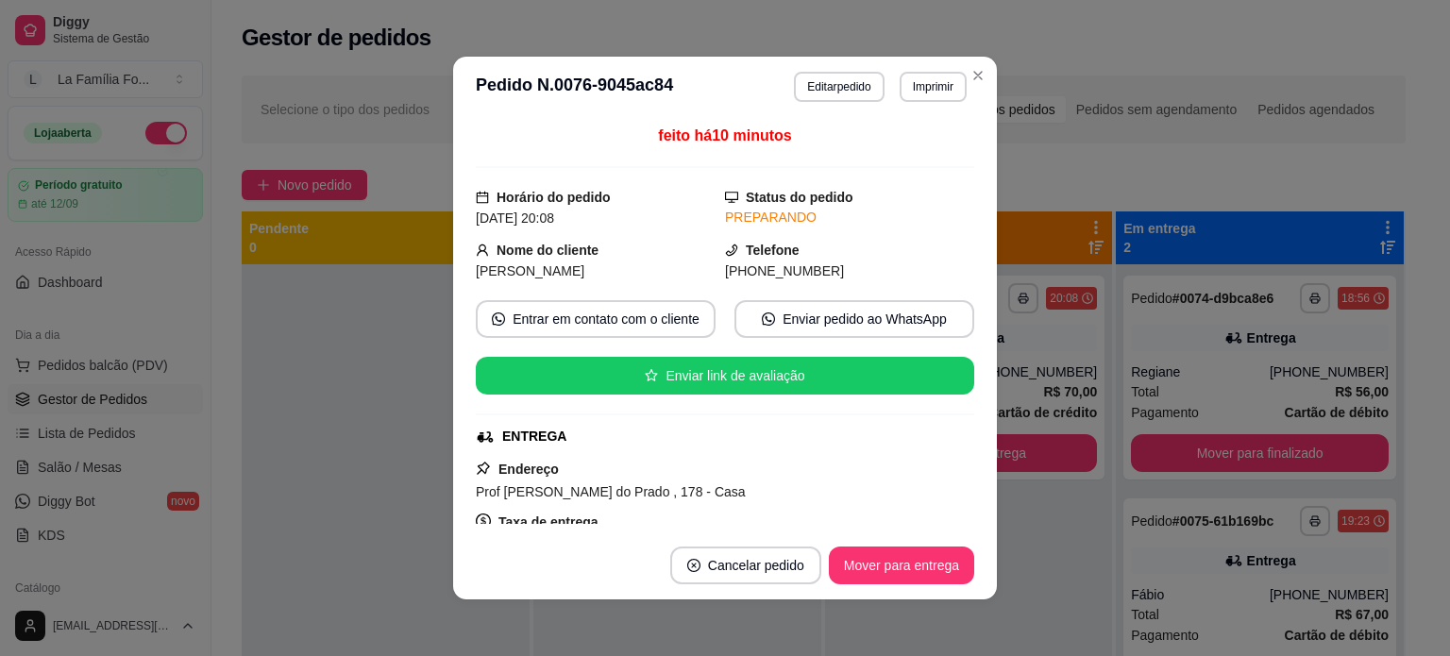
click at [904, 346] on div "feito há 10 minutos Horário do pedido 28/08/2025 20:08 Status do pedido PREPARA…" at bounding box center [725, 324] width 498 height 399
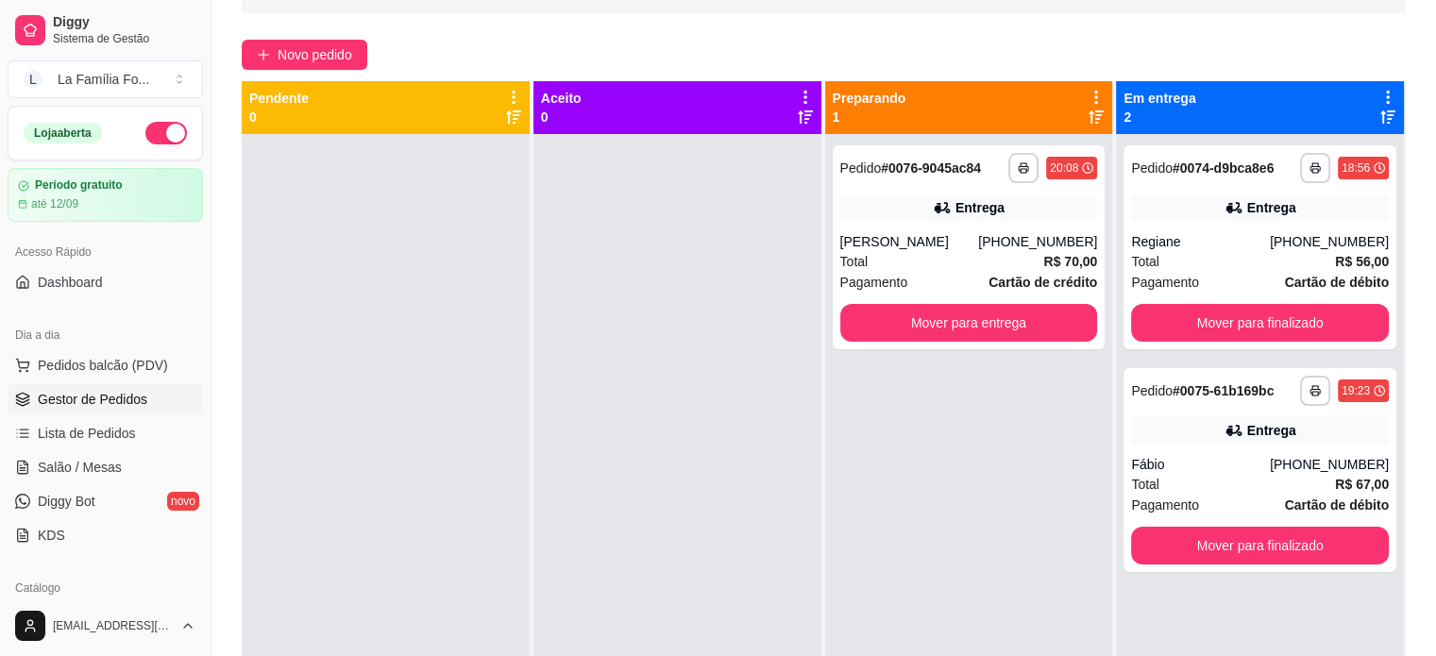
scroll to position [132, 0]
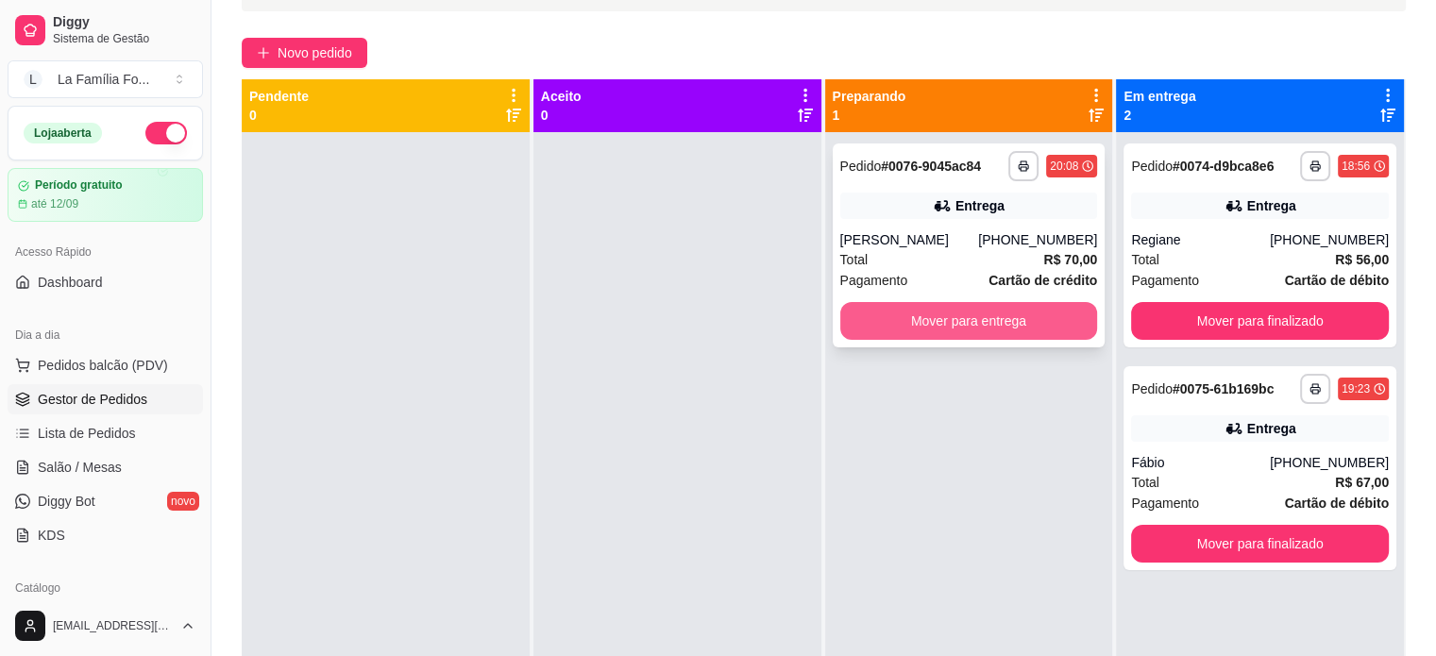
click at [1039, 323] on button "Mover para entrega" at bounding box center [969, 321] width 258 height 38
